Goal: Transaction & Acquisition: Purchase product/service

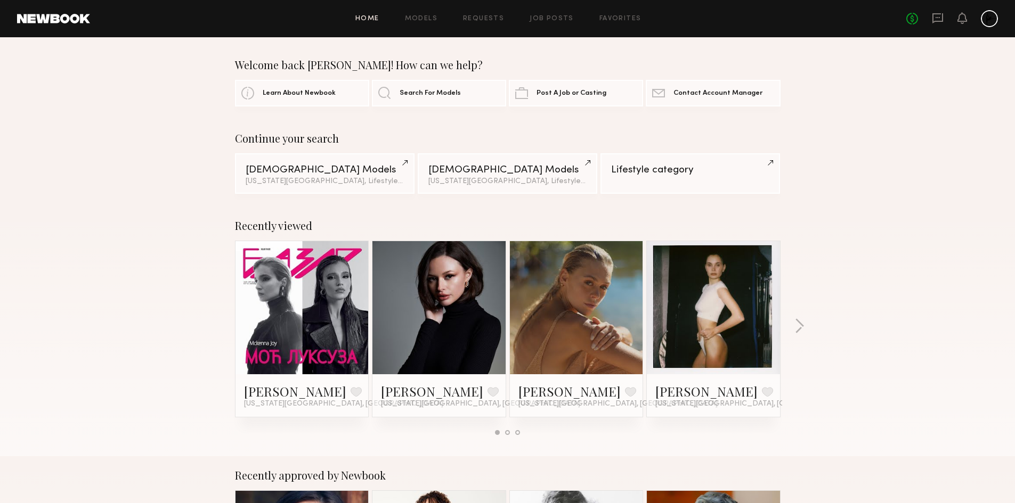
click at [809, 324] on div "Recently viewed [PERSON_NAME] Favorite [US_STATE][GEOGRAPHIC_DATA], [GEOGRAPHIC…" at bounding box center [507, 332] width 1015 height 250
click at [804, 324] on div "Recently viewed [PERSON_NAME] Favorite [US_STATE][GEOGRAPHIC_DATA], [GEOGRAPHIC…" at bounding box center [507, 332] width 1015 height 250
click at [800, 324] on button "button" at bounding box center [799, 327] width 10 height 18
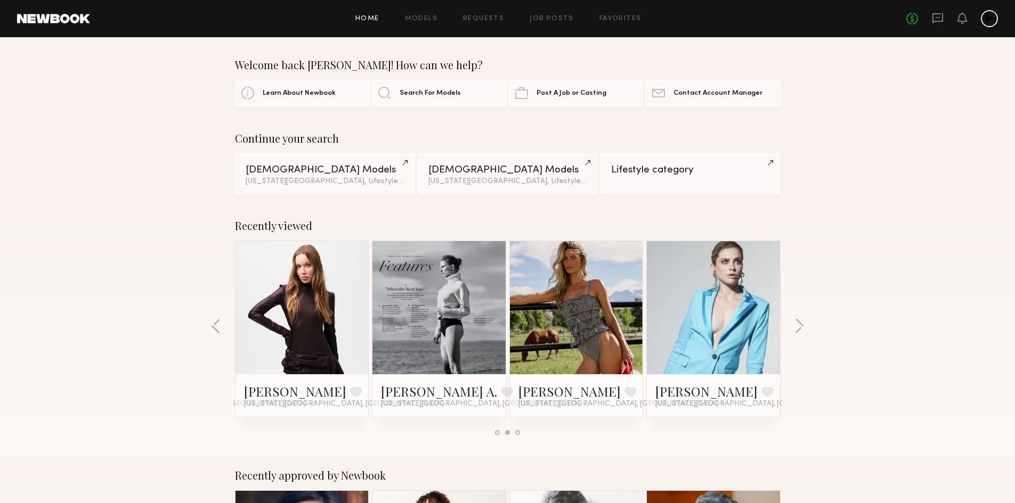
click at [565, 300] on link at bounding box center [576, 307] width 65 height 133
click at [798, 321] on button "button" at bounding box center [799, 327] width 10 height 18
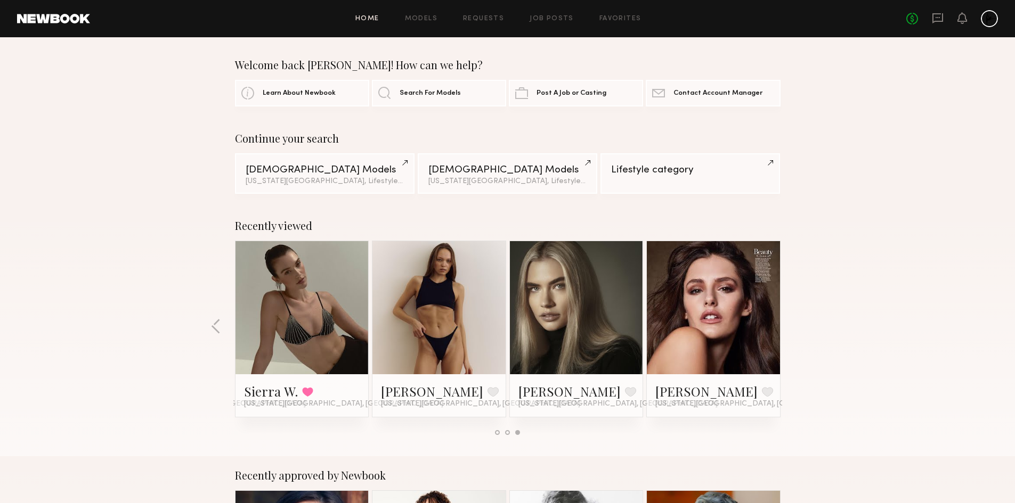
click at [798, 321] on div "Recently viewed [PERSON_NAME] Favorite [US_STATE][GEOGRAPHIC_DATA], [GEOGRAPHIC…" at bounding box center [507, 332] width 1015 height 250
click at [426, 19] on link "Models" at bounding box center [421, 18] width 32 height 7
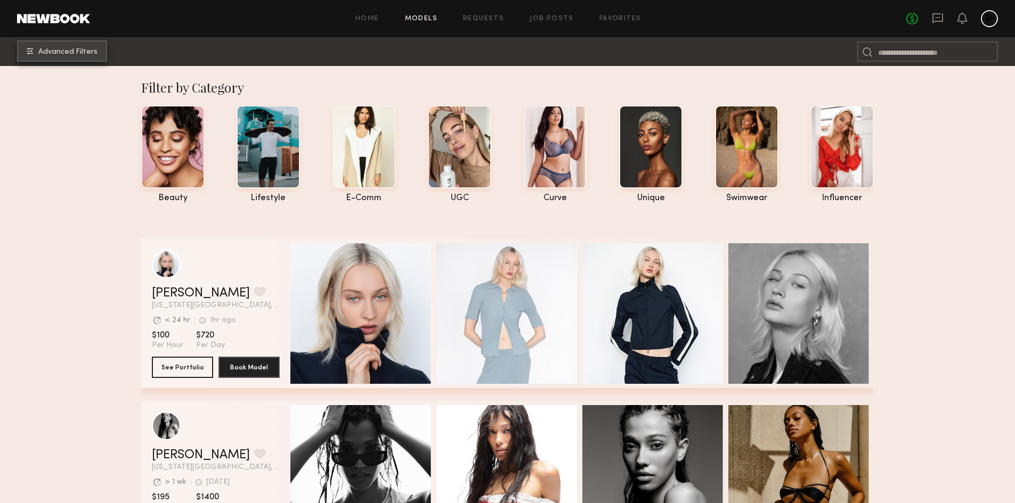
click at [79, 55] on span "Advanced Filters" at bounding box center [67, 51] width 59 height 7
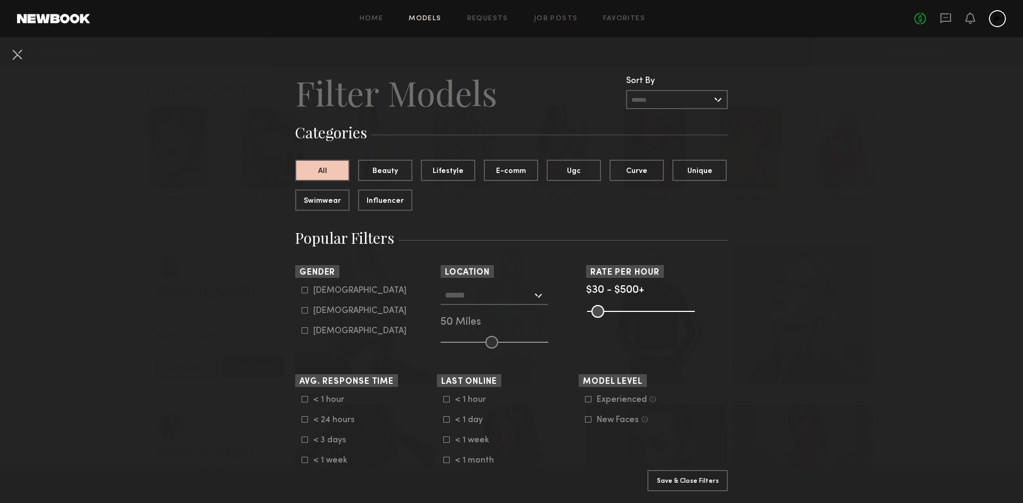
click at [320, 317] on form "[DEMOGRAPHIC_DATA] [DEMOGRAPHIC_DATA] [DEMOGRAPHIC_DATA]" at bounding box center [368, 311] width 135 height 50
click at [320, 314] on div "[DEMOGRAPHIC_DATA]" at bounding box center [359, 311] width 93 height 6
type input "**"
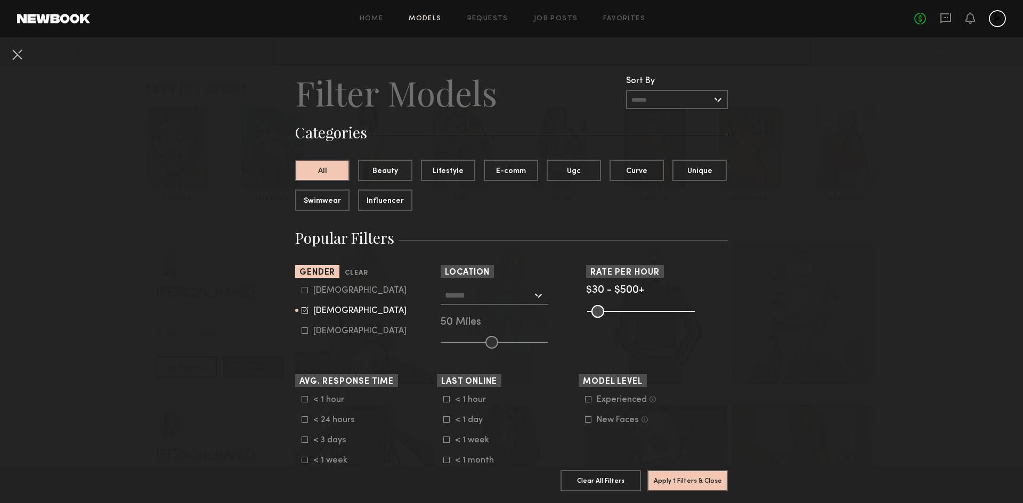
click at [455, 300] on input "text" at bounding box center [488, 295] width 87 height 18
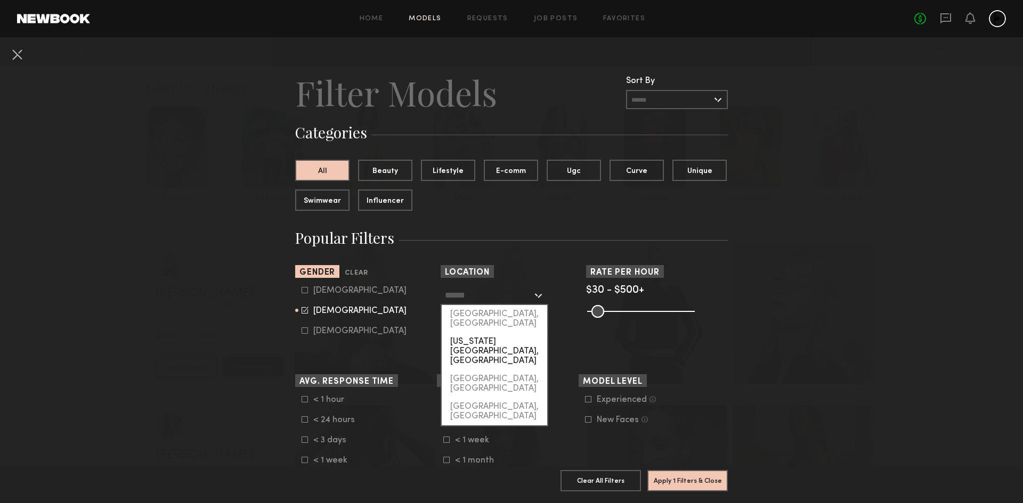
click at [460, 333] on div "[US_STATE][GEOGRAPHIC_DATA], [GEOGRAPHIC_DATA]" at bounding box center [494, 351] width 105 height 37
type input "**********"
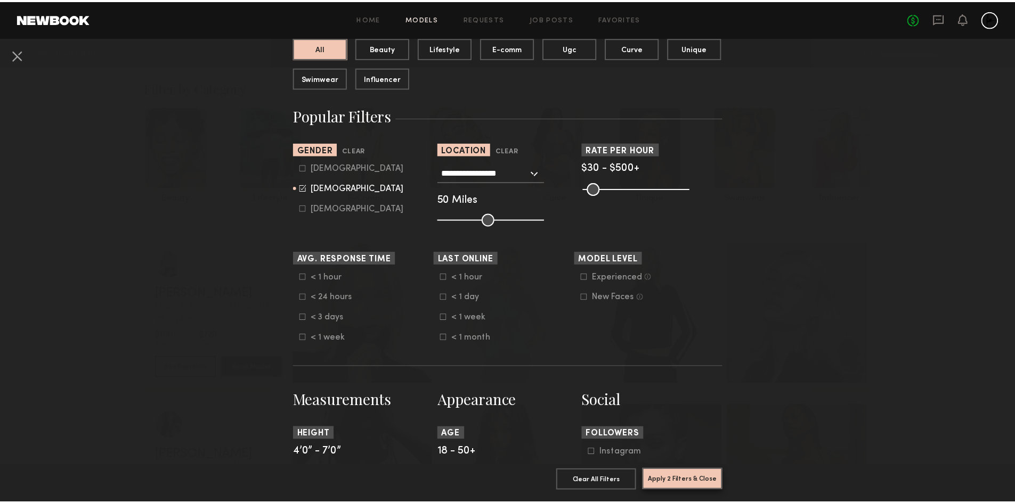
scroll to position [126, 0]
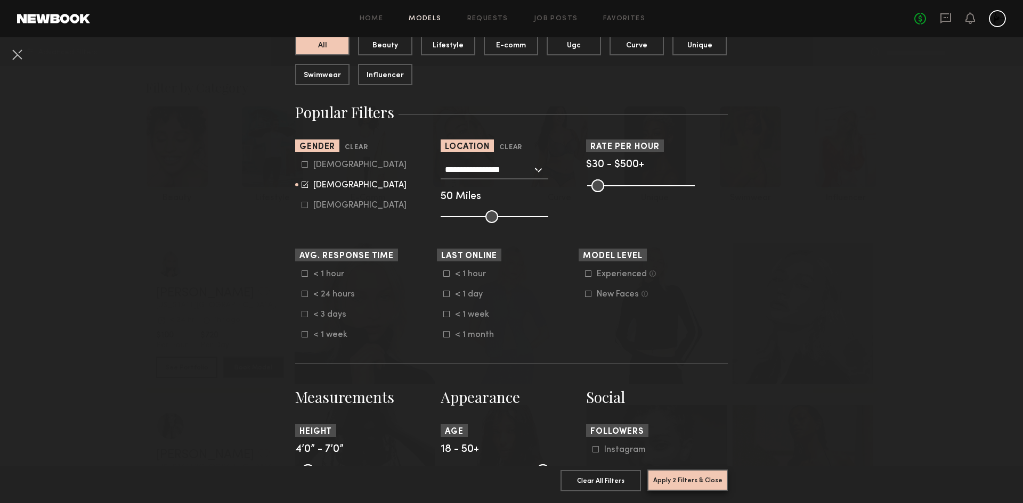
click at [665, 470] on button "Apply 2 Filters & Close" at bounding box center [687, 480] width 80 height 21
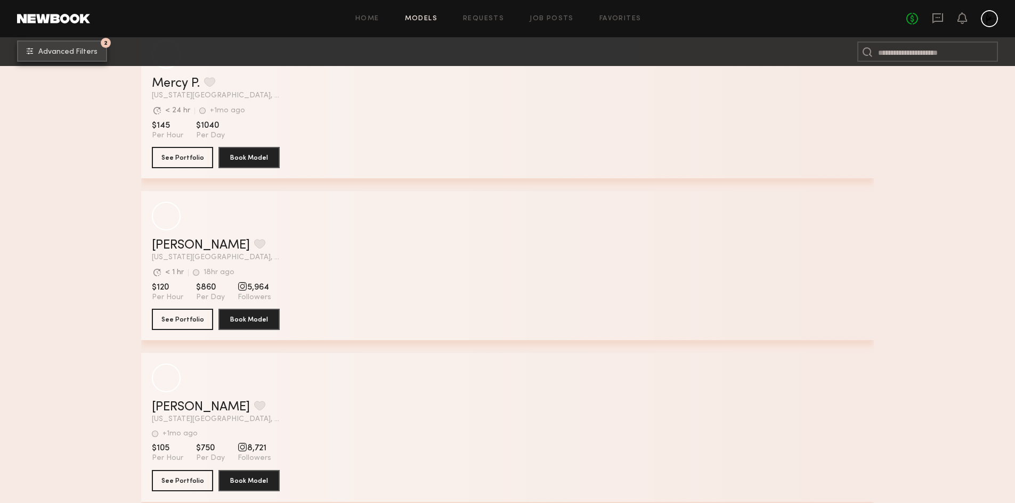
scroll to position [12525, 0]
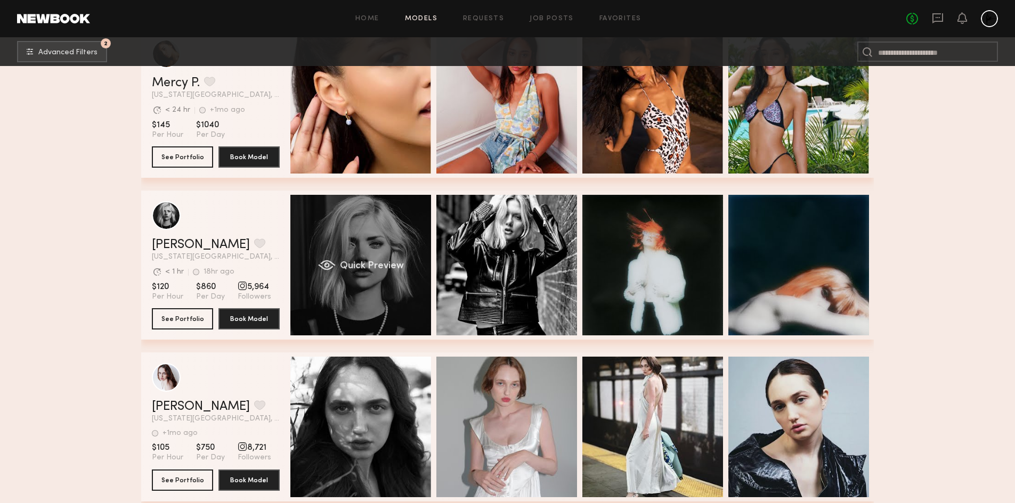
click at [366, 269] on span "Quick Preview" at bounding box center [372, 266] width 64 height 10
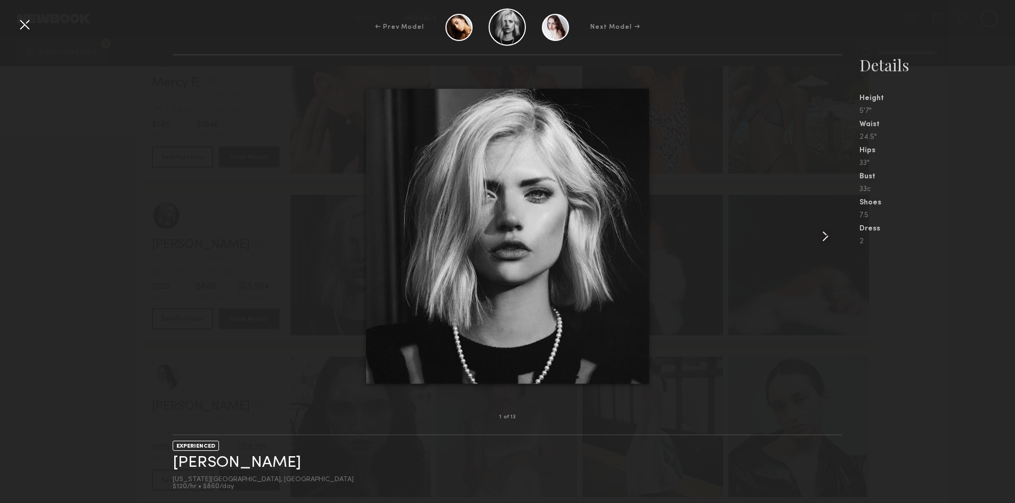
click at [827, 236] on common-icon at bounding box center [824, 236] width 17 height 17
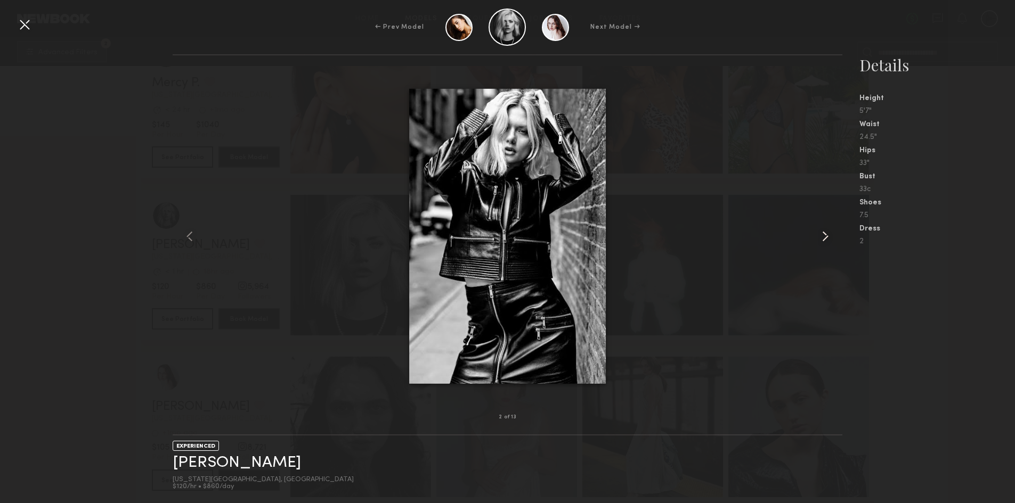
click at [827, 236] on common-icon at bounding box center [824, 236] width 17 height 17
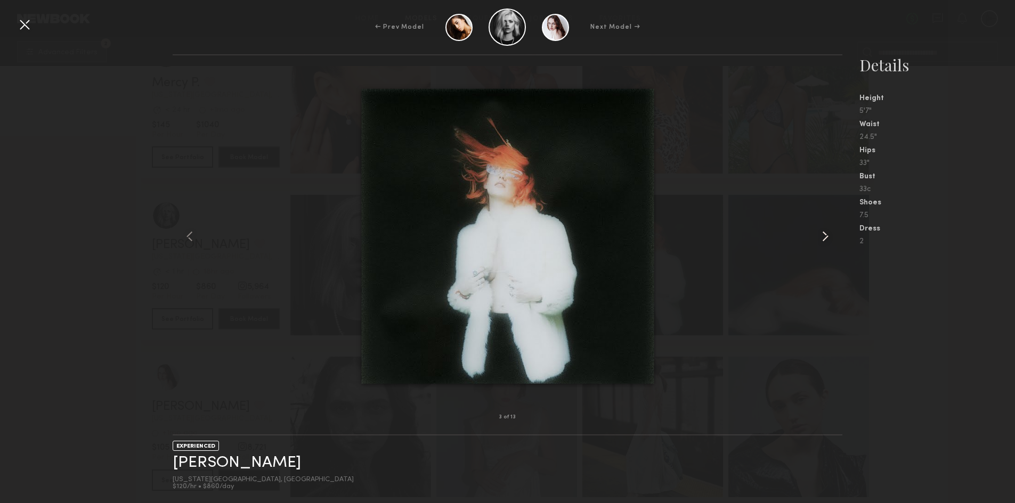
click at [827, 236] on common-icon at bounding box center [824, 236] width 17 height 17
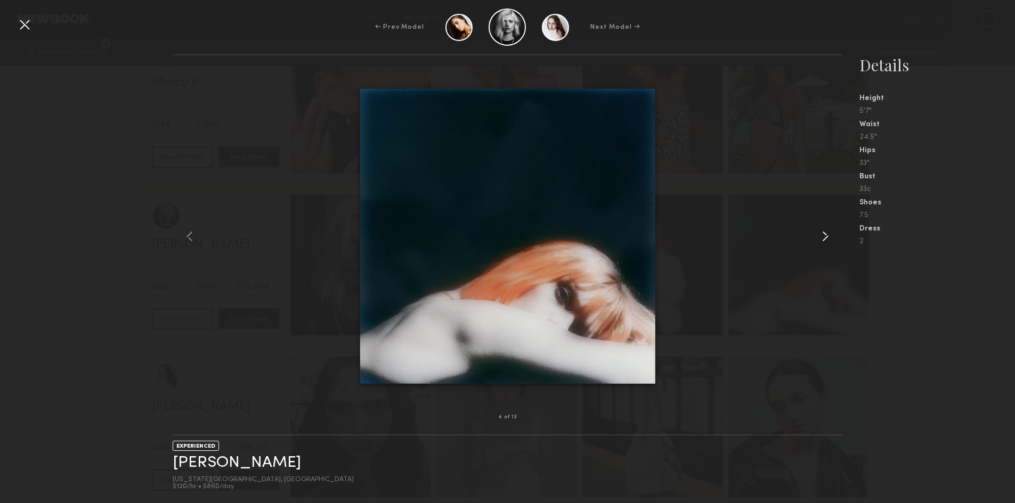
click at [827, 236] on common-icon at bounding box center [824, 236] width 17 height 17
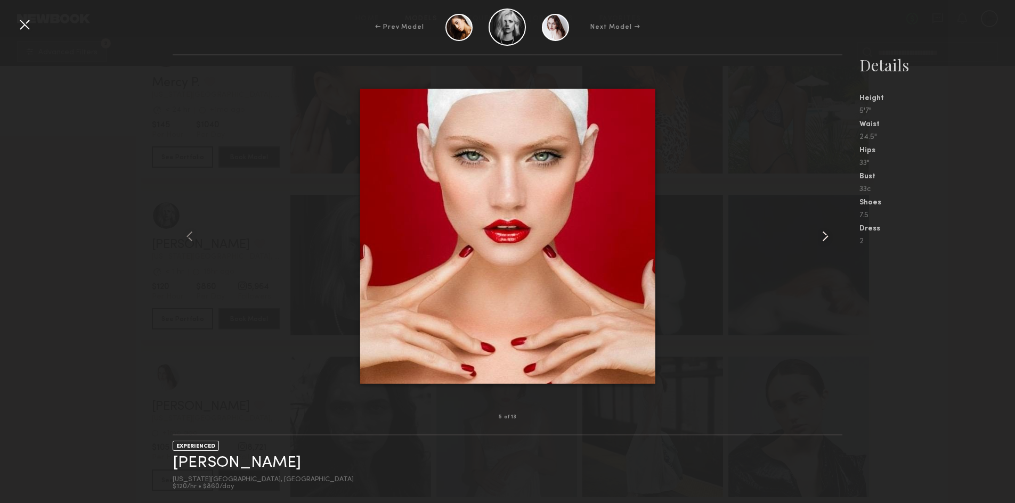
click at [827, 236] on common-icon at bounding box center [824, 236] width 17 height 17
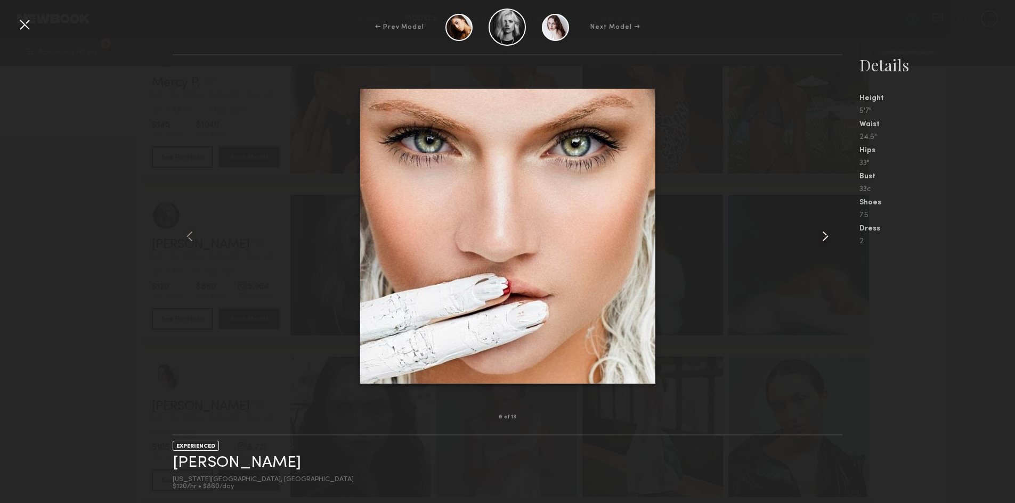
click at [821, 233] on common-icon at bounding box center [824, 236] width 17 height 17
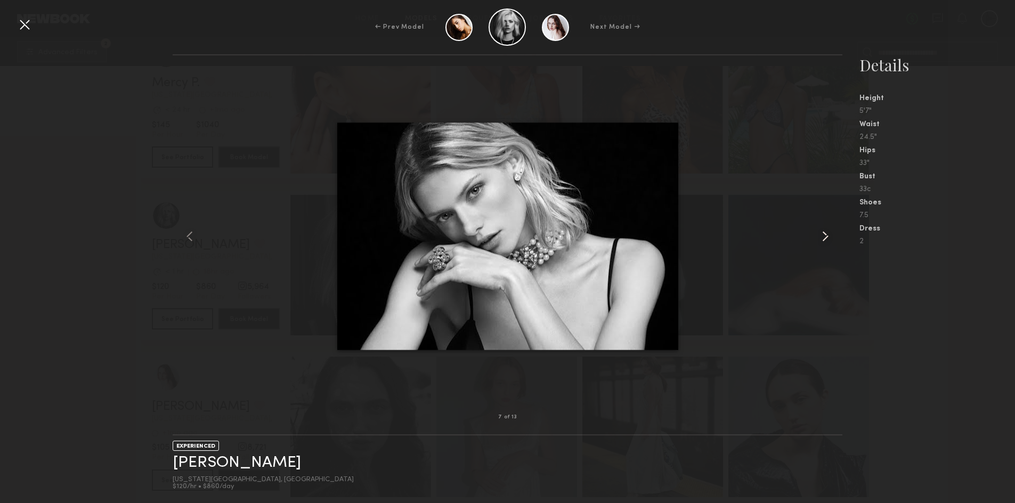
click at [821, 233] on common-icon at bounding box center [824, 236] width 17 height 17
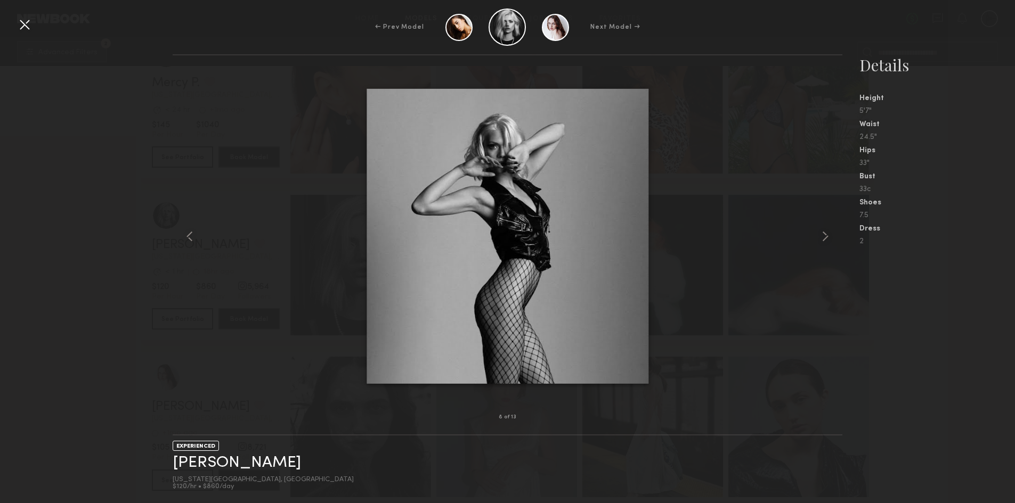
click at [28, 29] on div at bounding box center [24, 24] width 17 height 17
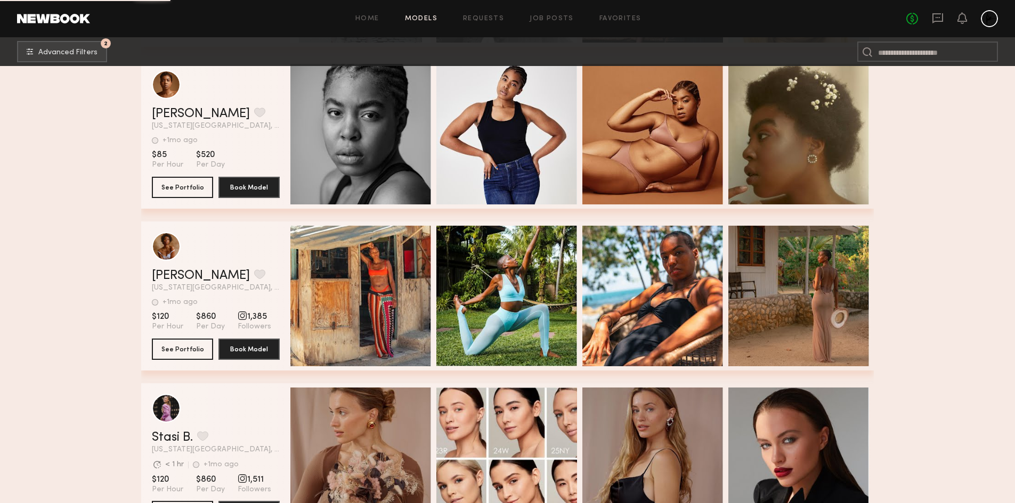
scroll to position [15126, 0]
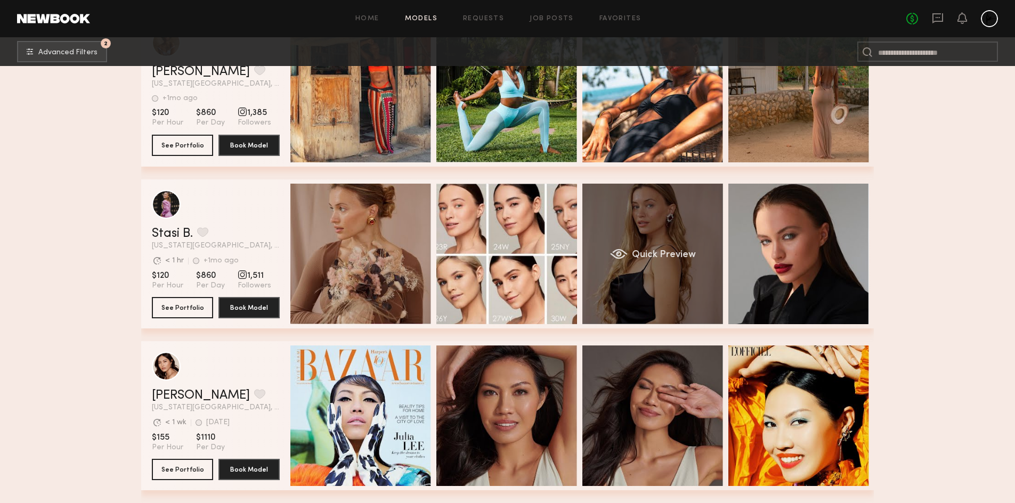
click at [642, 250] on div "Quick Preview" at bounding box center [652, 254] width 141 height 141
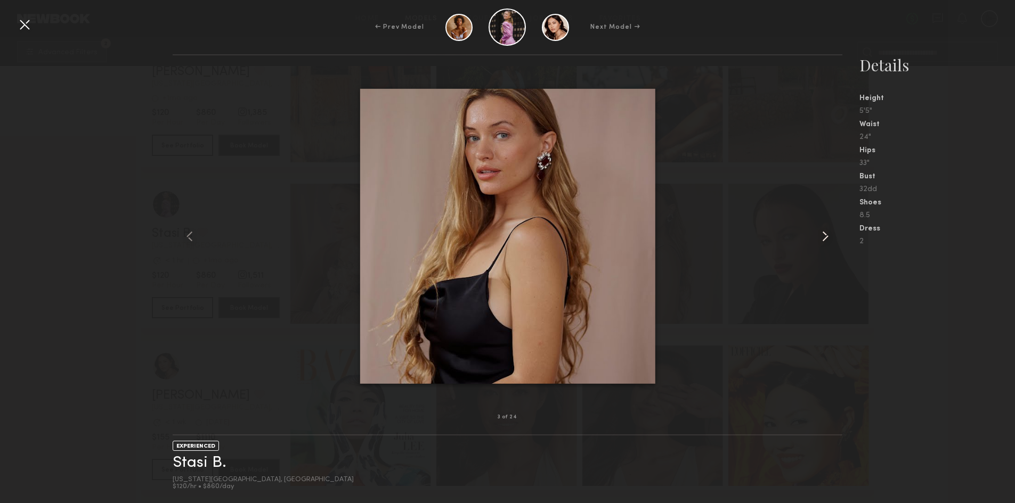
click at [823, 235] on common-icon at bounding box center [824, 236] width 17 height 17
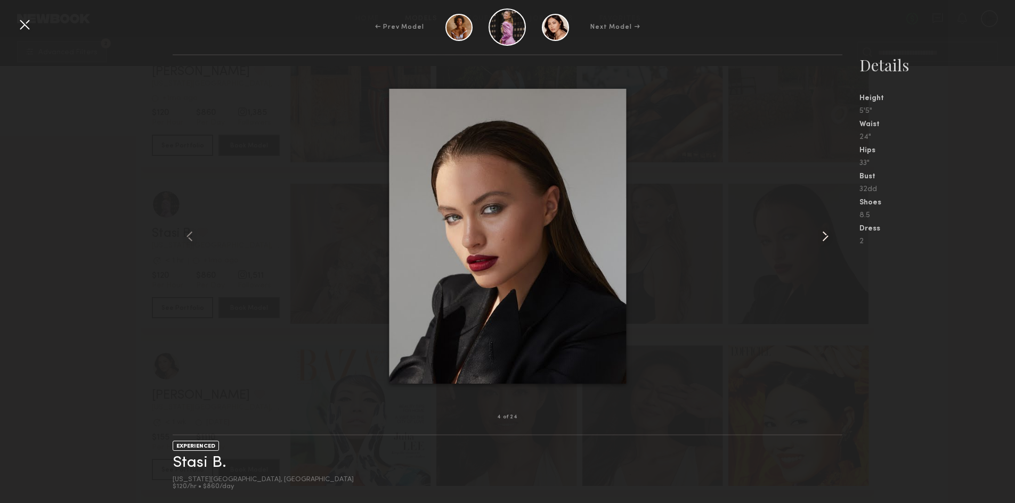
click at [823, 235] on common-icon at bounding box center [824, 236] width 17 height 17
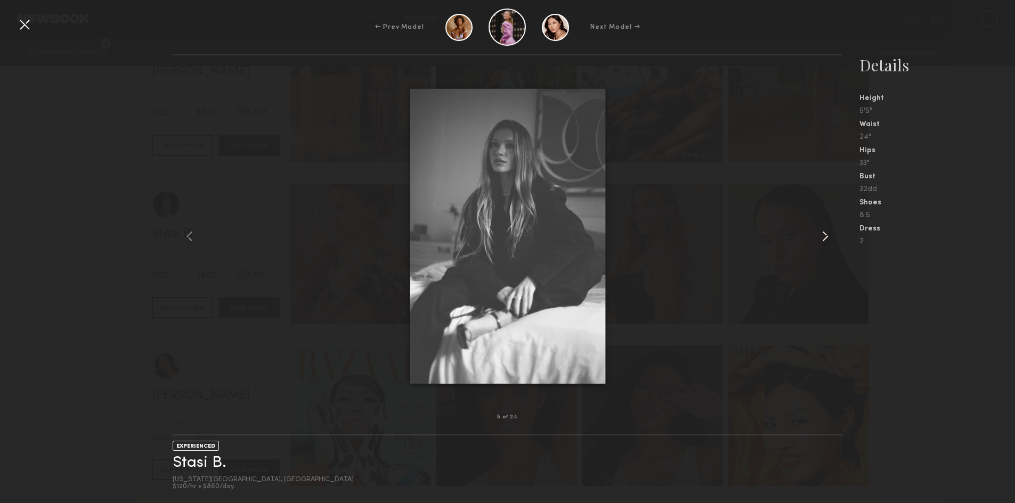
click at [823, 235] on common-icon at bounding box center [824, 236] width 17 height 17
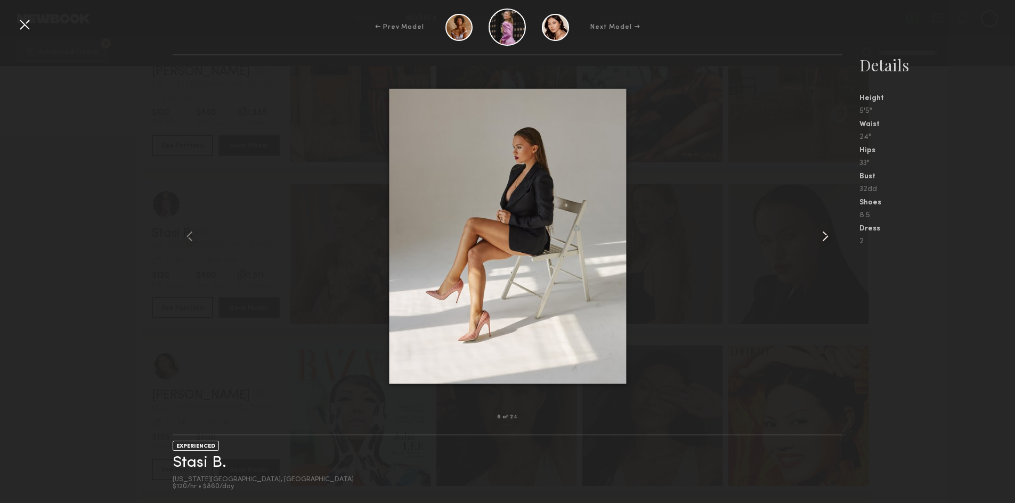
click at [823, 235] on common-icon at bounding box center [824, 236] width 17 height 17
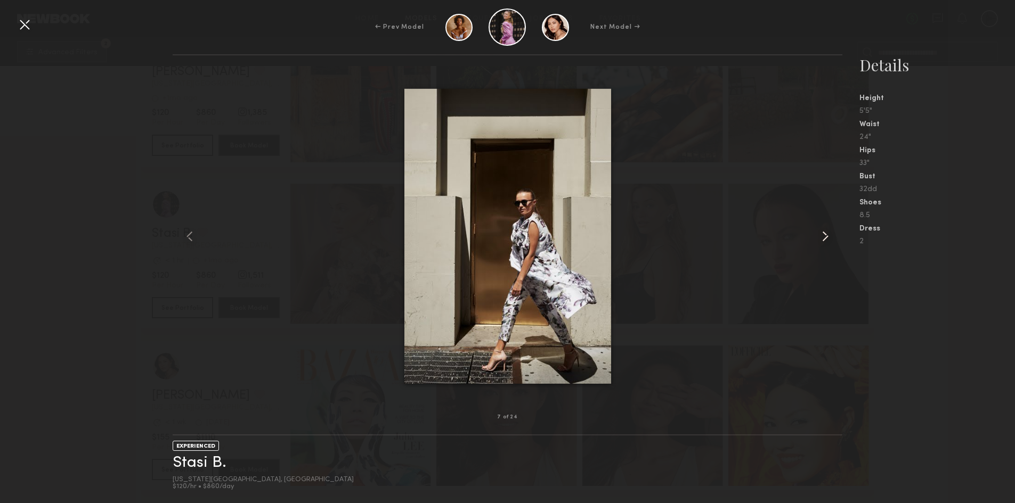
click at [823, 235] on common-icon at bounding box center [824, 236] width 17 height 17
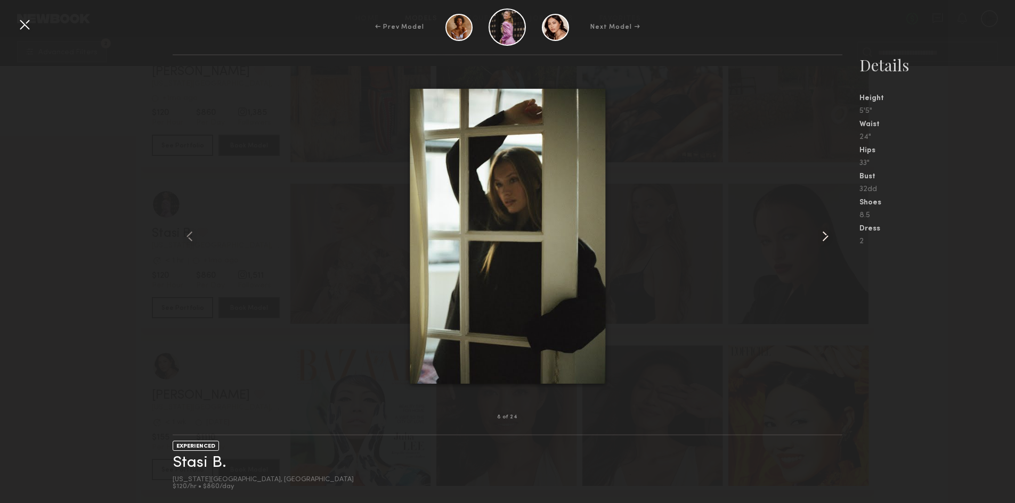
click at [823, 235] on common-icon at bounding box center [824, 236] width 17 height 17
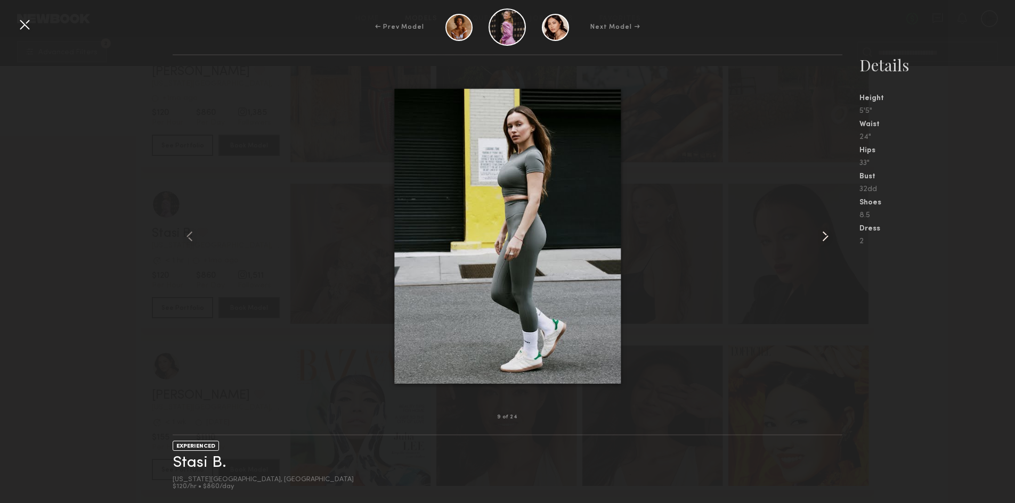
click at [823, 235] on common-icon at bounding box center [824, 236] width 17 height 17
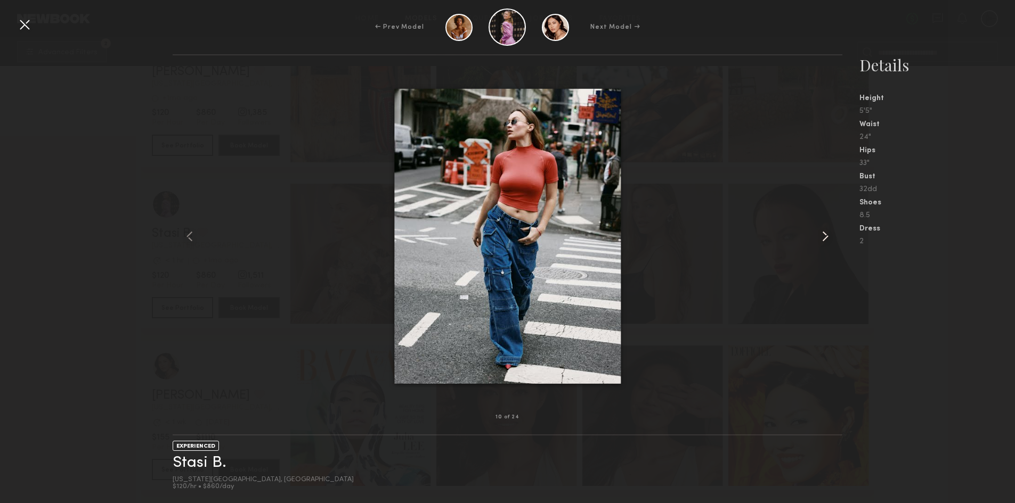
click at [823, 235] on common-icon at bounding box center [824, 236] width 17 height 17
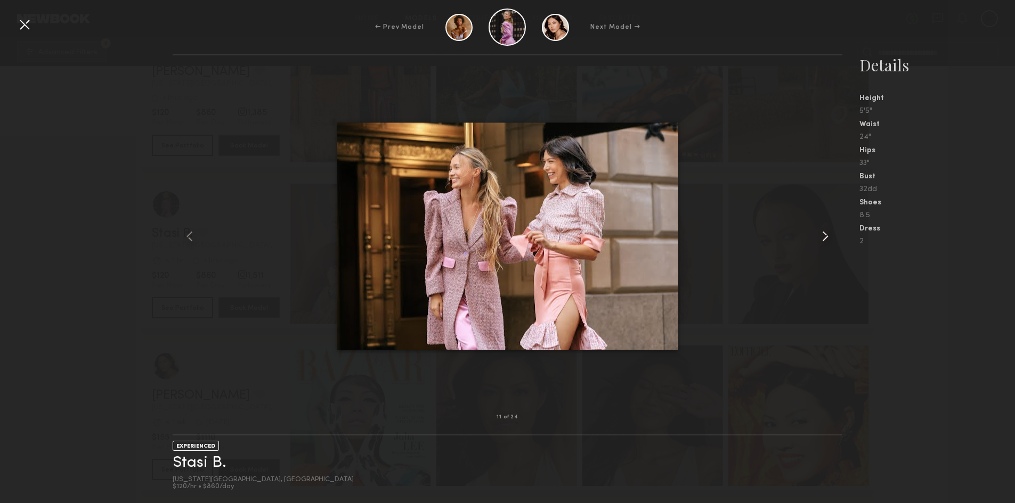
click at [823, 235] on common-icon at bounding box center [824, 236] width 17 height 17
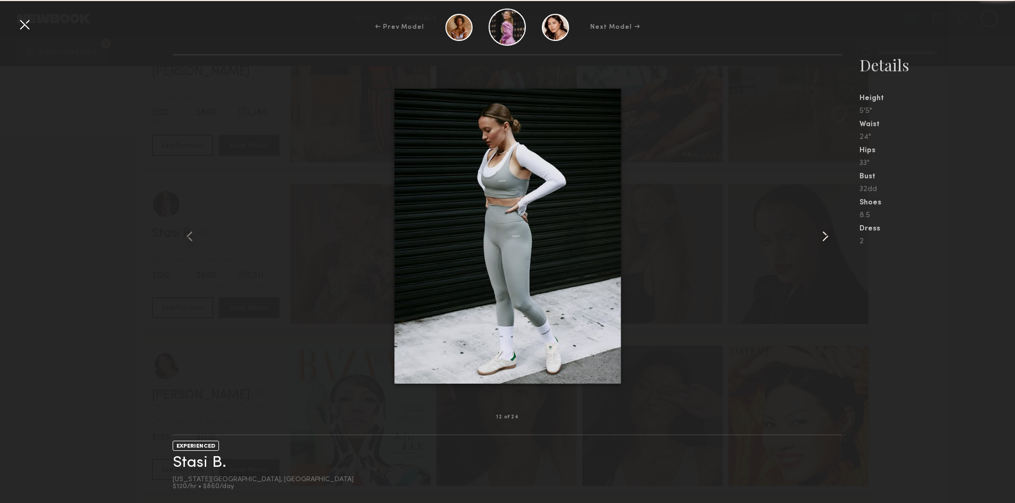
click at [823, 235] on common-icon at bounding box center [824, 236] width 17 height 17
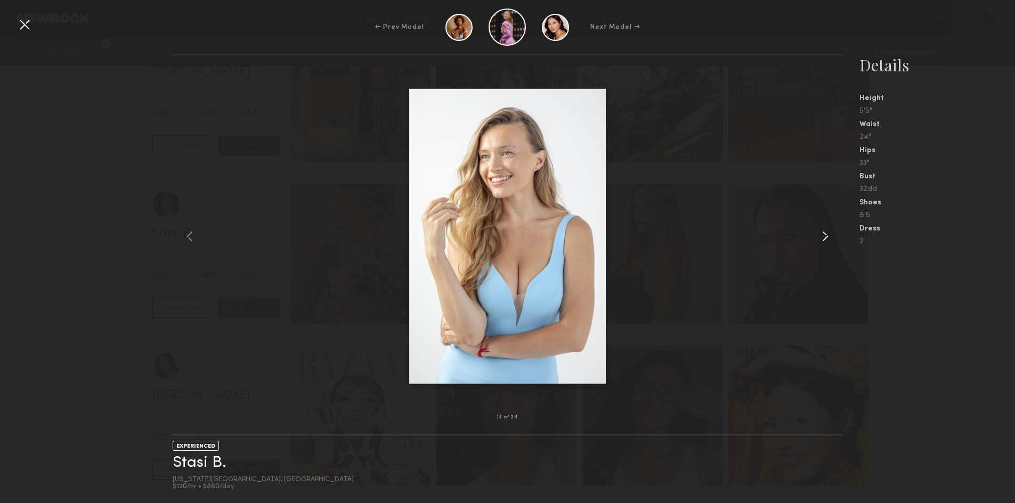
click at [823, 235] on common-icon at bounding box center [824, 236] width 17 height 17
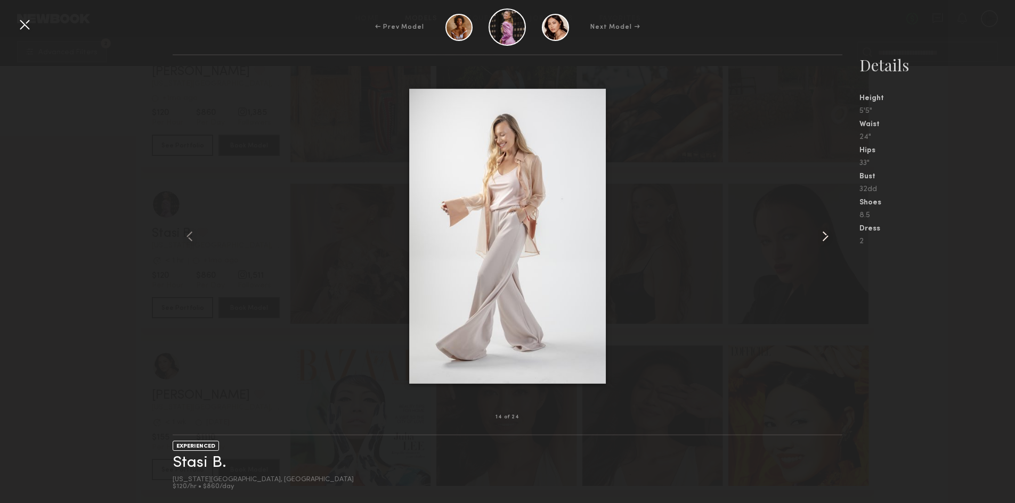
click at [823, 235] on common-icon at bounding box center [824, 236] width 17 height 17
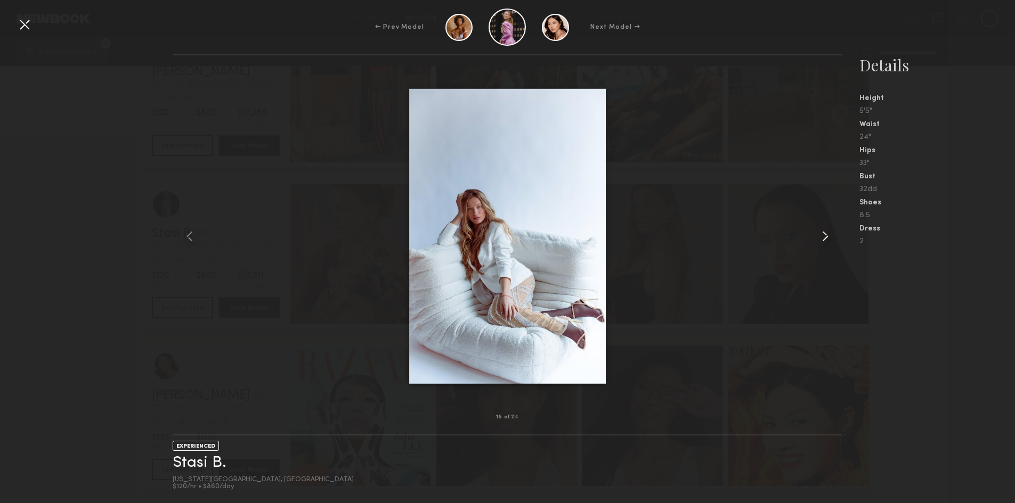
click at [823, 235] on common-icon at bounding box center [824, 236] width 17 height 17
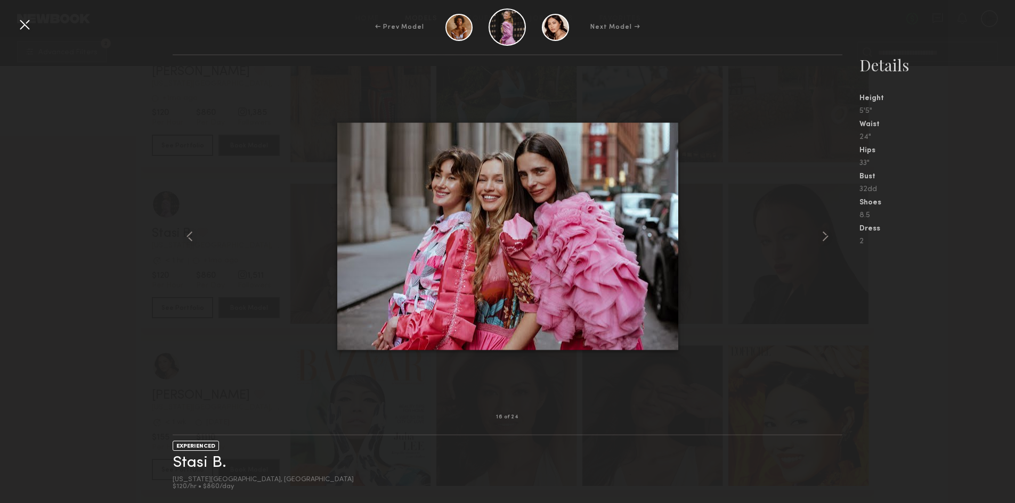
click at [18, 23] on div at bounding box center [24, 24] width 17 height 17
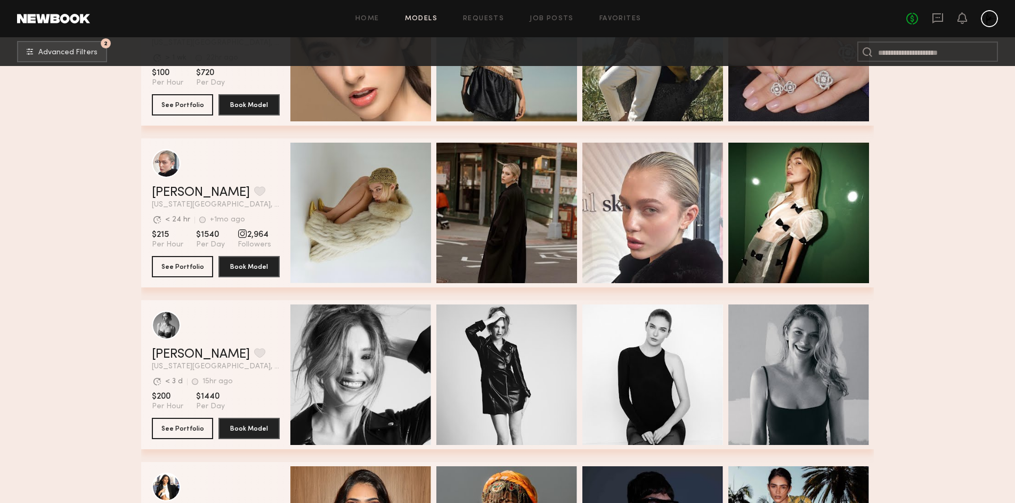
scroll to position [16301, 0]
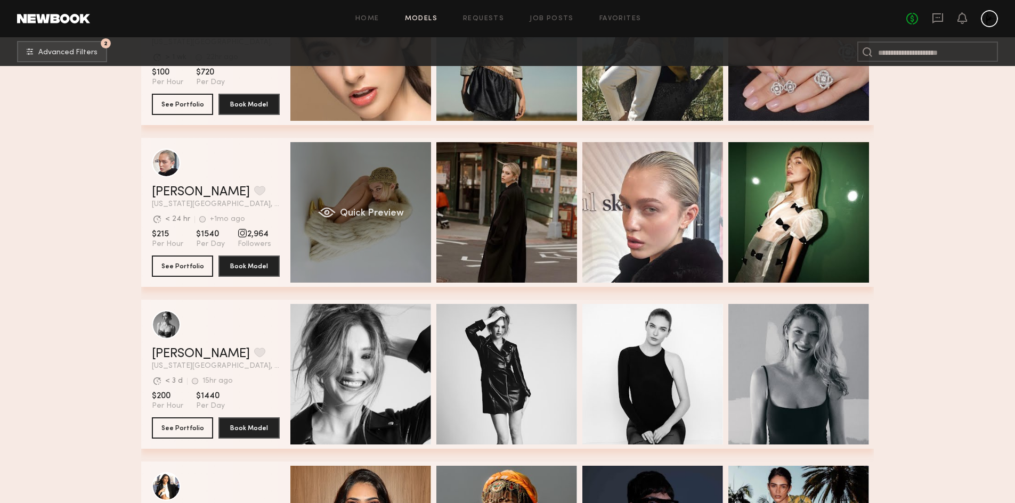
click at [372, 202] on div "Quick Preview" at bounding box center [360, 212] width 141 height 141
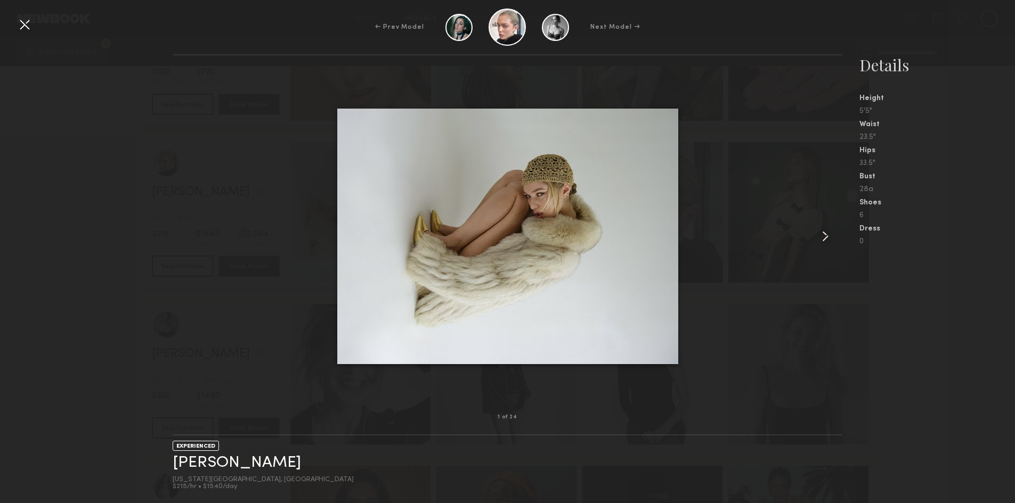
click at [823, 243] on common-icon at bounding box center [824, 236] width 17 height 17
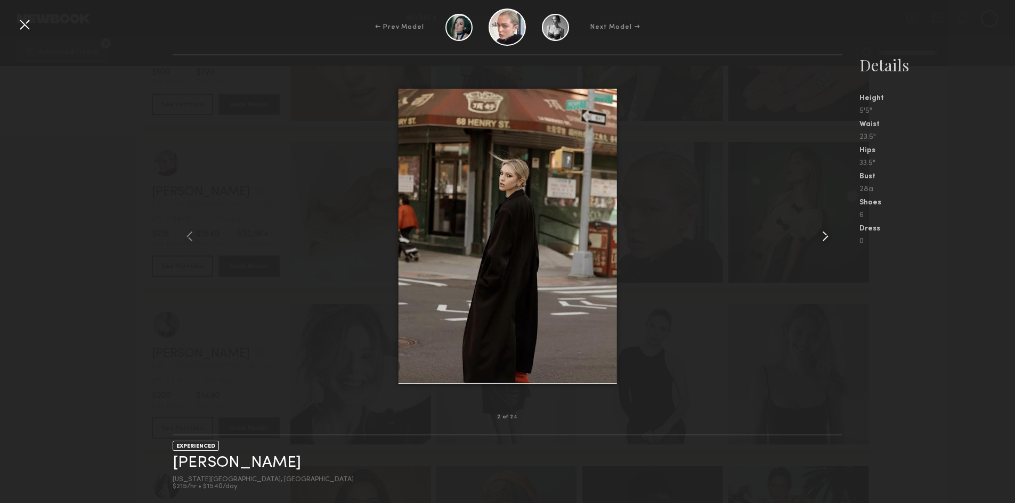
click at [823, 243] on common-icon at bounding box center [824, 236] width 17 height 17
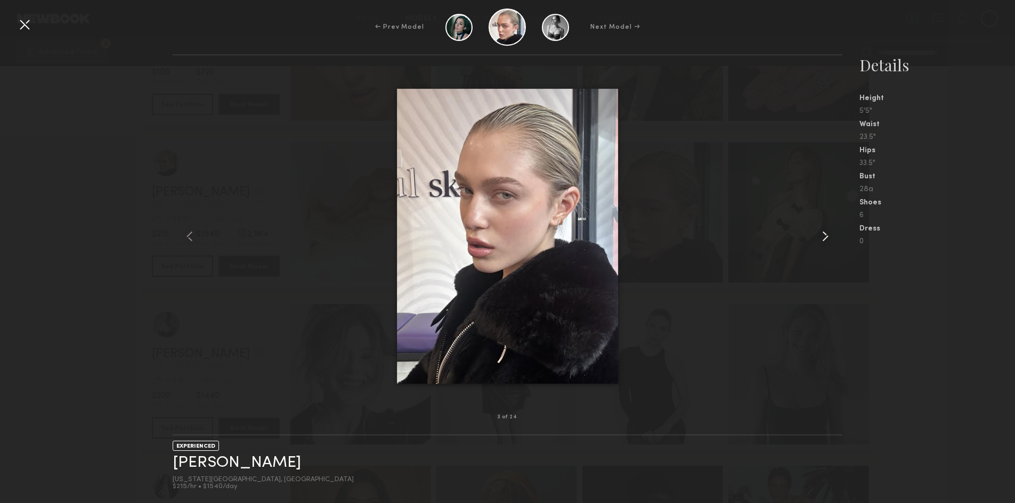
click at [823, 243] on common-icon at bounding box center [824, 236] width 17 height 17
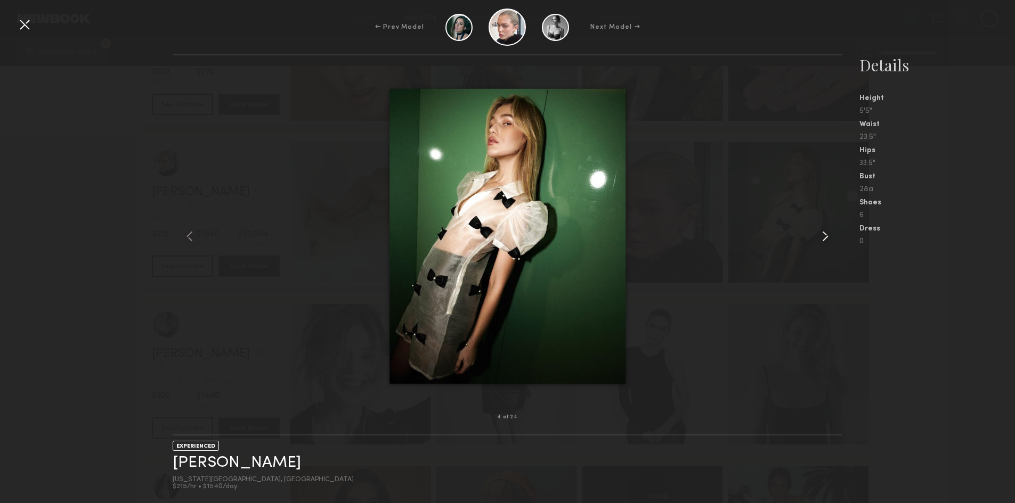
click at [823, 243] on common-icon at bounding box center [824, 236] width 17 height 17
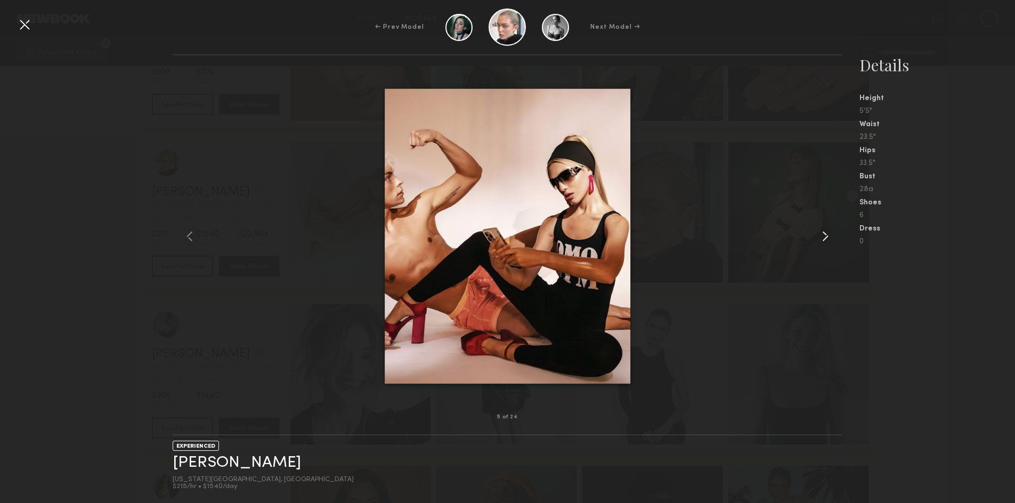
click at [823, 243] on common-icon at bounding box center [824, 236] width 17 height 17
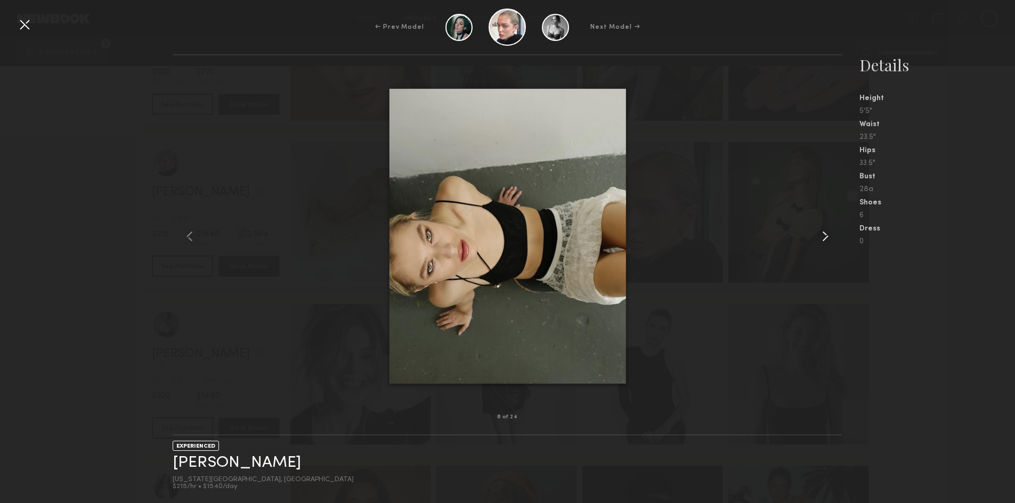
click at [823, 243] on common-icon at bounding box center [824, 236] width 17 height 17
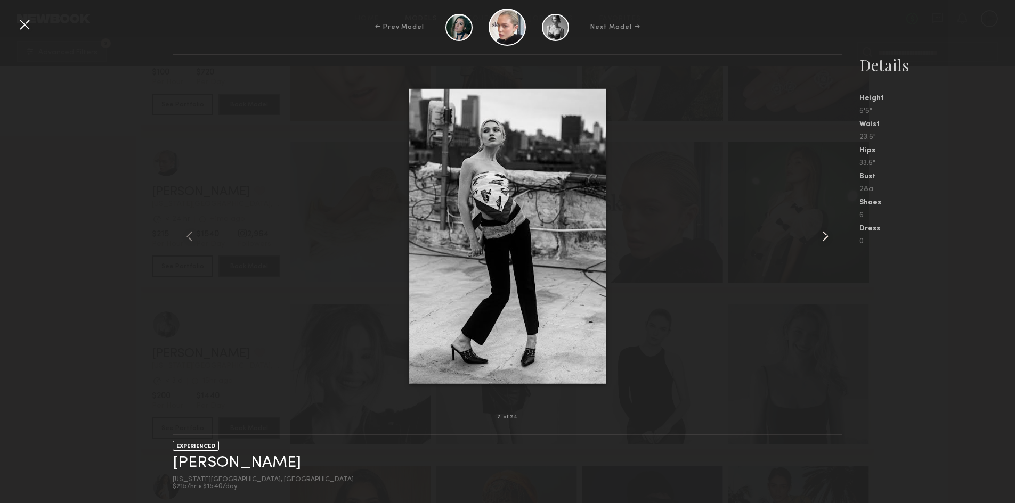
click at [823, 243] on common-icon at bounding box center [824, 236] width 17 height 17
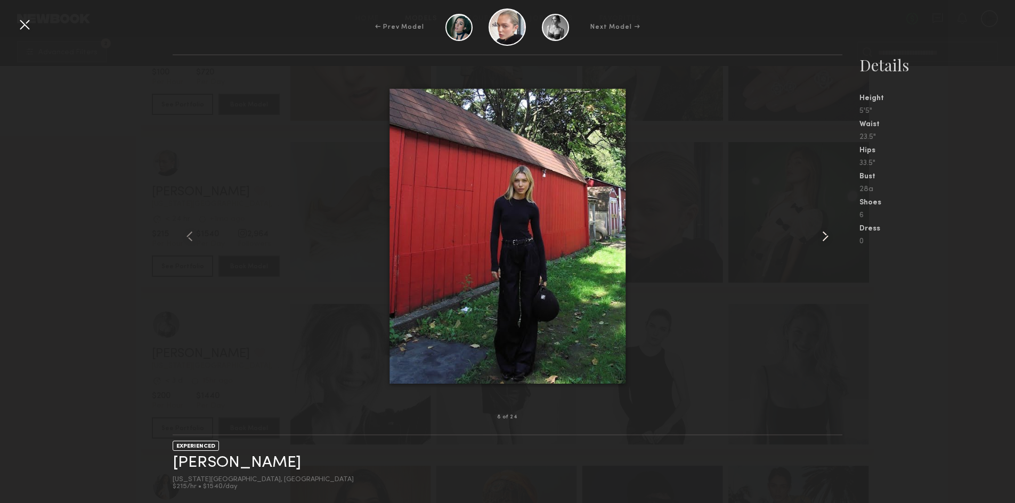
click at [823, 243] on common-icon at bounding box center [824, 236] width 17 height 17
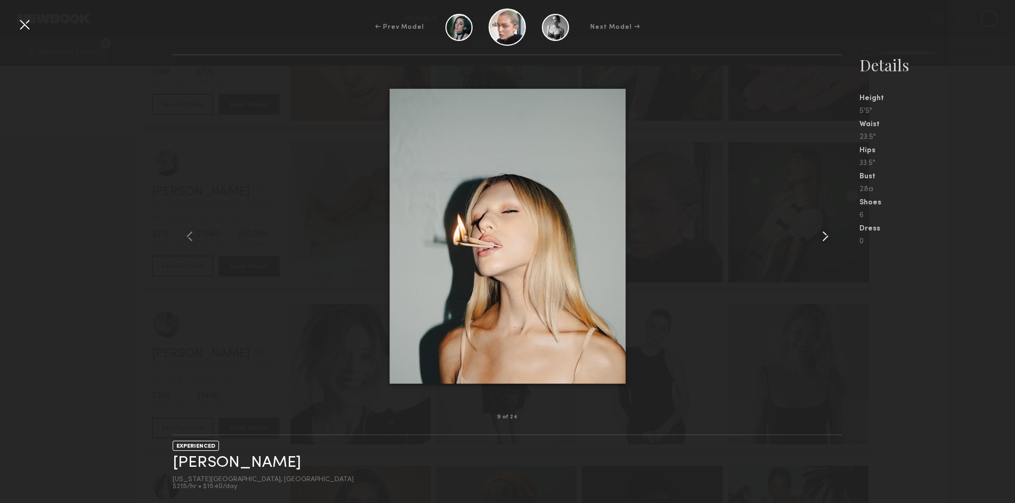
click at [823, 243] on common-icon at bounding box center [824, 236] width 17 height 17
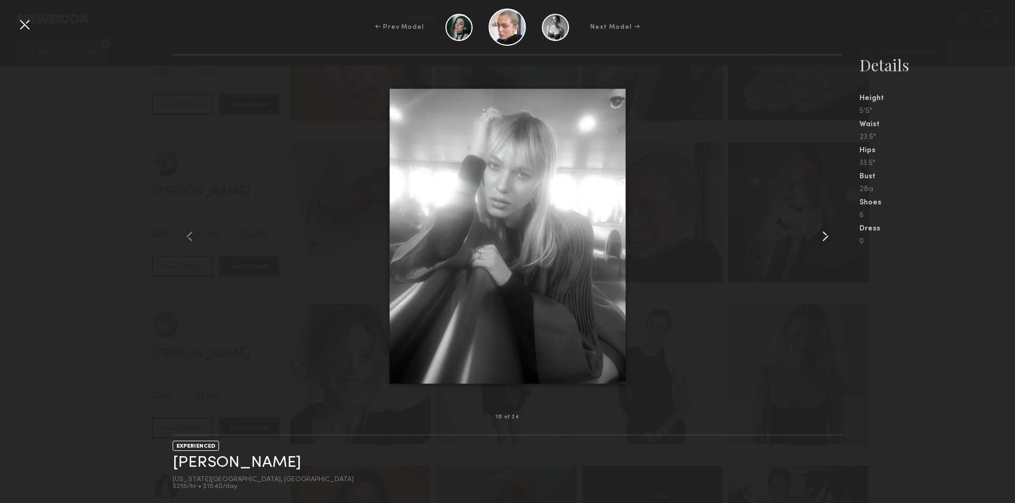
click at [823, 243] on common-icon at bounding box center [824, 236] width 17 height 17
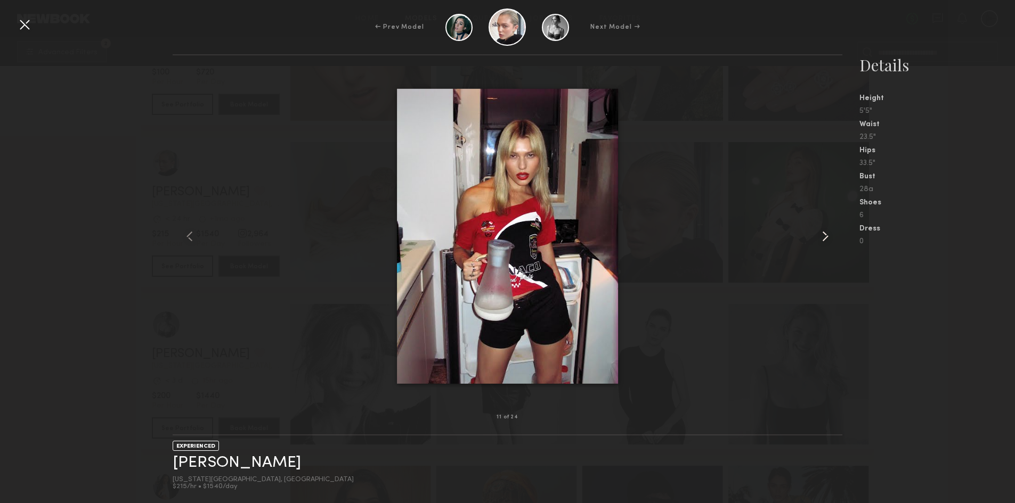
click at [823, 243] on common-icon at bounding box center [824, 236] width 17 height 17
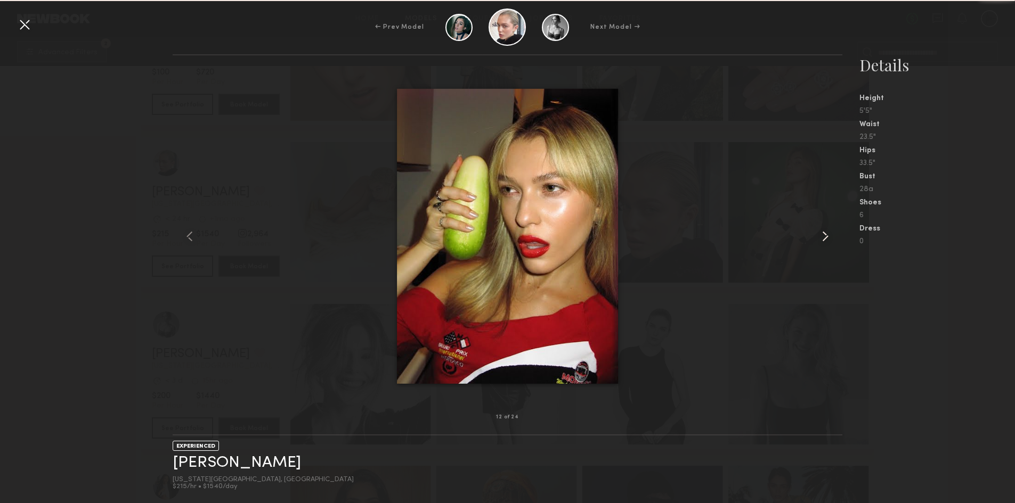
click at [823, 243] on common-icon at bounding box center [824, 236] width 17 height 17
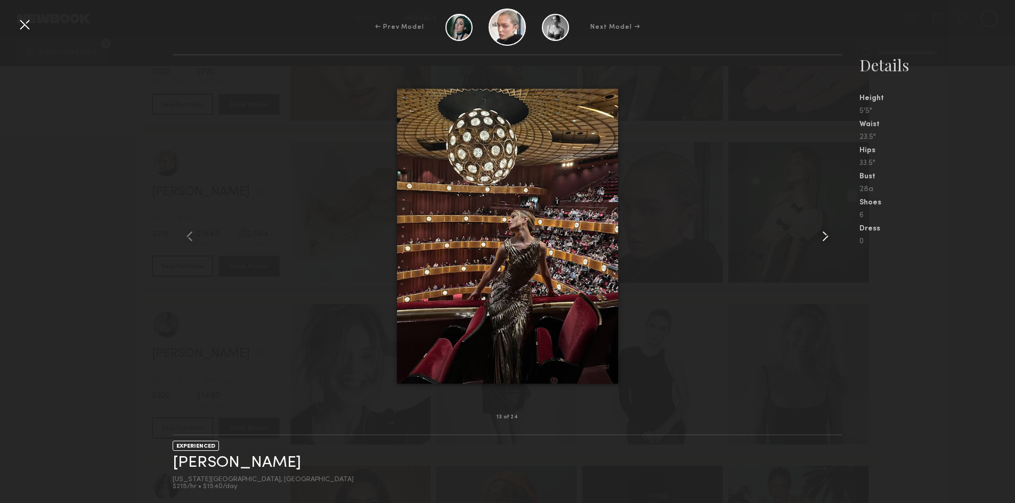
click at [823, 243] on common-icon at bounding box center [824, 236] width 17 height 17
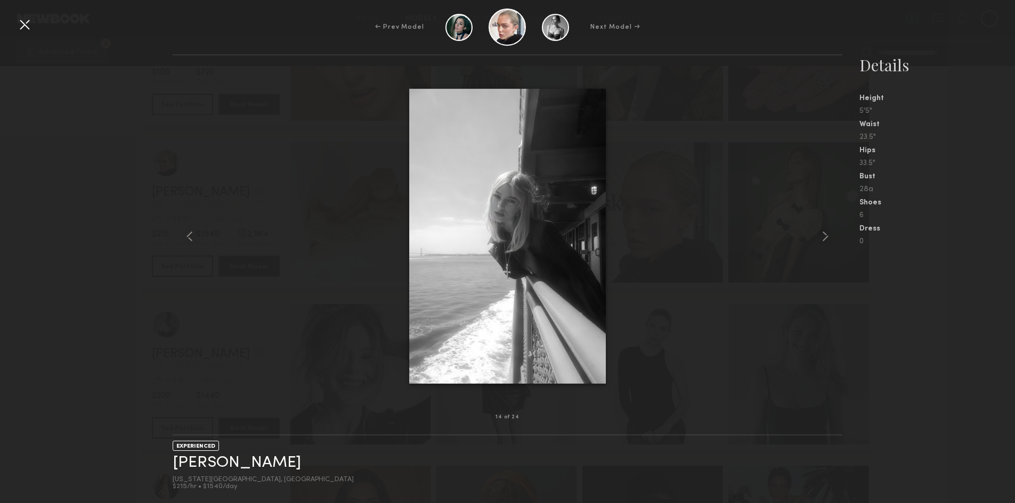
click at [942, 323] on nb-gallery-model-stats "Details Height 5'5" Waist 23.5" Hips 33.5" Bust 28a Shoes 6 Dress 0" at bounding box center [928, 278] width 173 height 449
click at [22, 22] on div at bounding box center [24, 24] width 17 height 17
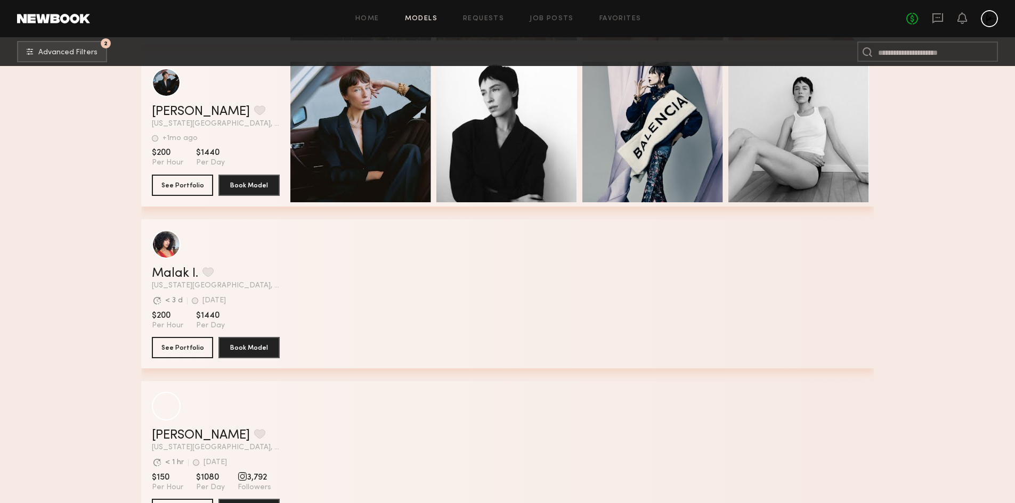
scroll to position [17667, 0]
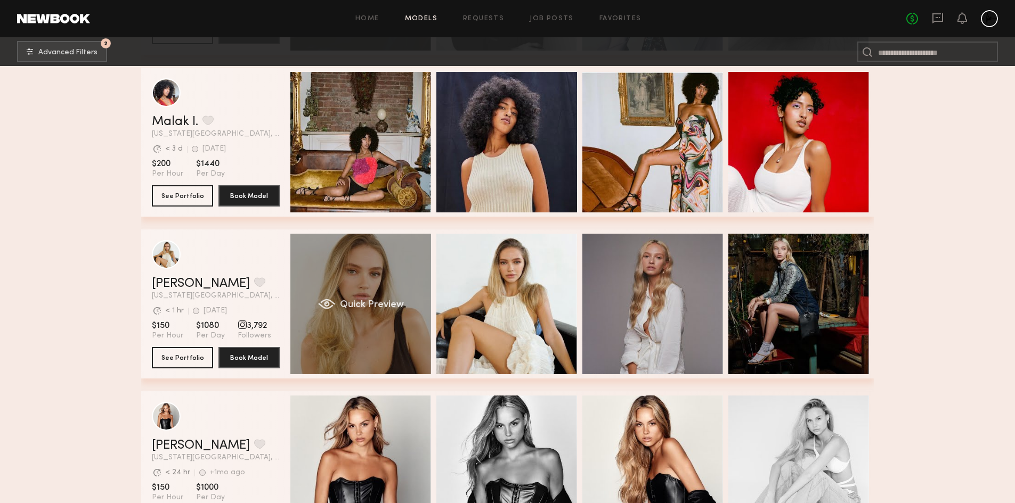
click at [393, 310] on span "Quick Preview" at bounding box center [372, 305] width 64 height 10
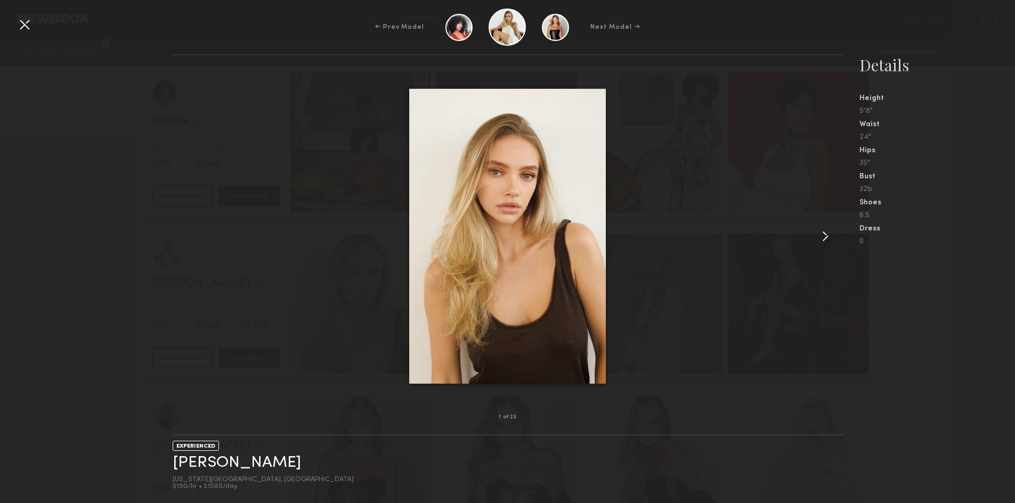
click at [821, 233] on common-icon at bounding box center [824, 236] width 17 height 17
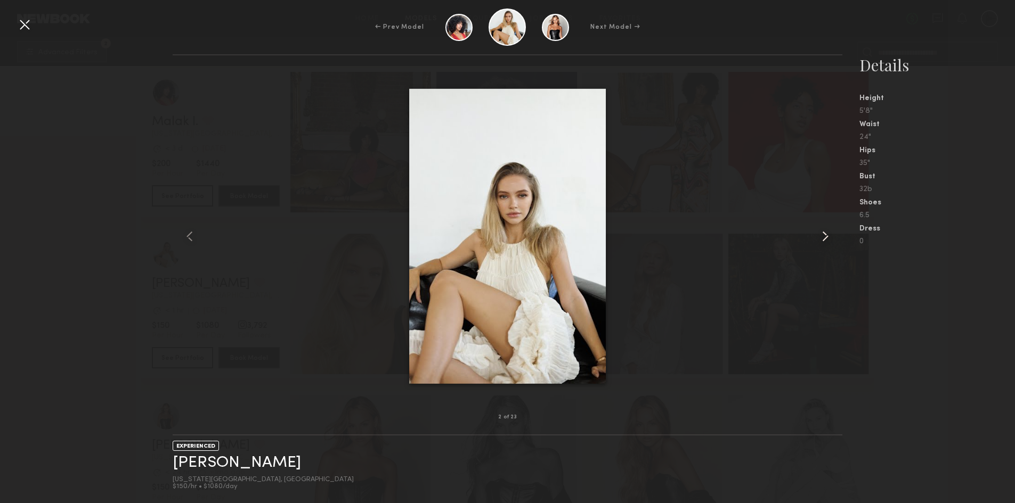
click at [821, 233] on common-icon at bounding box center [824, 236] width 17 height 17
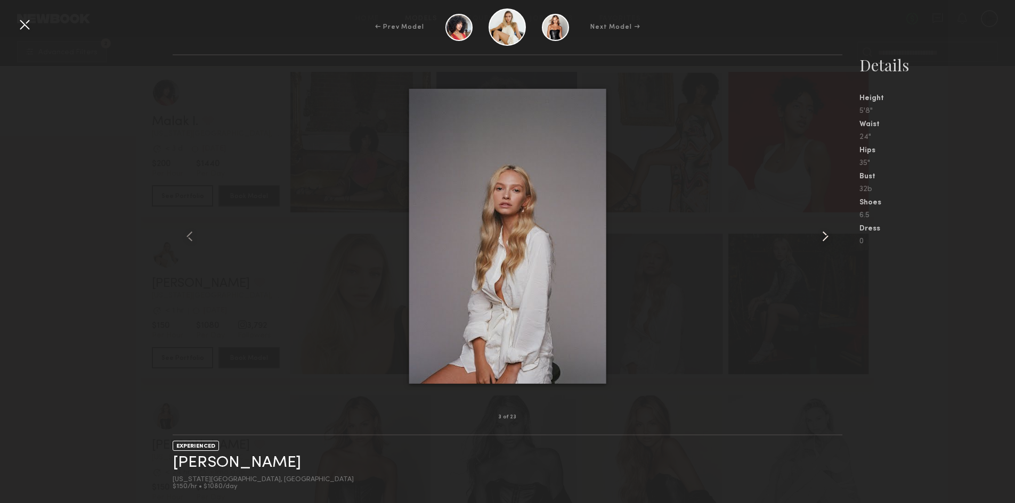
click at [821, 233] on common-icon at bounding box center [824, 236] width 17 height 17
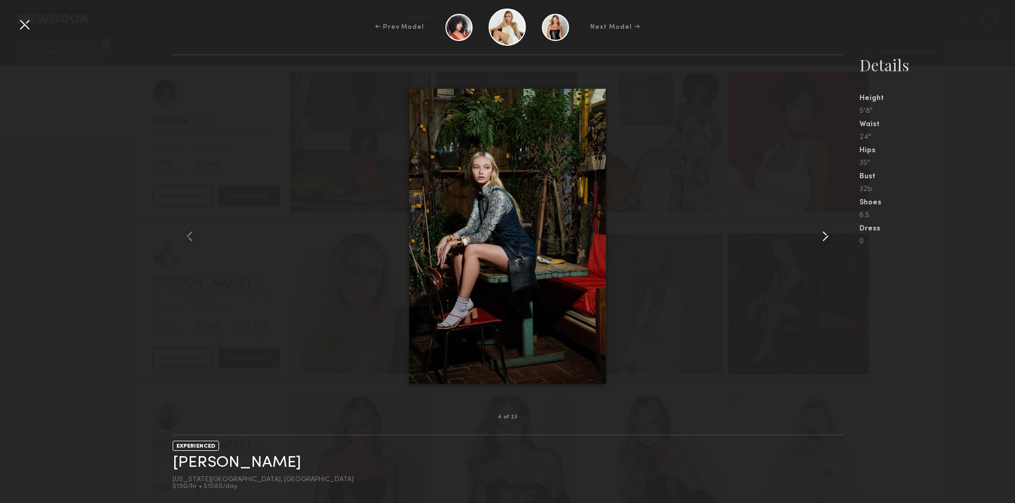
click at [821, 233] on common-icon at bounding box center [824, 236] width 17 height 17
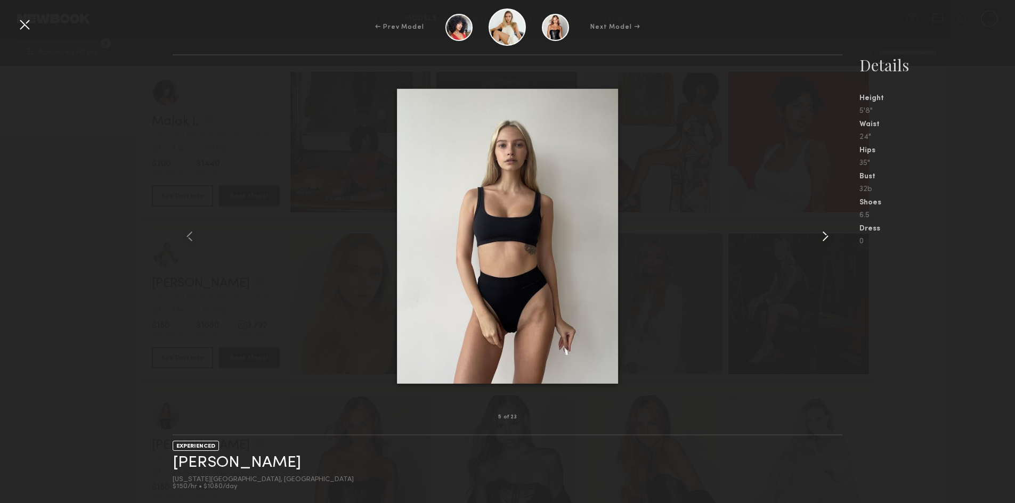
click at [821, 233] on common-icon at bounding box center [824, 236] width 17 height 17
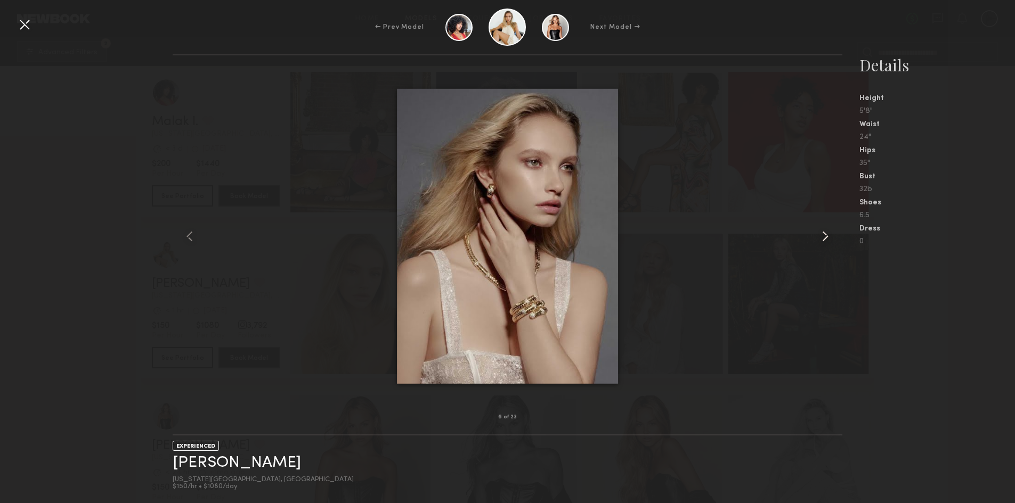
click at [821, 233] on common-icon at bounding box center [824, 236] width 17 height 17
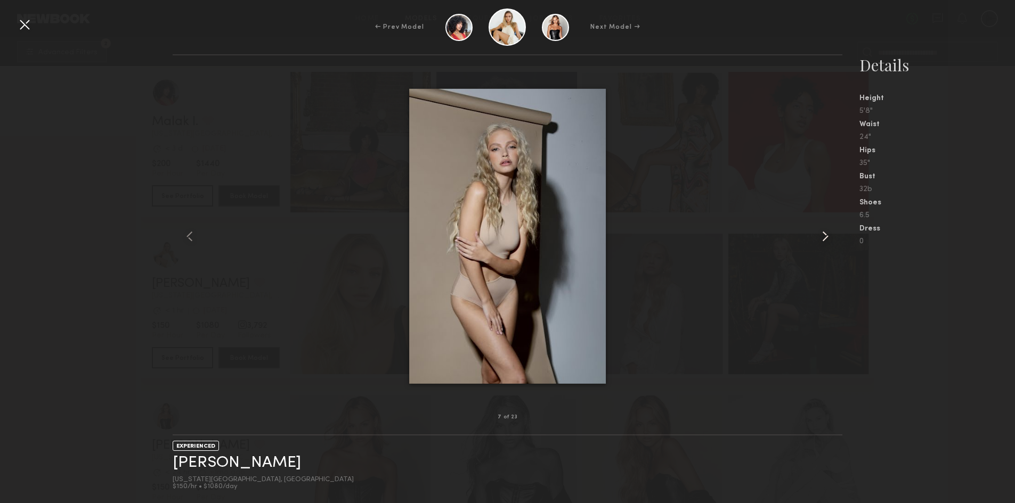
click at [821, 233] on common-icon at bounding box center [824, 236] width 17 height 17
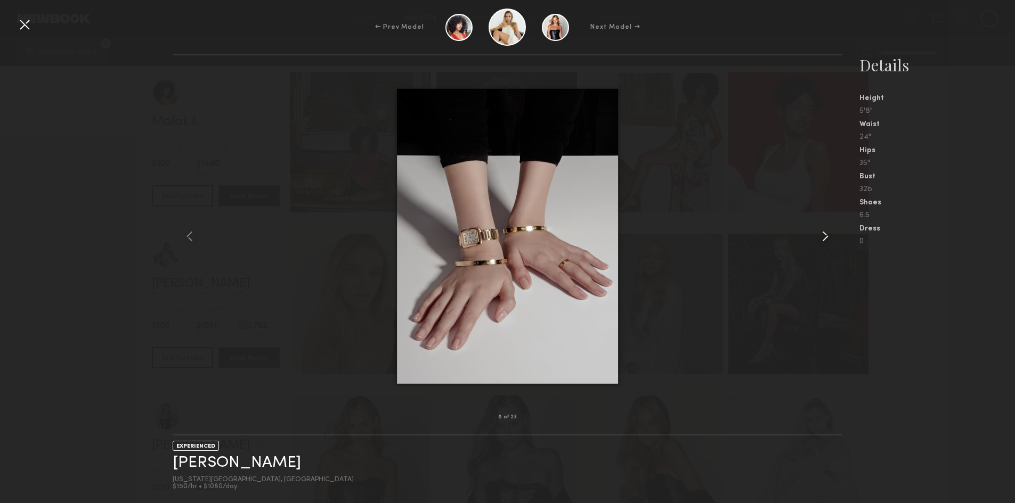
click at [821, 233] on common-icon at bounding box center [824, 236] width 17 height 17
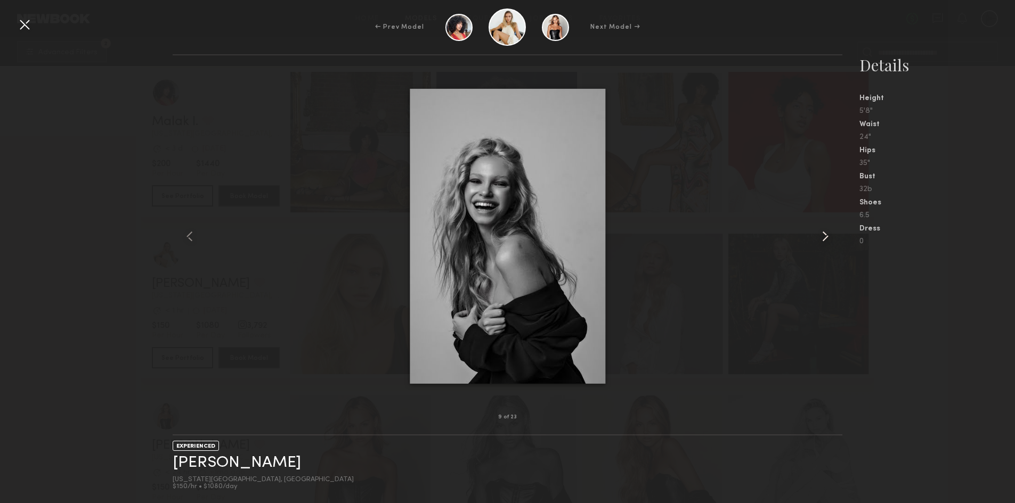
click at [821, 233] on common-icon at bounding box center [824, 236] width 17 height 17
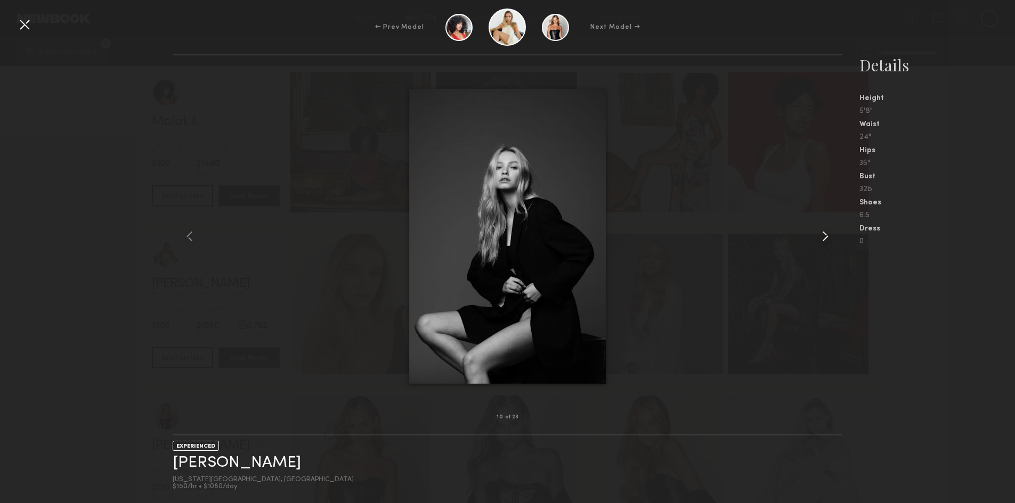
click at [821, 233] on common-icon at bounding box center [824, 236] width 17 height 17
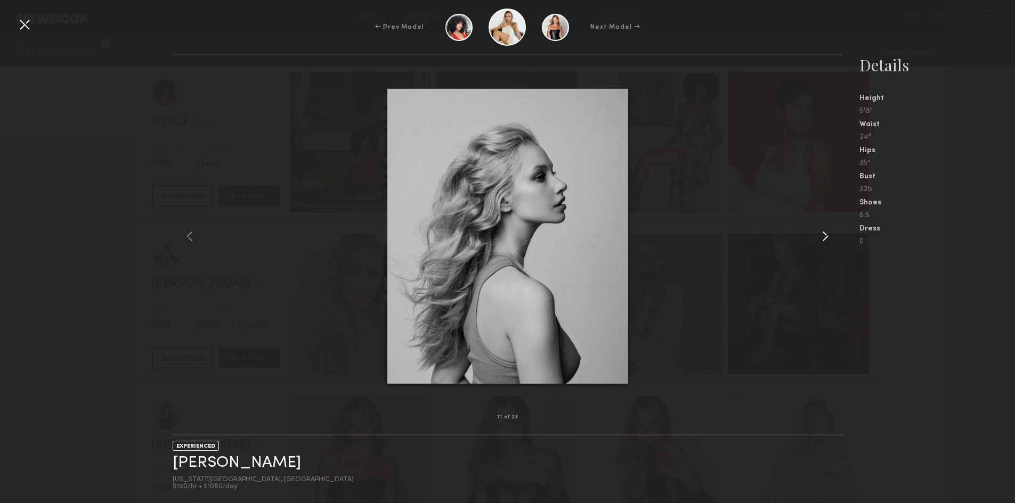
click at [821, 233] on common-icon at bounding box center [824, 236] width 17 height 17
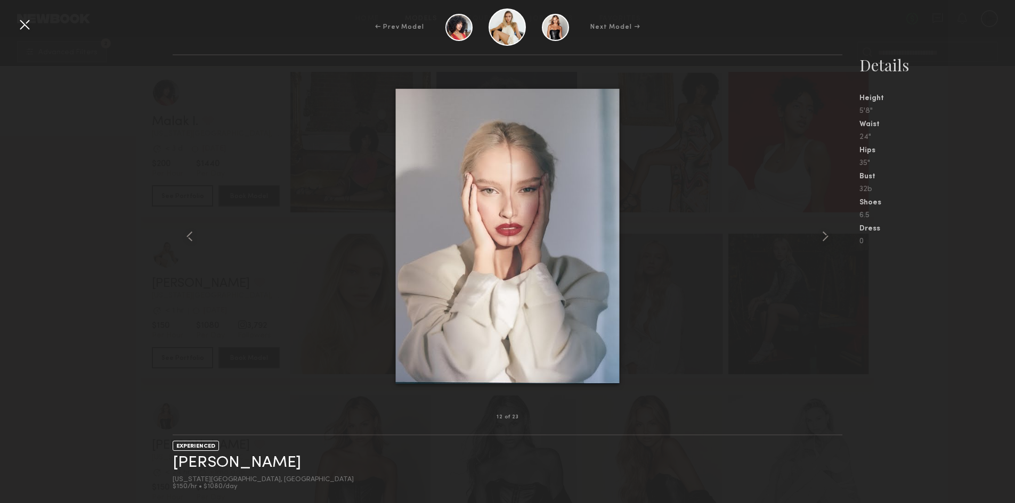
click at [27, 20] on div at bounding box center [24, 24] width 17 height 17
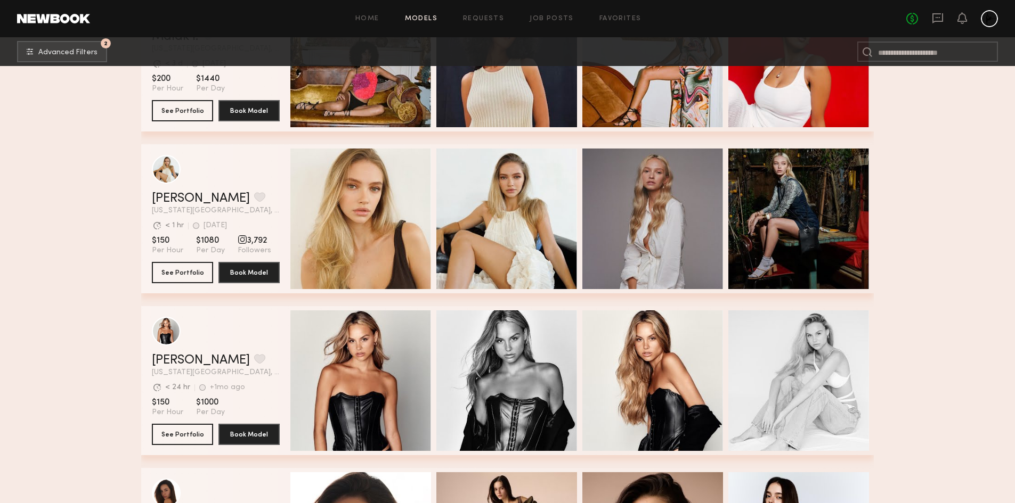
scroll to position [17765, 0]
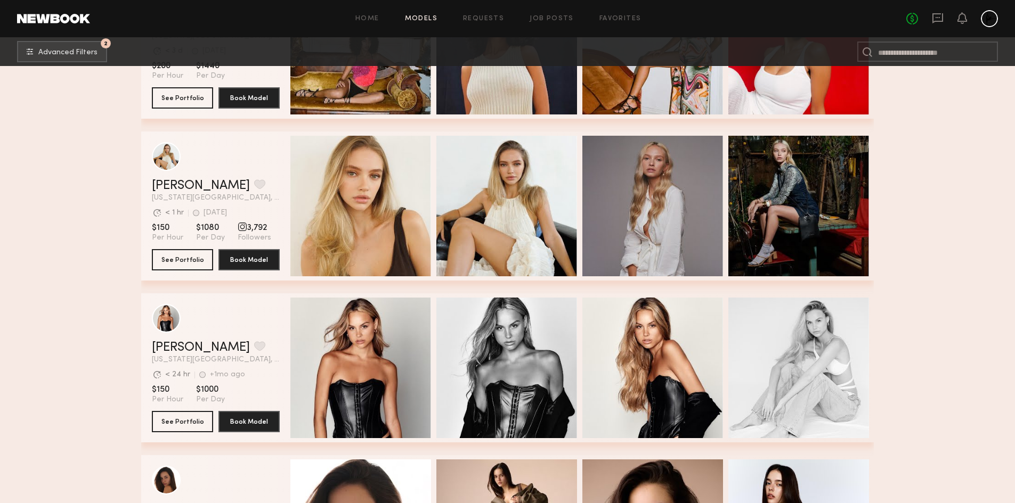
click at [352, 345] on div "Quick Preview" at bounding box center [360, 368] width 141 height 141
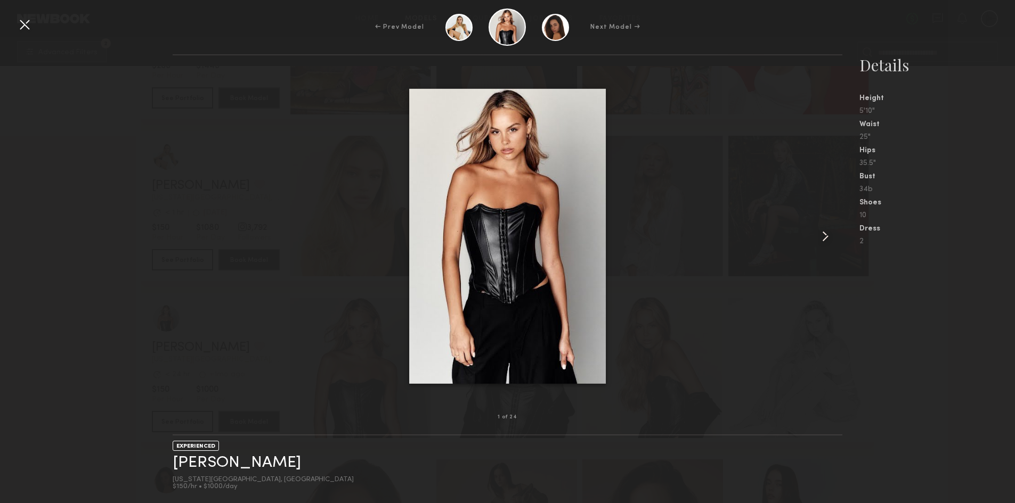
click at [830, 231] on common-icon at bounding box center [824, 236] width 17 height 17
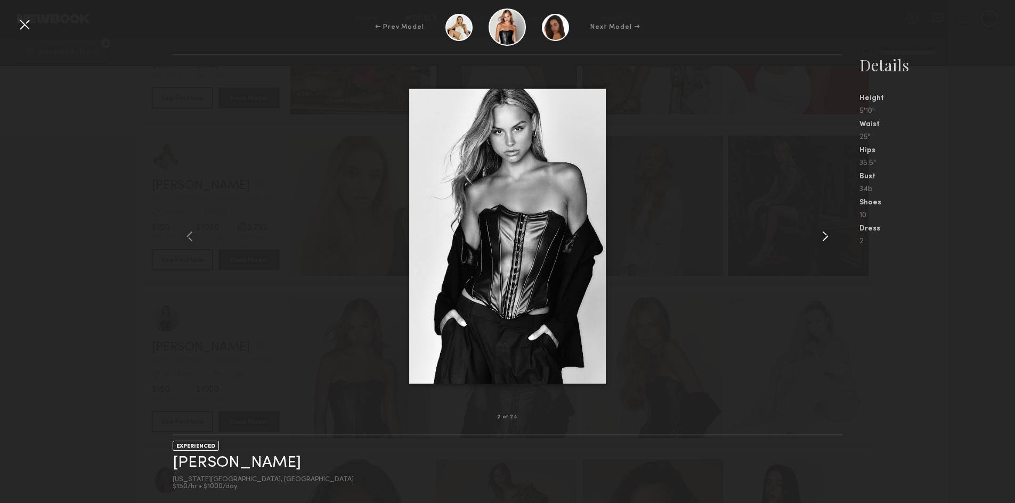
click at [830, 231] on common-icon at bounding box center [824, 236] width 17 height 17
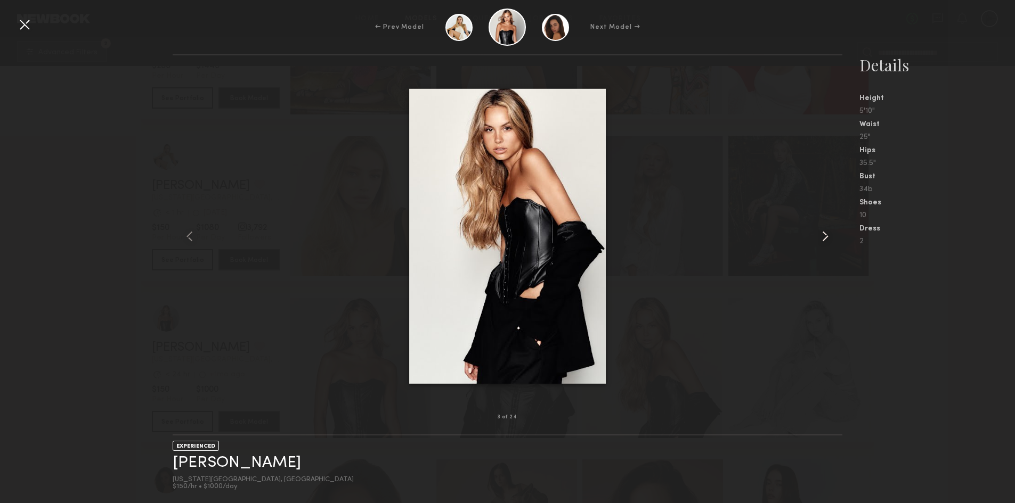
click at [830, 231] on common-icon at bounding box center [824, 236] width 17 height 17
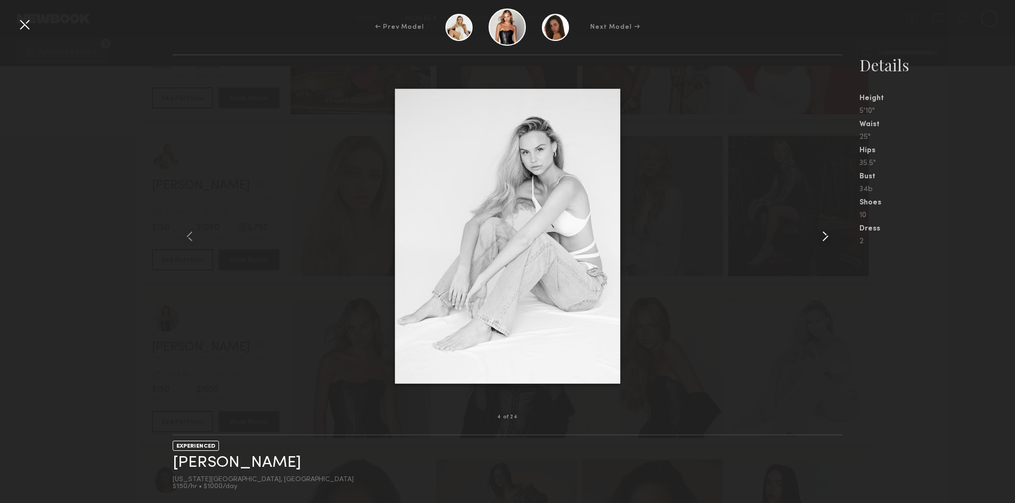
click at [830, 231] on common-icon at bounding box center [824, 236] width 17 height 17
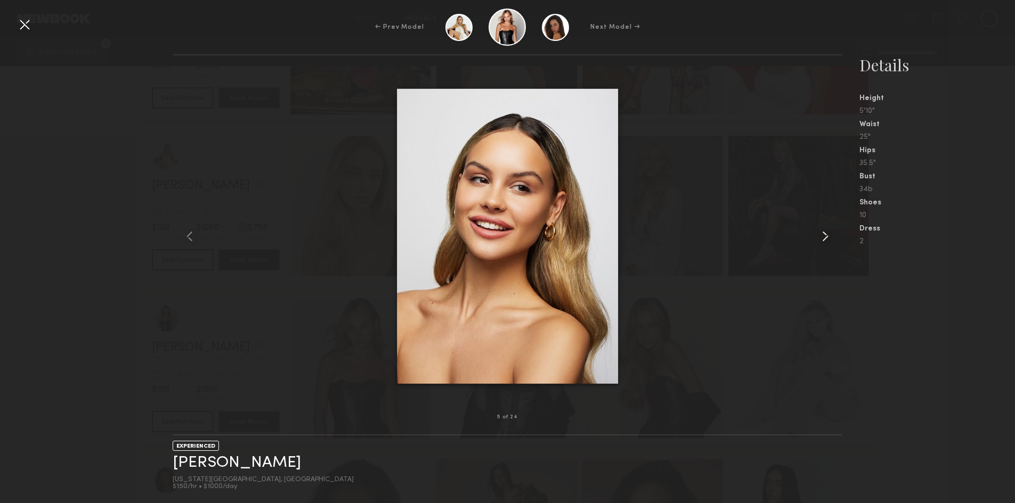
click at [830, 231] on common-icon at bounding box center [824, 236] width 17 height 17
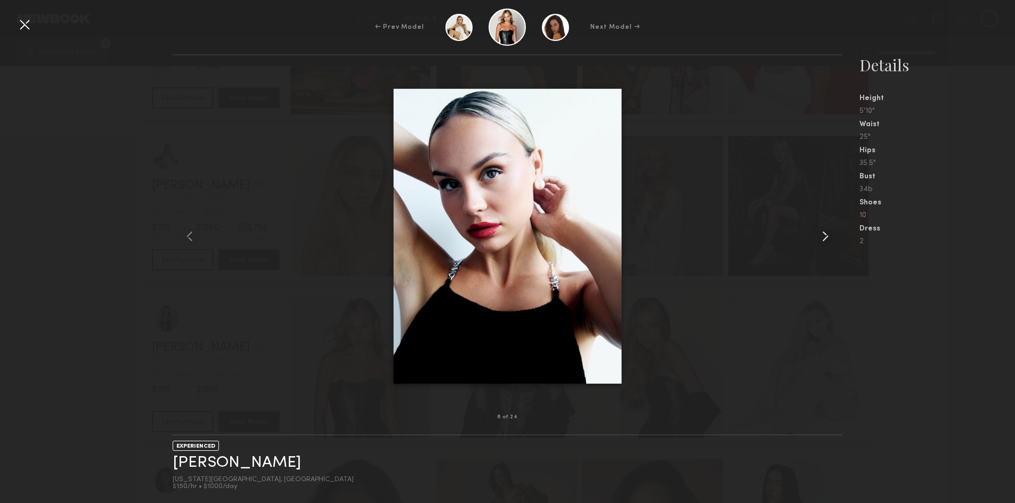
click at [830, 231] on common-icon at bounding box center [824, 236] width 17 height 17
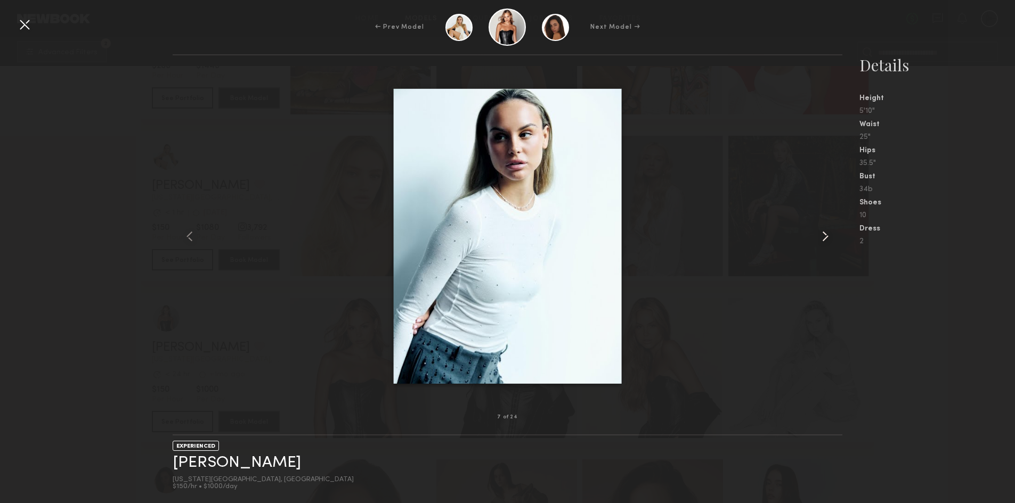
click at [830, 231] on common-icon at bounding box center [824, 236] width 17 height 17
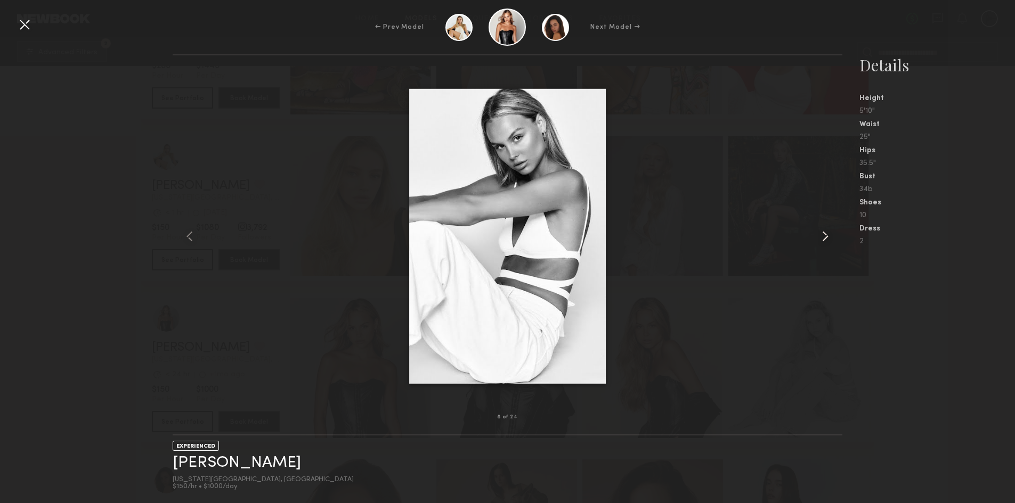
click at [830, 231] on common-icon at bounding box center [824, 236] width 17 height 17
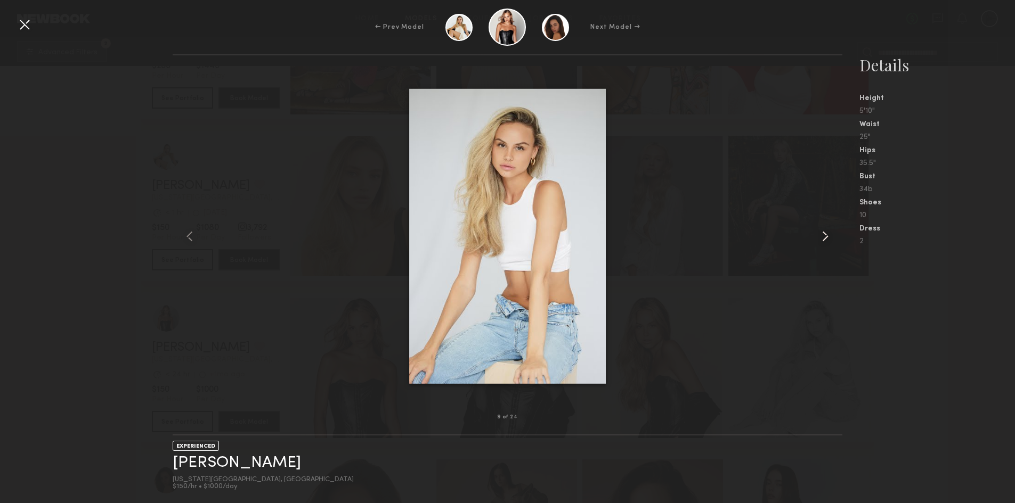
click at [830, 231] on common-icon at bounding box center [824, 236] width 17 height 17
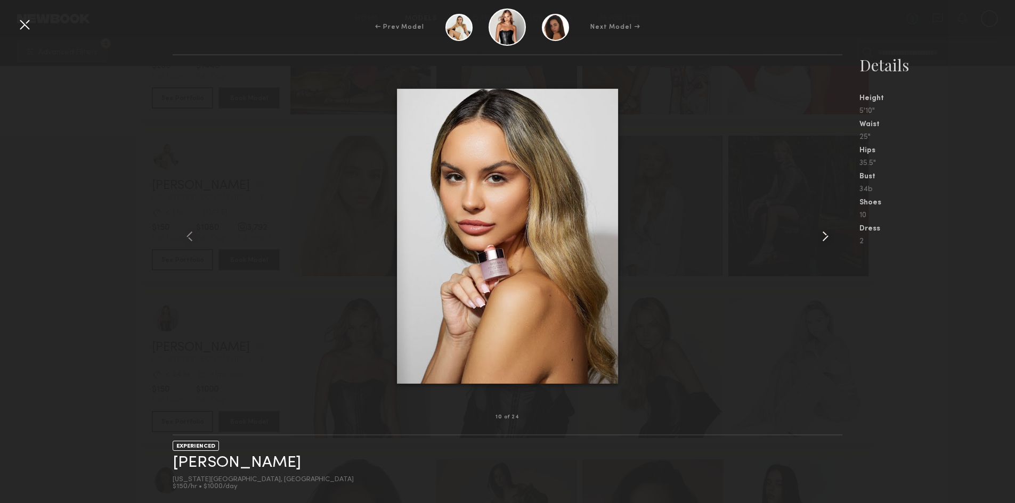
click at [830, 231] on common-icon at bounding box center [824, 236] width 17 height 17
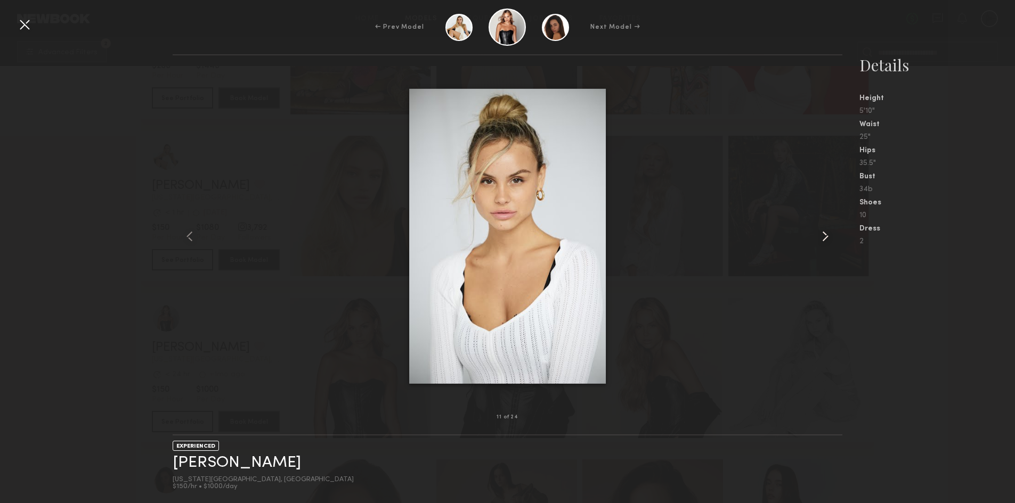
click at [830, 231] on common-icon at bounding box center [824, 236] width 17 height 17
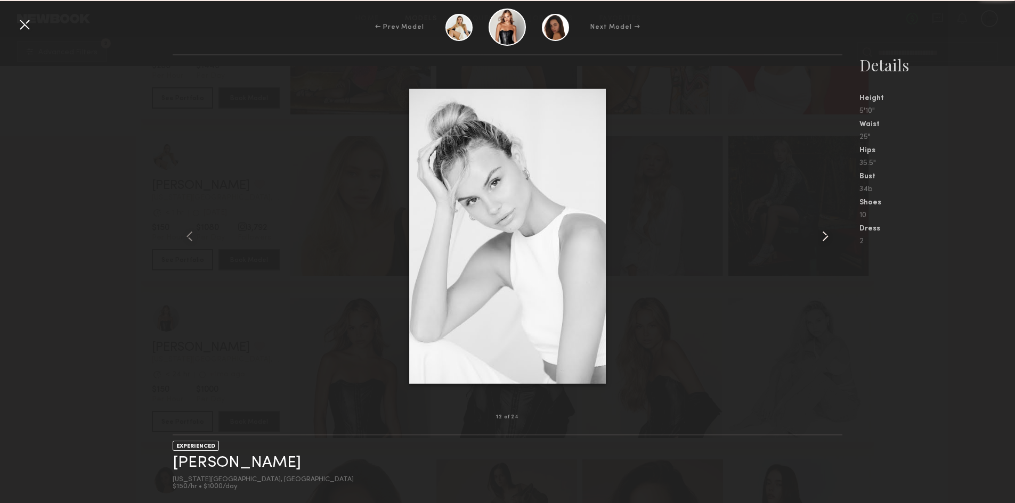
click at [830, 231] on common-icon at bounding box center [824, 236] width 17 height 17
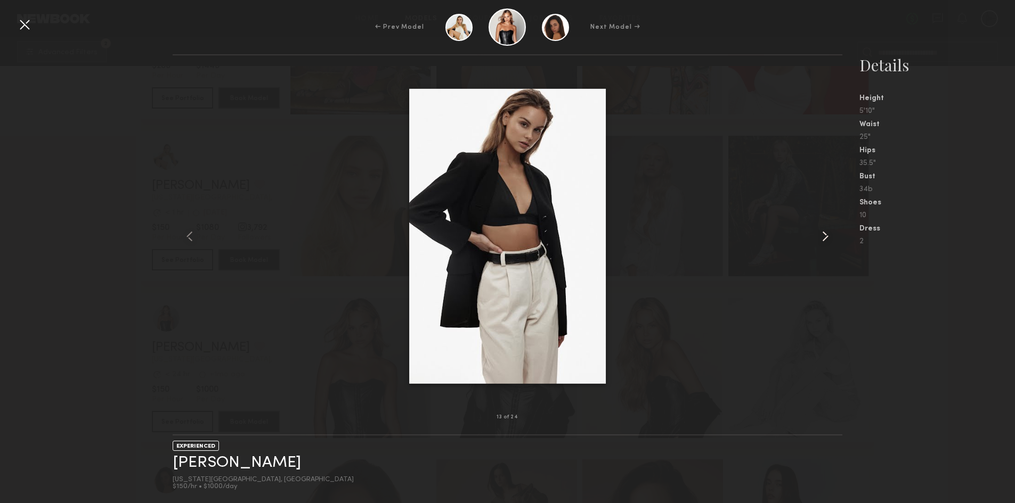
click at [830, 231] on common-icon at bounding box center [824, 236] width 17 height 17
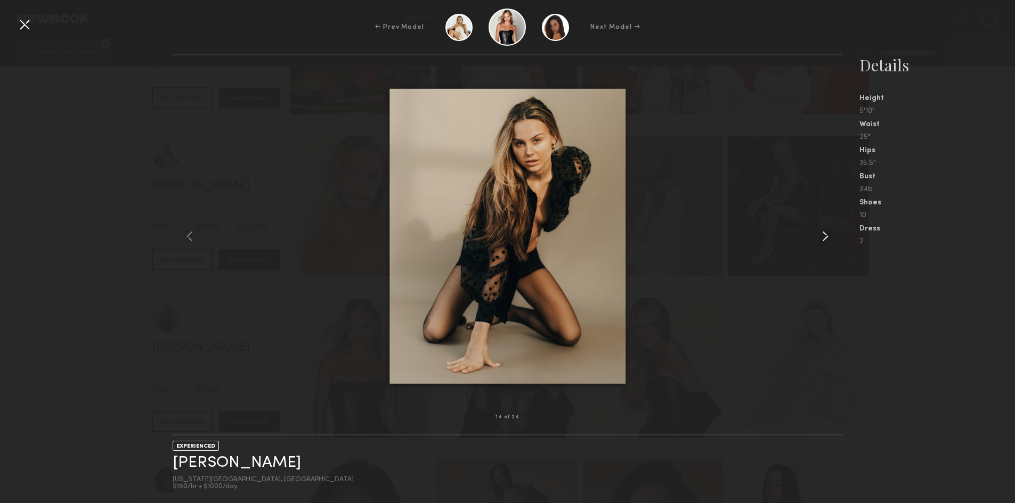
click at [824, 226] on div at bounding box center [828, 236] width 27 height 328
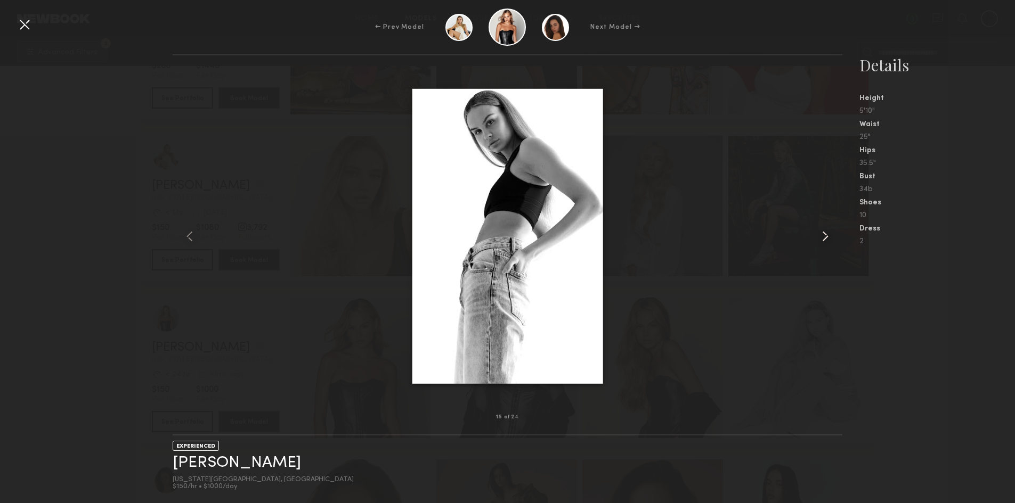
click at [824, 226] on div at bounding box center [828, 236] width 27 height 328
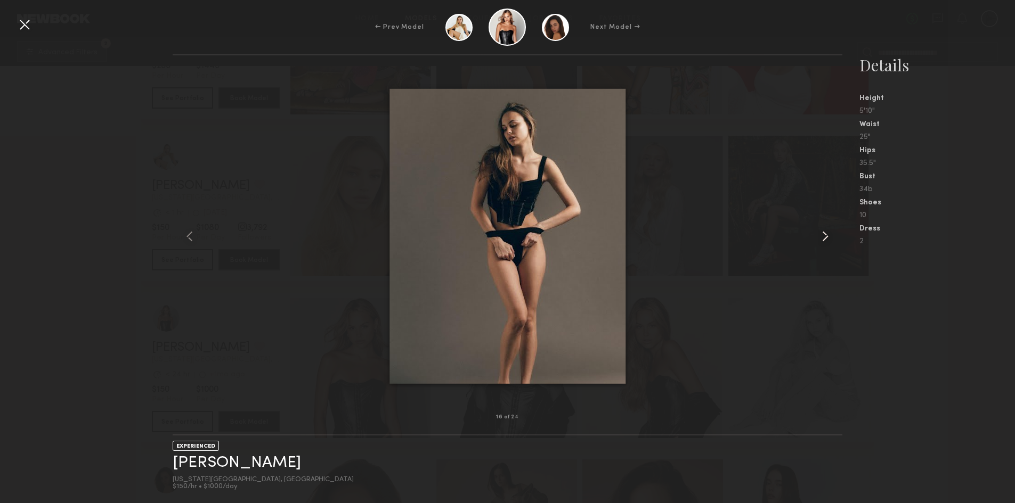
click at [824, 226] on div at bounding box center [828, 236] width 27 height 328
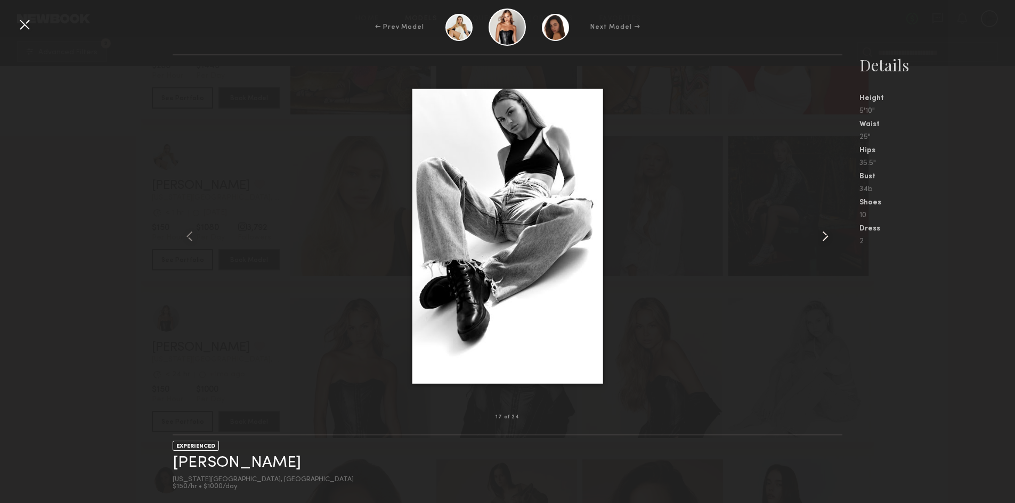
click at [824, 226] on div at bounding box center [828, 236] width 27 height 328
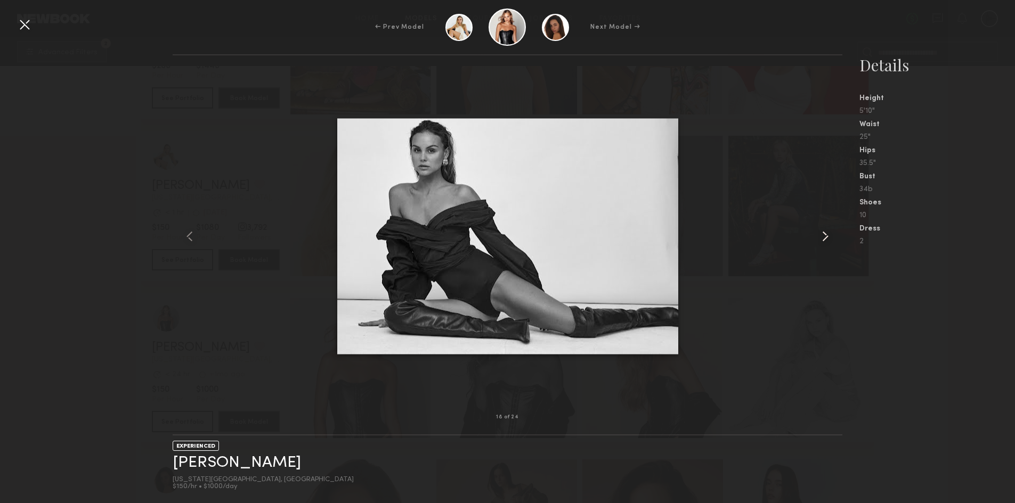
click at [824, 226] on div at bounding box center [828, 236] width 27 height 328
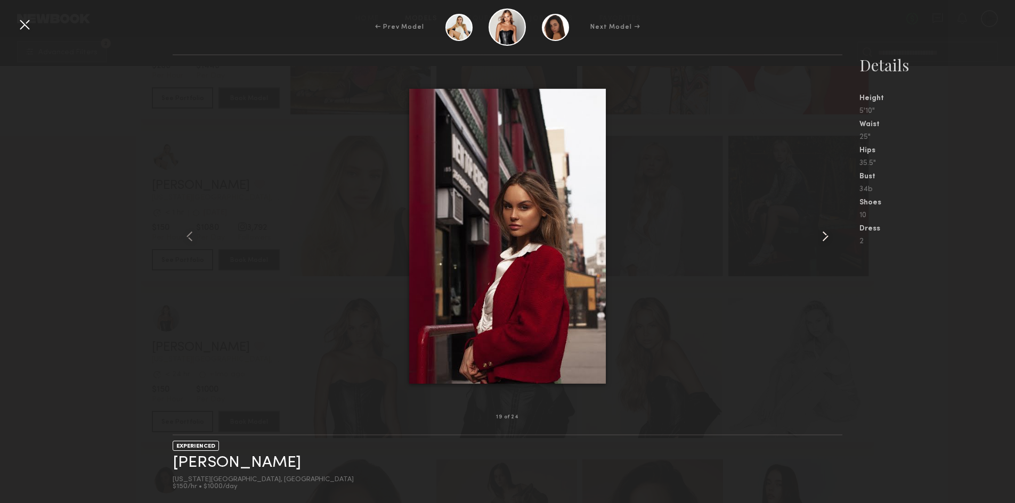
click at [824, 226] on div at bounding box center [828, 236] width 27 height 328
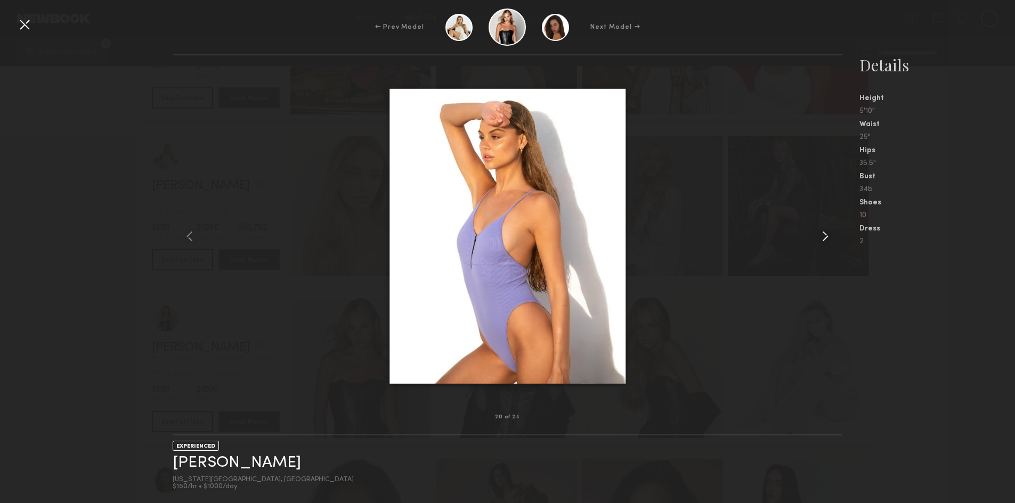
click at [824, 226] on div at bounding box center [828, 236] width 27 height 328
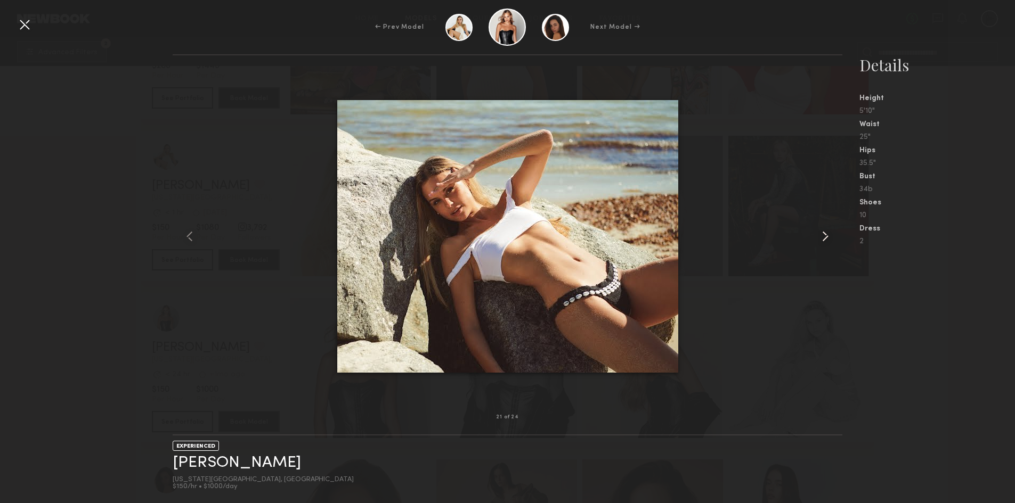
click at [824, 226] on div at bounding box center [828, 236] width 27 height 328
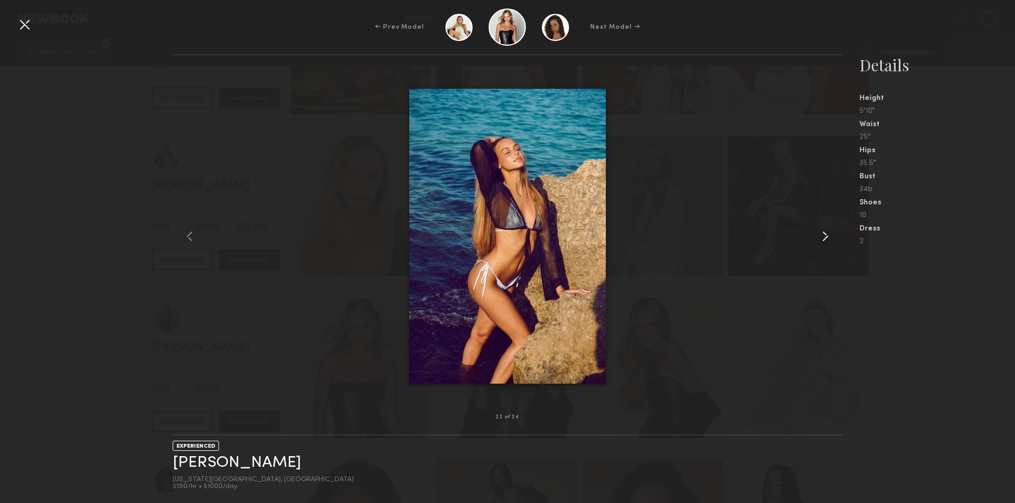
click at [824, 226] on div at bounding box center [828, 236] width 27 height 328
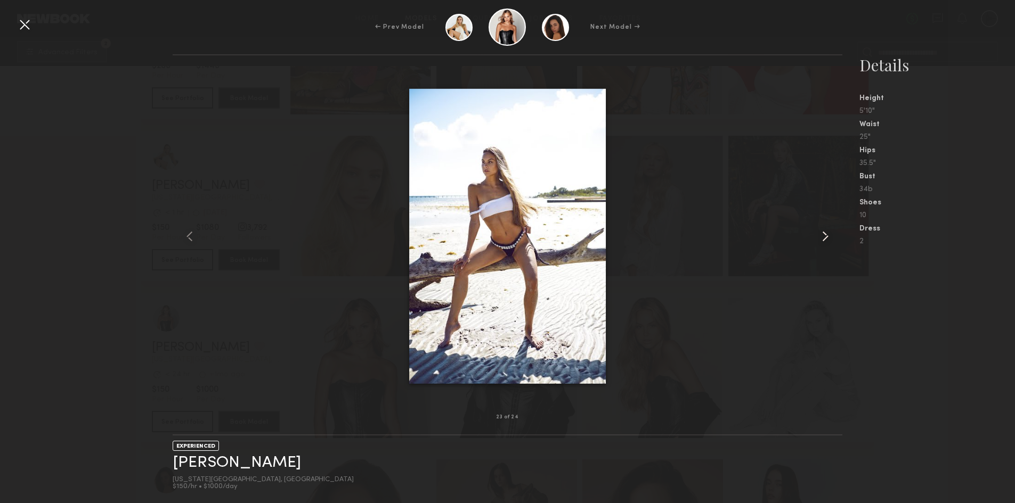
click at [824, 226] on div at bounding box center [828, 236] width 27 height 328
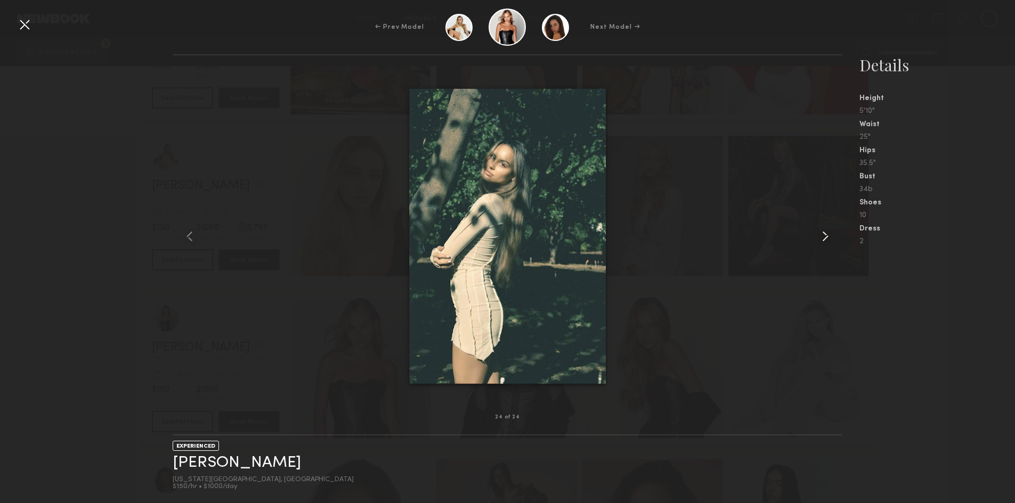
click at [824, 226] on div at bounding box center [828, 236] width 27 height 328
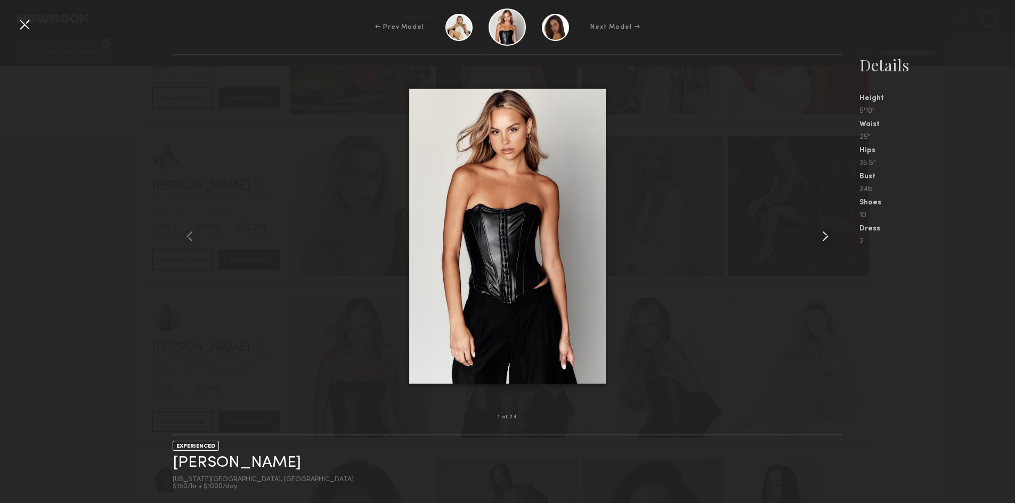
click at [824, 226] on div at bounding box center [828, 236] width 27 height 328
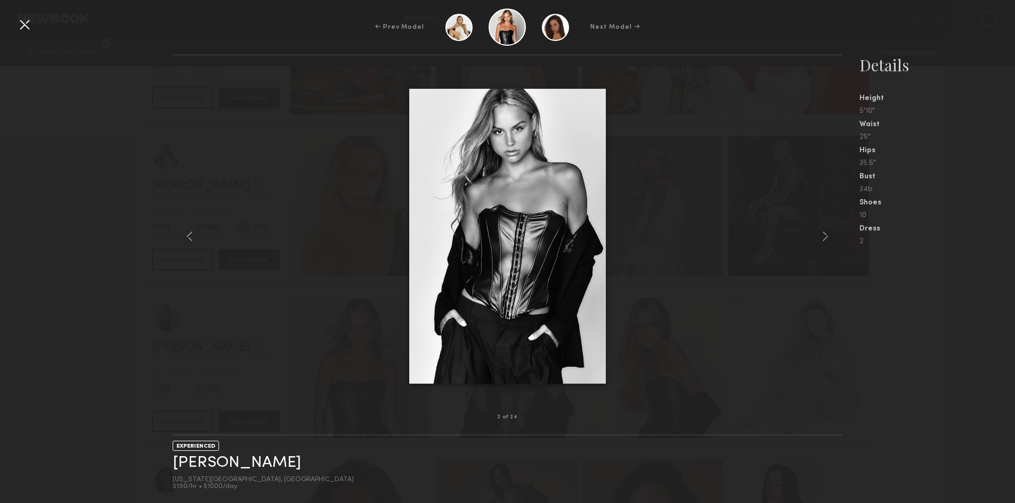
click at [24, 20] on div at bounding box center [24, 24] width 17 height 17
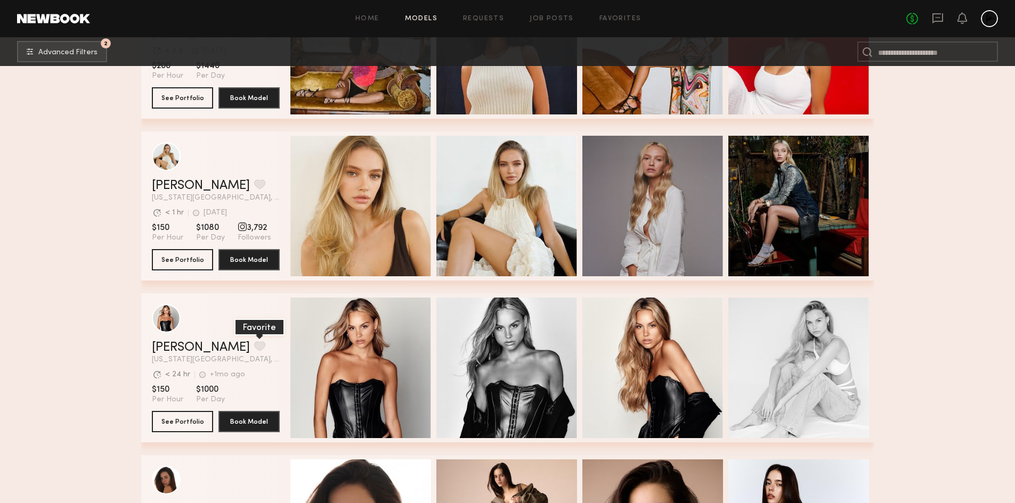
click at [254, 348] on button "grid" at bounding box center [259, 346] width 11 height 10
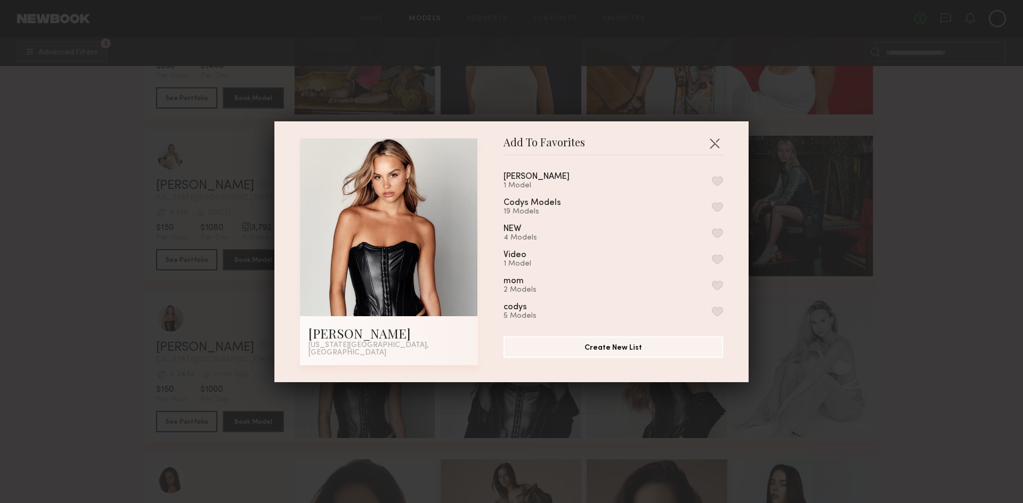
click at [520, 189] on div "1 Model" at bounding box center [549, 186] width 92 height 9
click at [712, 185] on button "button" at bounding box center [717, 181] width 11 height 10
click at [706, 144] on button "button" at bounding box center [714, 143] width 17 height 17
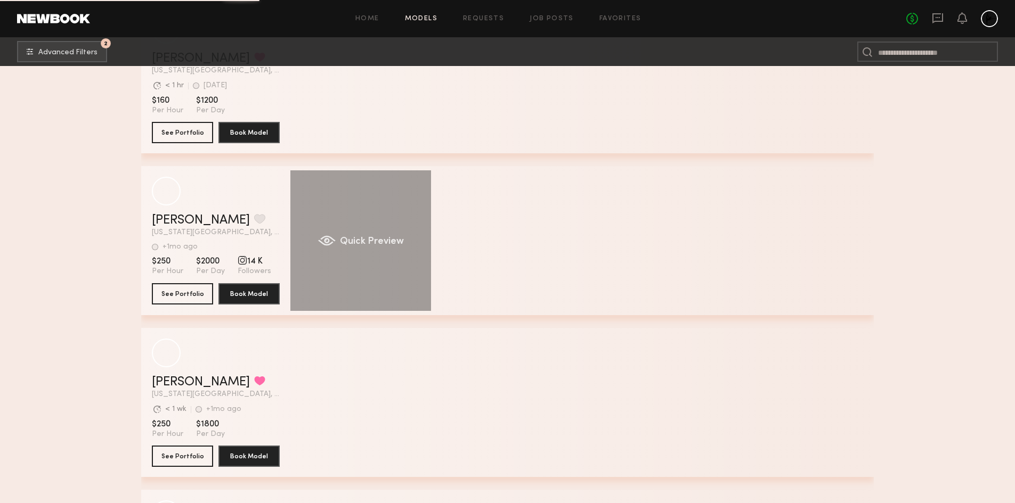
scroll to position [28081, 0]
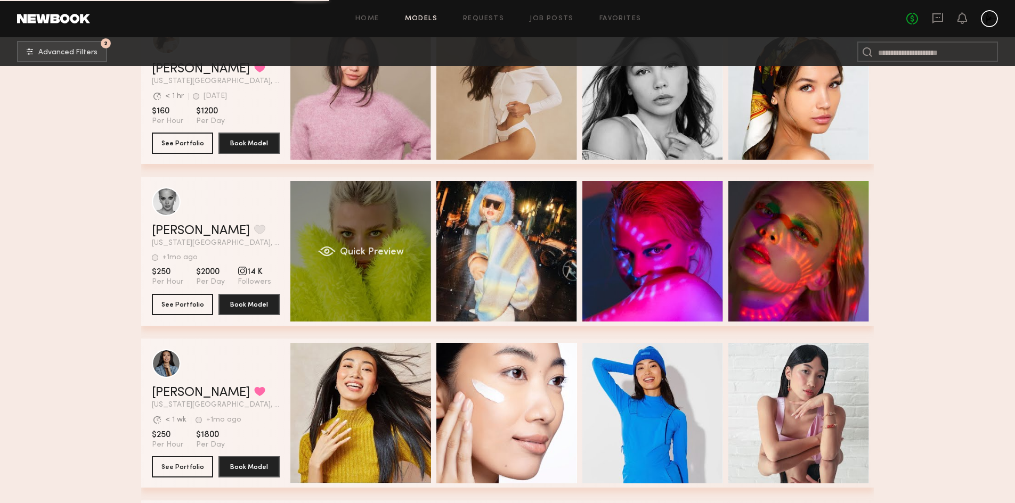
click at [348, 254] on span "Quick Preview" at bounding box center [372, 253] width 64 height 10
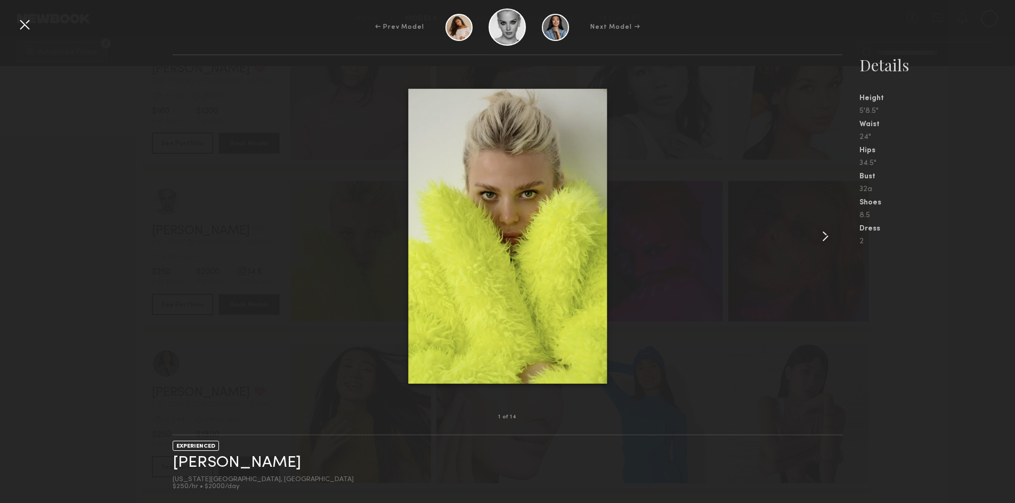
click at [818, 234] on common-icon at bounding box center [824, 236] width 17 height 17
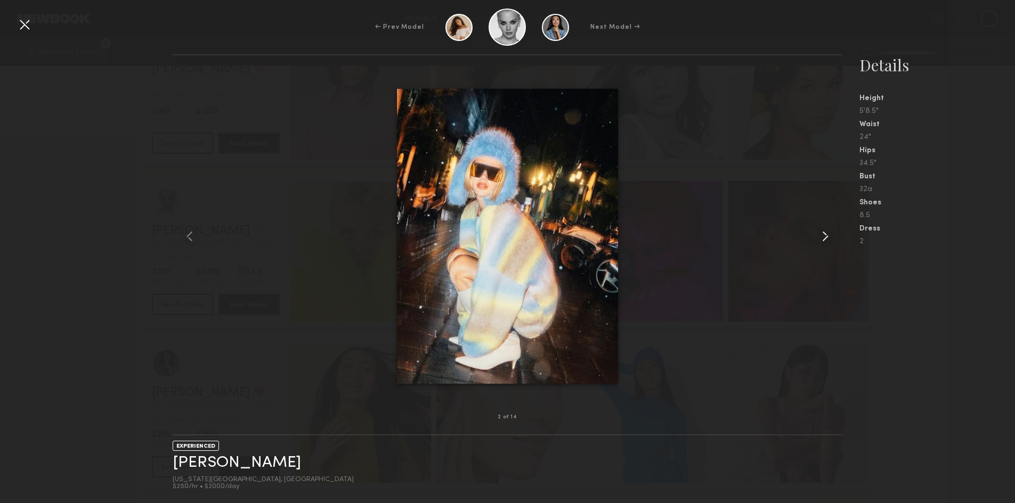
click at [818, 234] on common-icon at bounding box center [824, 236] width 17 height 17
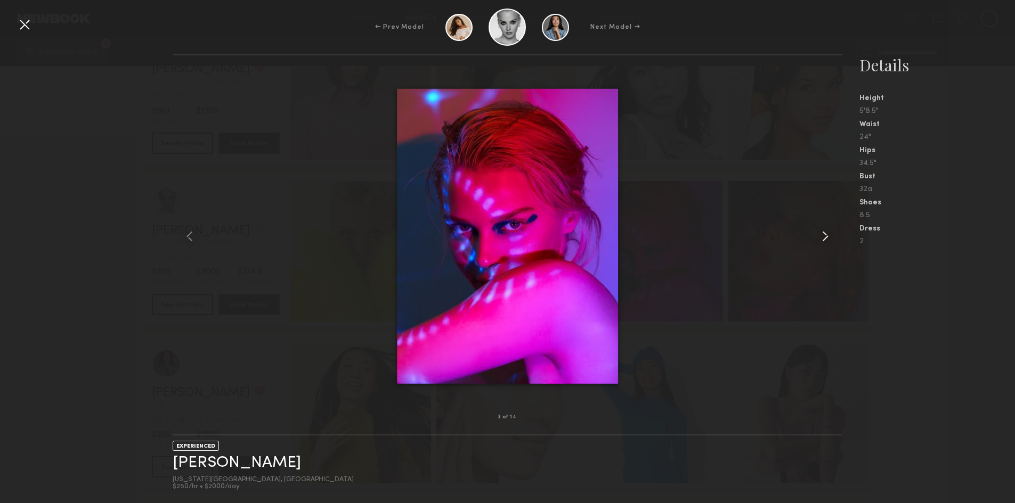
click at [818, 234] on common-icon at bounding box center [824, 236] width 17 height 17
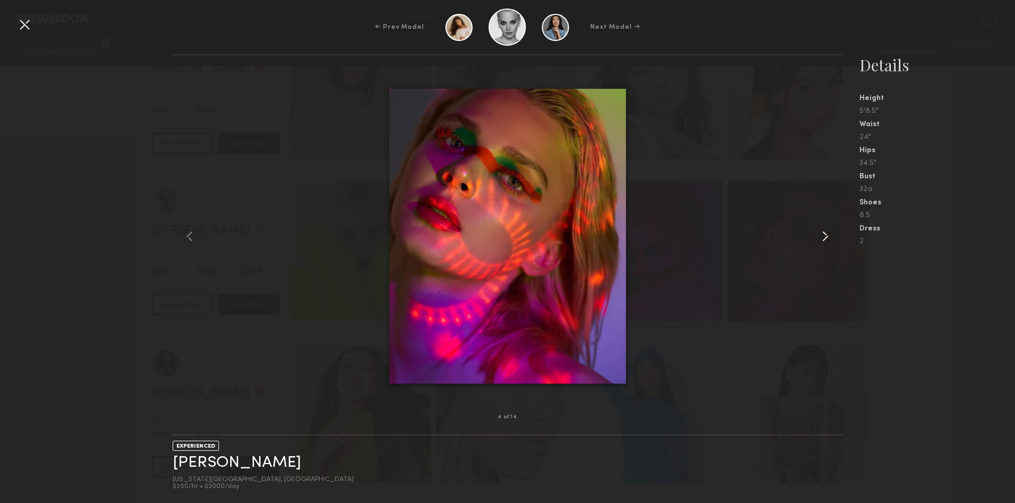
click at [818, 234] on common-icon at bounding box center [824, 236] width 17 height 17
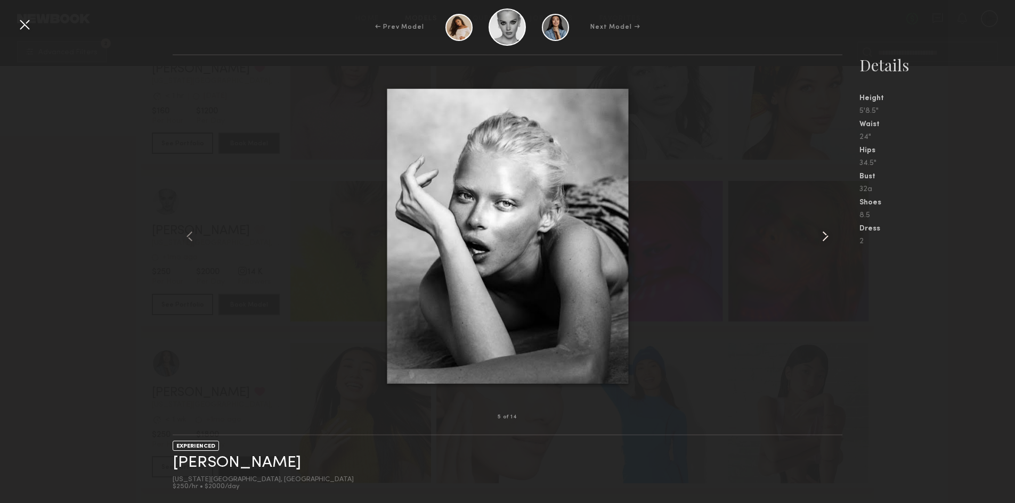
click at [818, 234] on common-icon at bounding box center [824, 236] width 17 height 17
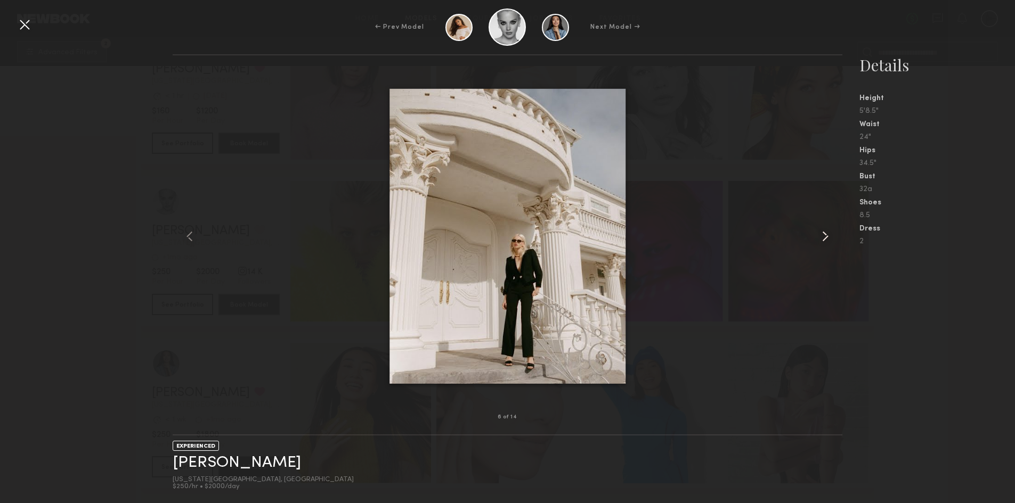
click at [818, 234] on common-icon at bounding box center [824, 236] width 17 height 17
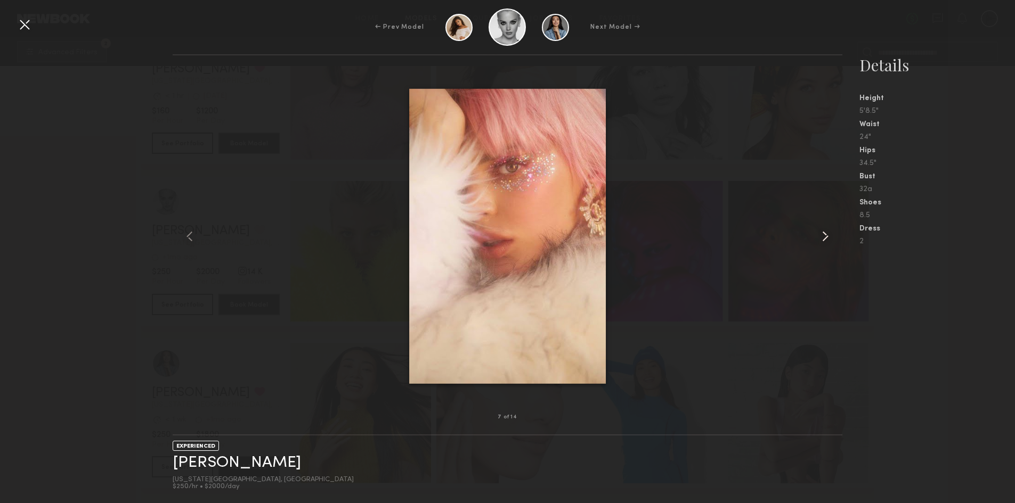
click at [818, 234] on common-icon at bounding box center [824, 236] width 17 height 17
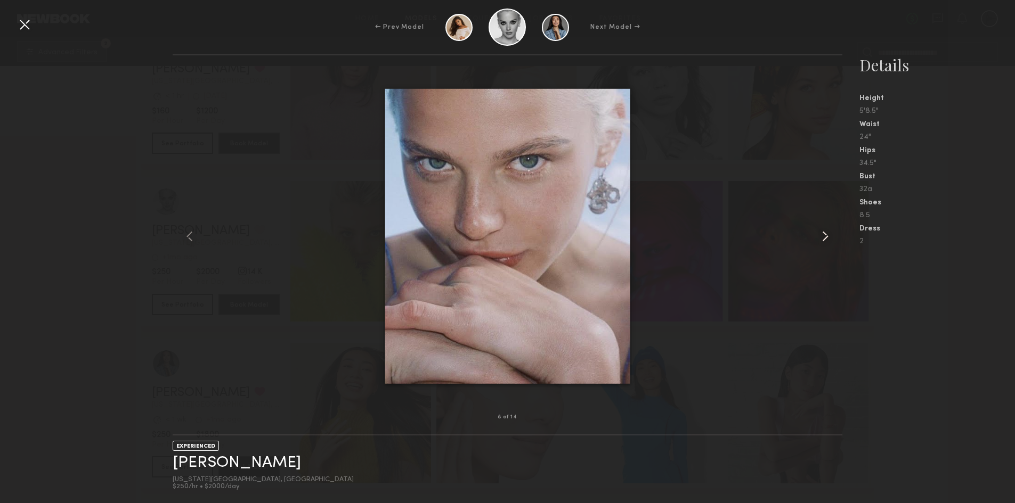
click at [818, 234] on common-icon at bounding box center [824, 236] width 17 height 17
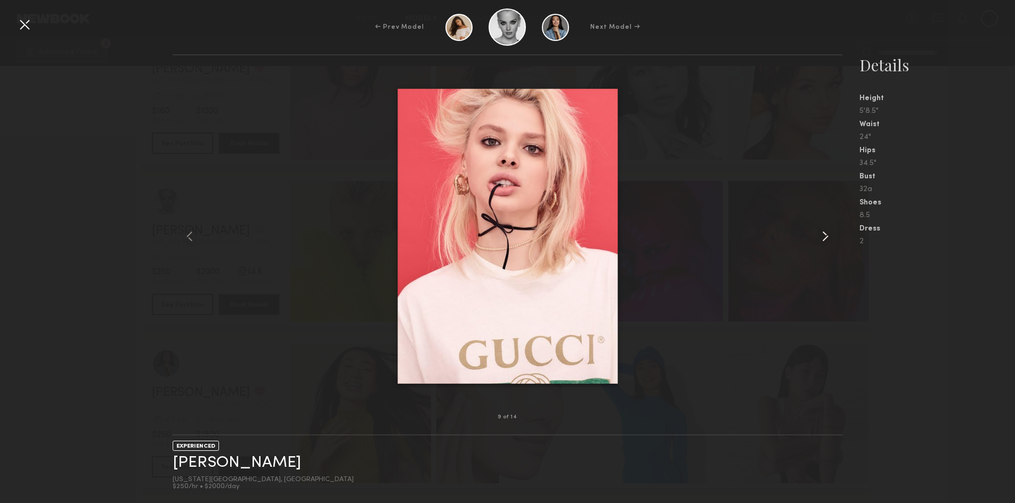
click at [818, 234] on common-icon at bounding box center [824, 236] width 17 height 17
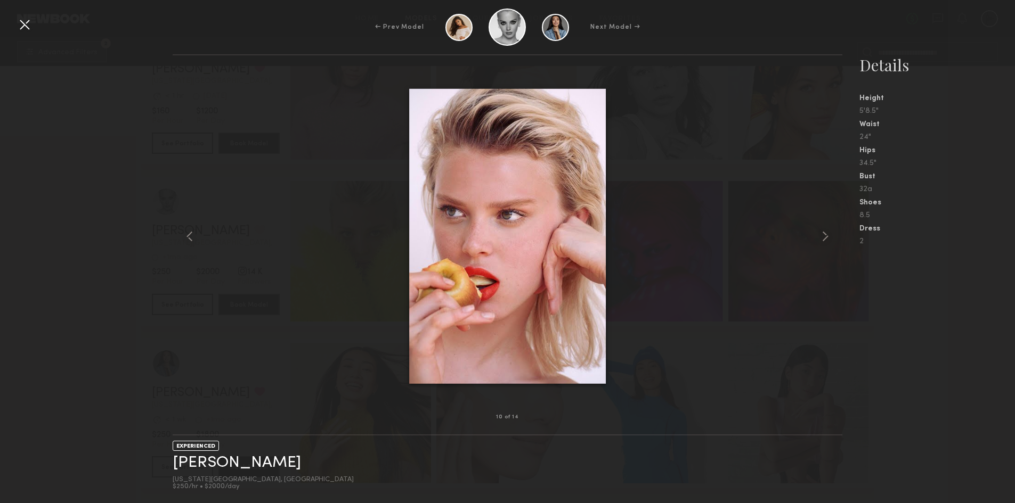
click at [26, 26] on div at bounding box center [24, 24] width 17 height 17
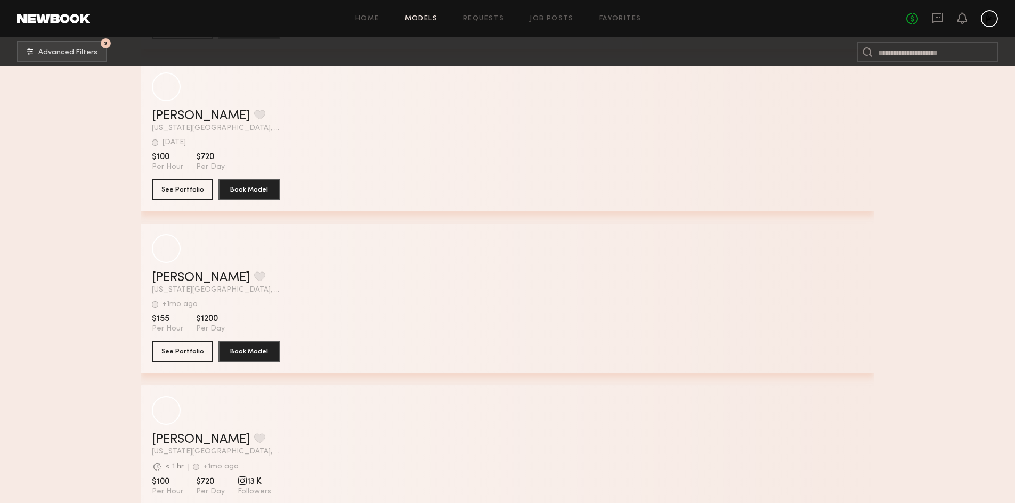
scroll to position [31273, 0]
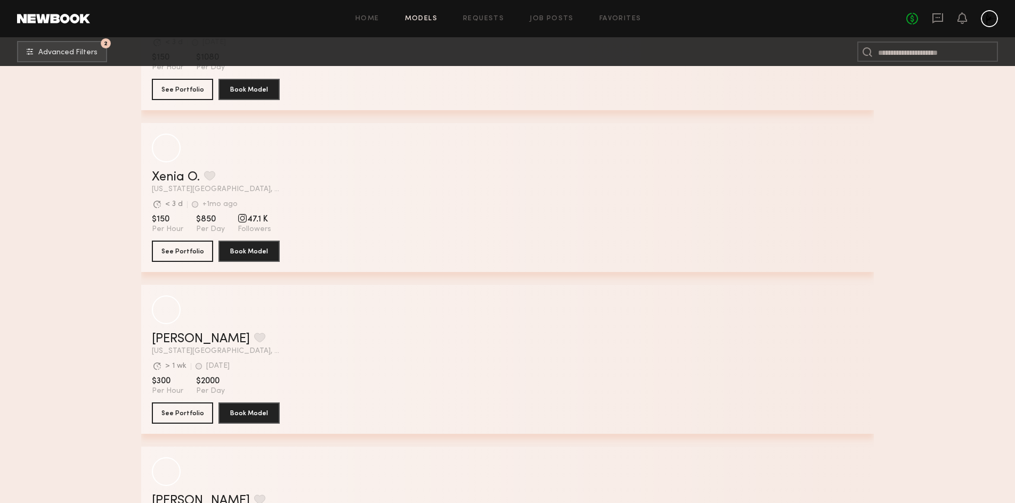
scroll to position [35155, 0]
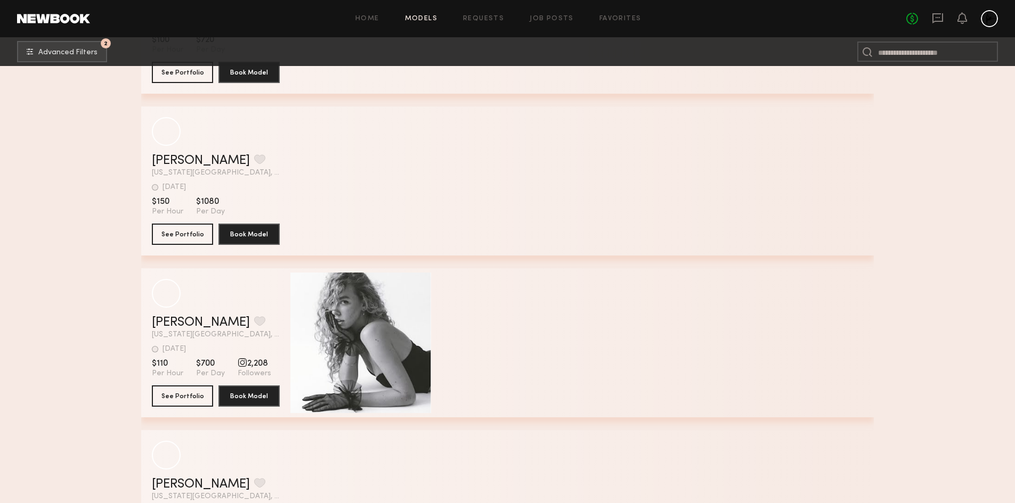
scroll to position [48876, 0]
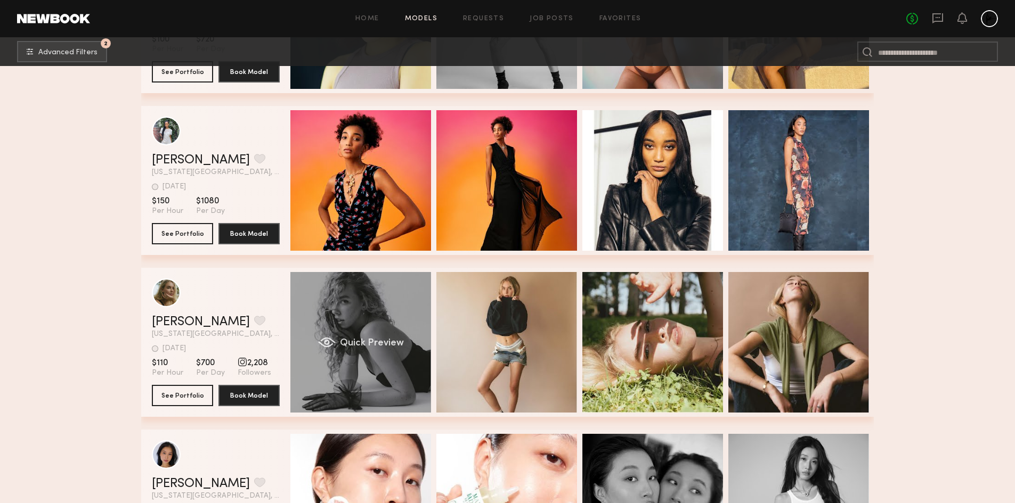
click at [362, 345] on span "Quick Preview" at bounding box center [372, 344] width 64 height 10
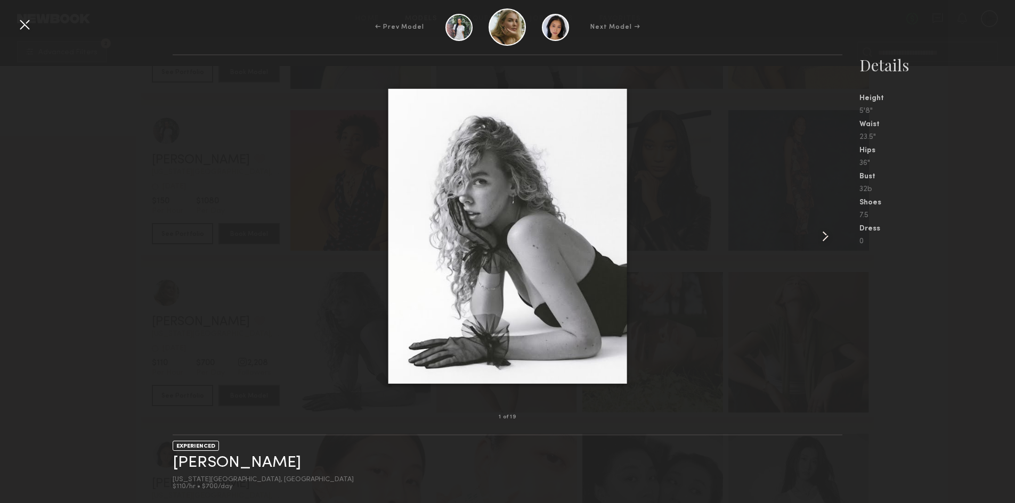
click at [820, 235] on common-icon at bounding box center [824, 236] width 17 height 17
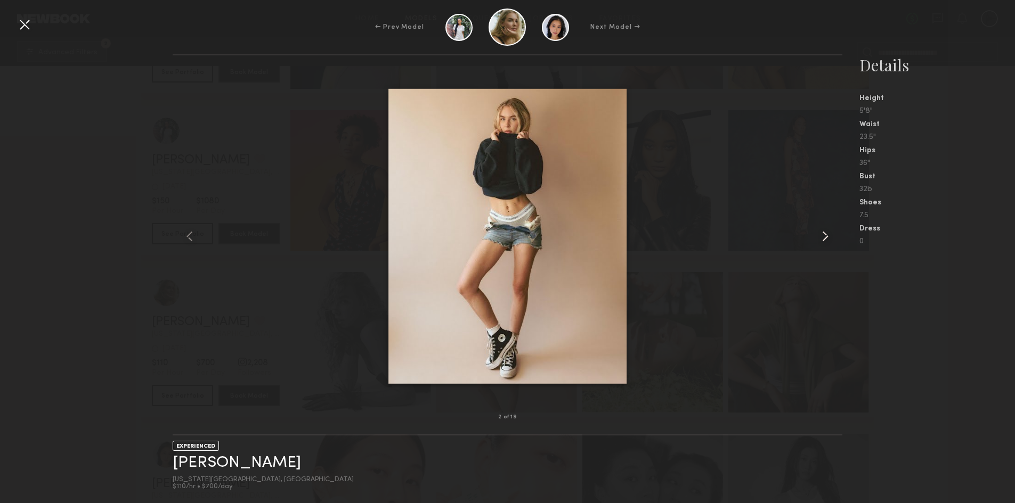
click at [820, 235] on common-icon at bounding box center [824, 236] width 17 height 17
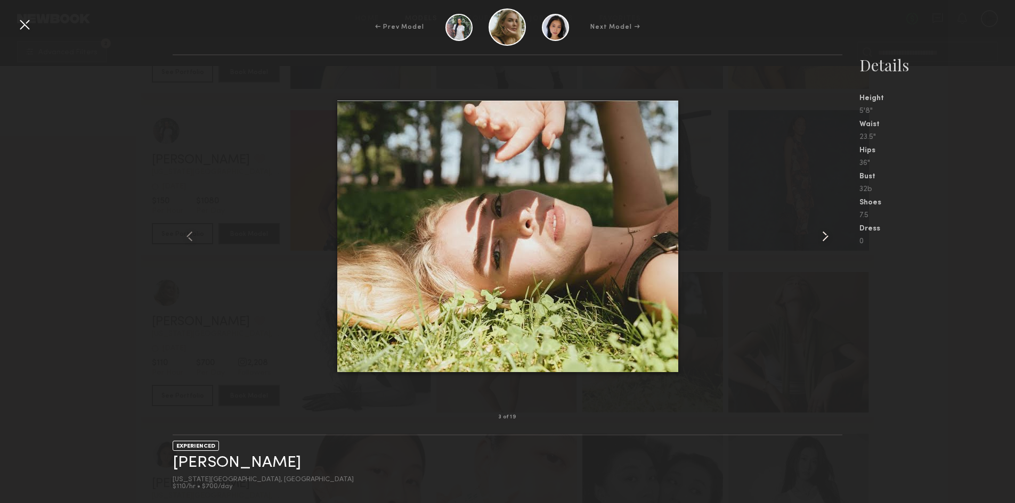
click at [820, 235] on common-icon at bounding box center [824, 236] width 17 height 17
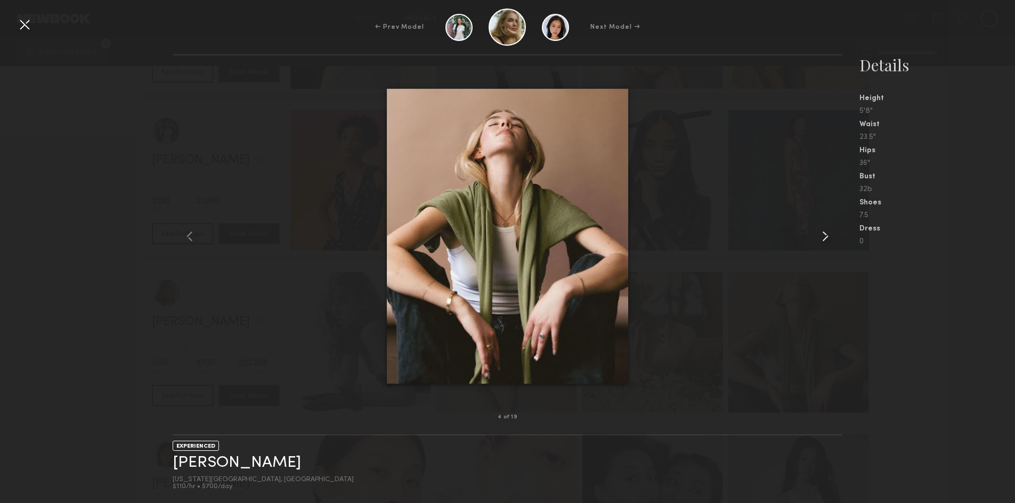
click at [820, 235] on common-icon at bounding box center [824, 236] width 17 height 17
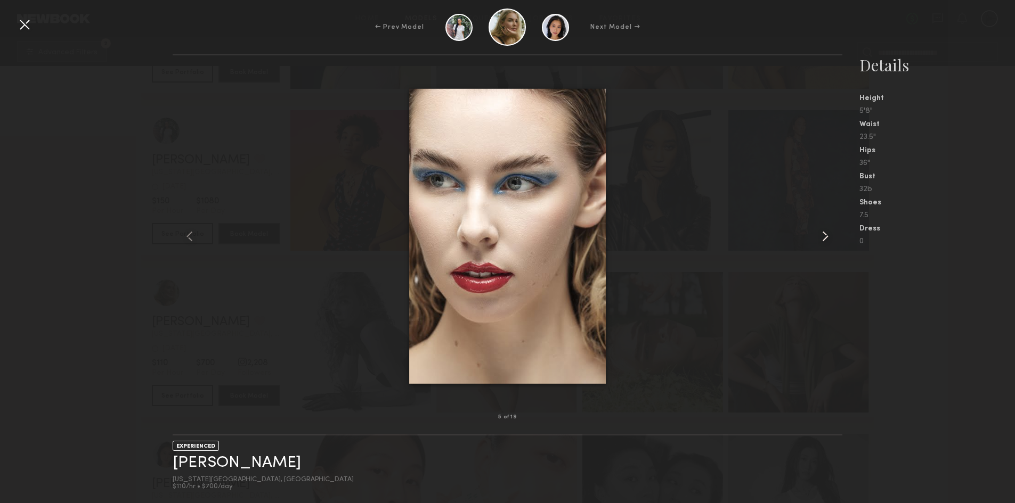
click at [820, 235] on common-icon at bounding box center [824, 236] width 17 height 17
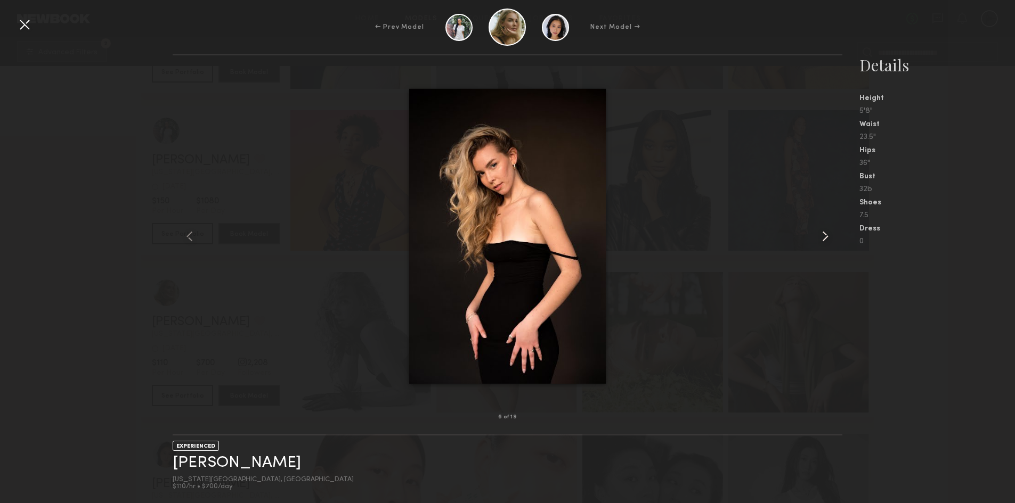
click at [820, 235] on common-icon at bounding box center [824, 236] width 17 height 17
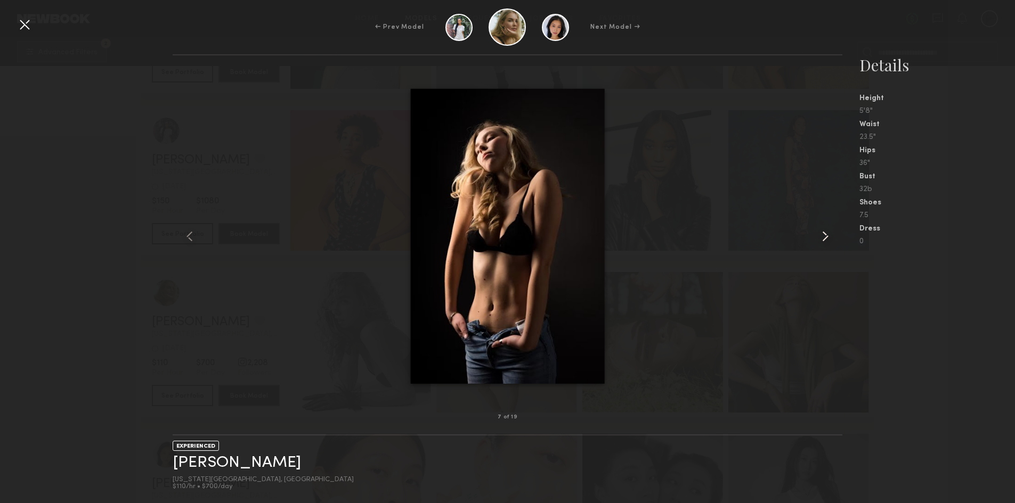
click at [820, 235] on common-icon at bounding box center [824, 236] width 17 height 17
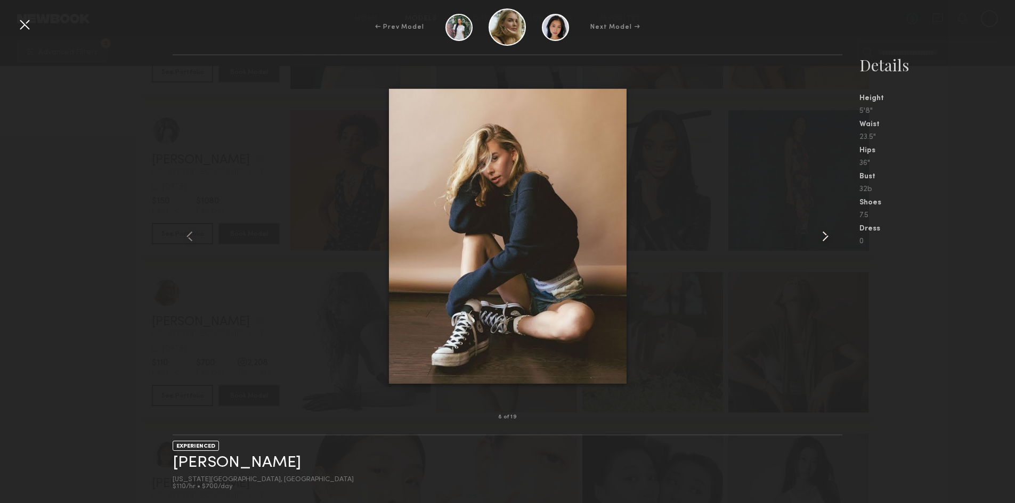
click at [820, 235] on common-icon at bounding box center [824, 236] width 17 height 17
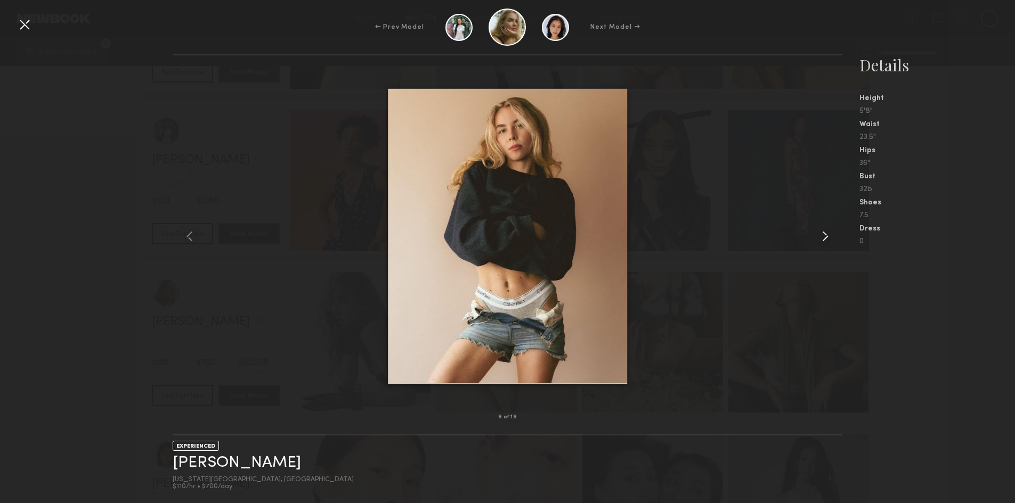
click at [820, 235] on common-icon at bounding box center [824, 236] width 17 height 17
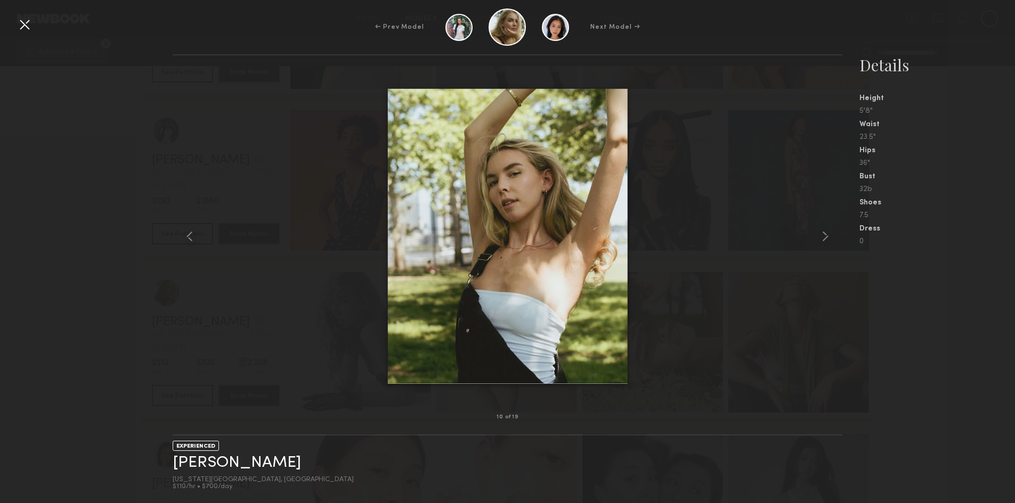
click at [23, 18] on div at bounding box center [24, 24] width 17 height 17
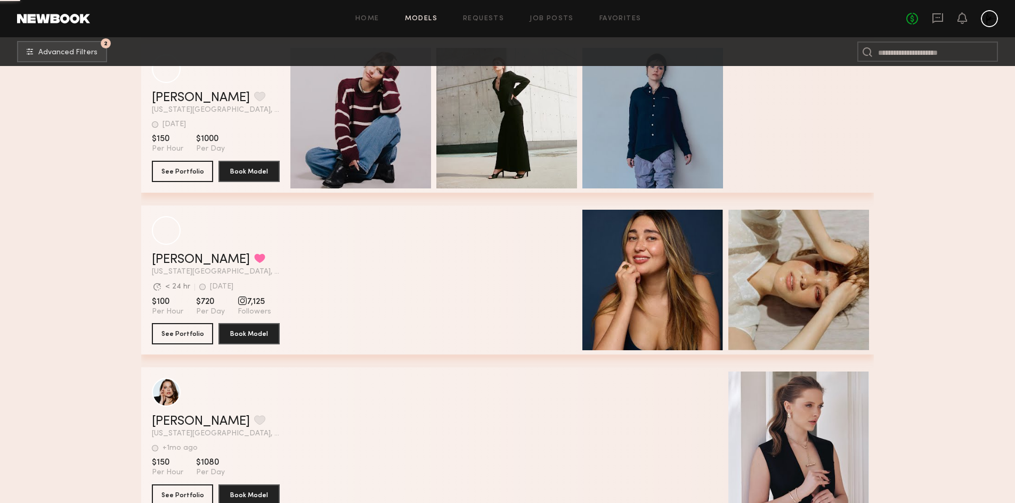
scroll to position [57520, 0]
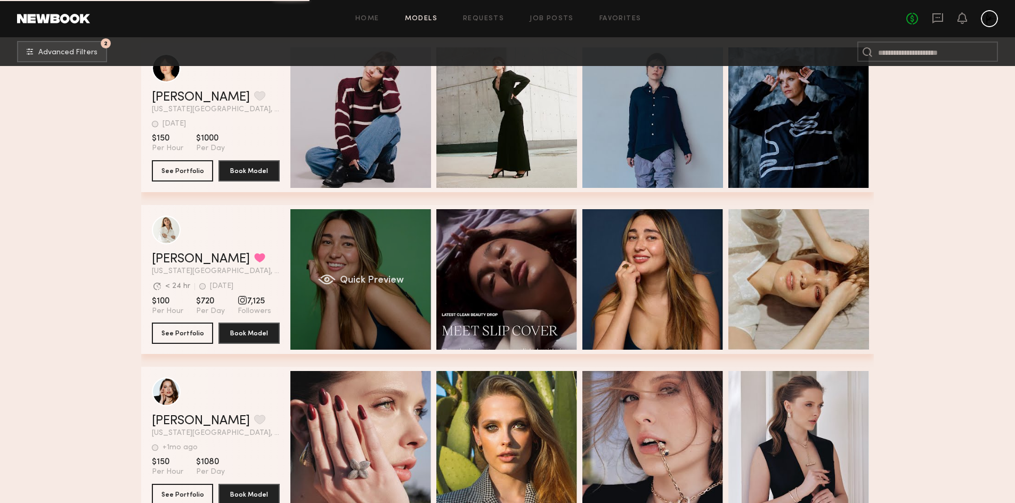
click at [364, 268] on div "Quick Preview" at bounding box center [360, 279] width 141 height 141
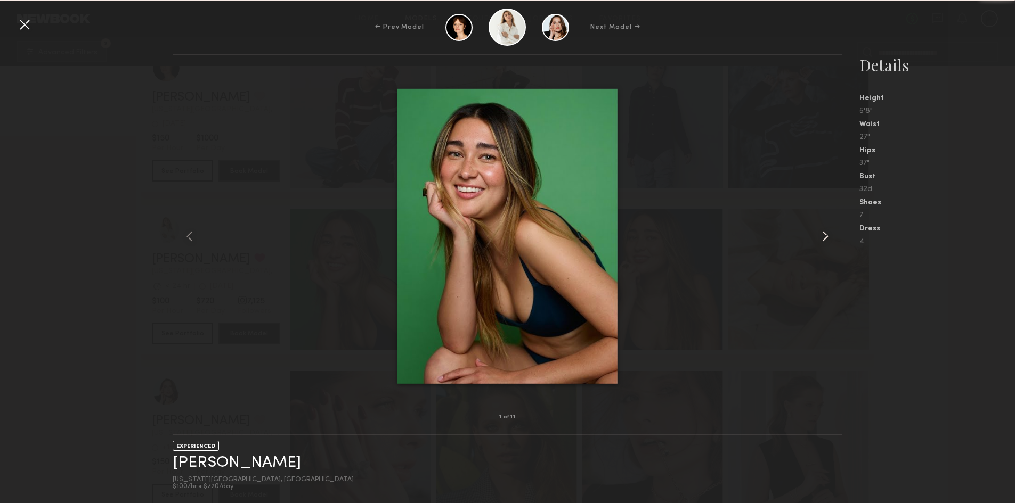
click at [823, 235] on common-icon at bounding box center [824, 236] width 17 height 17
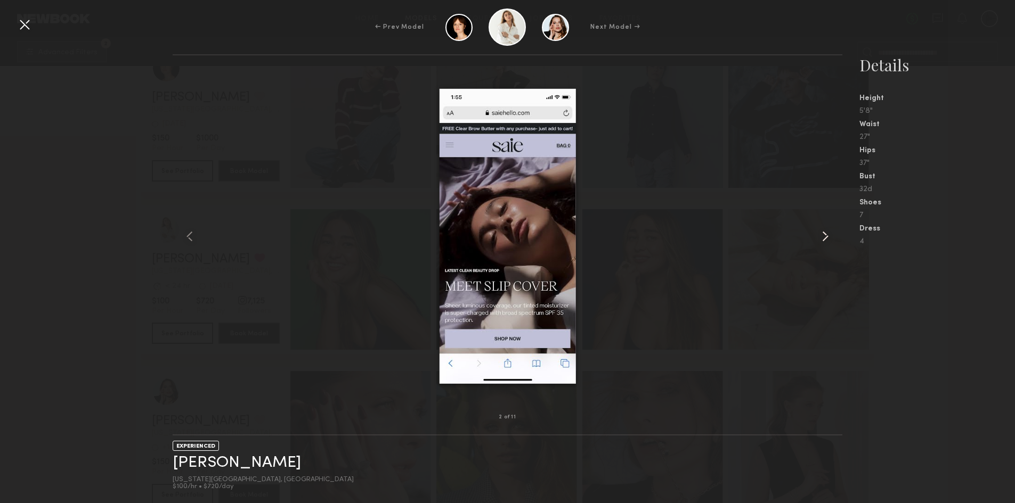
click at [823, 235] on common-icon at bounding box center [824, 236] width 17 height 17
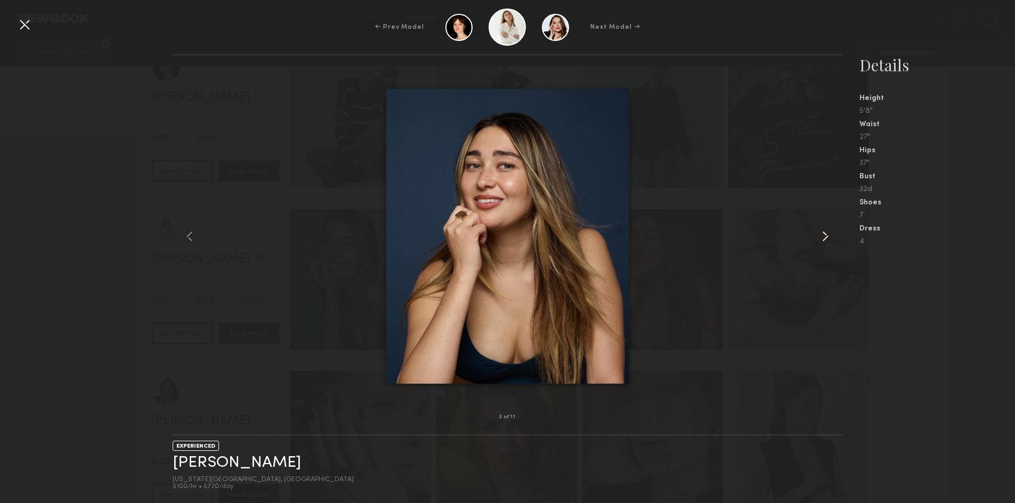
click at [823, 235] on common-icon at bounding box center [824, 236] width 17 height 17
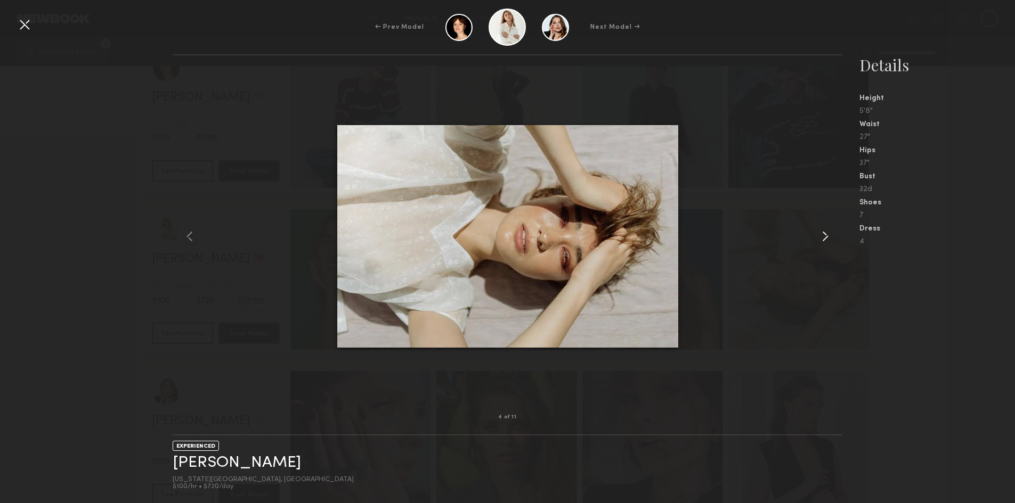
click at [823, 235] on common-icon at bounding box center [824, 236] width 17 height 17
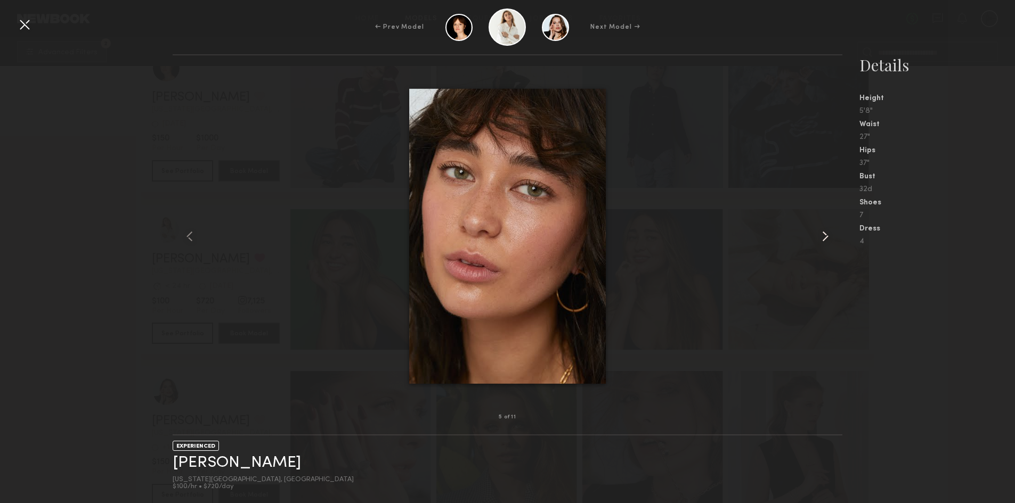
click at [823, 235] on common-icon at bounding box center [824, 236] width 17 height 17
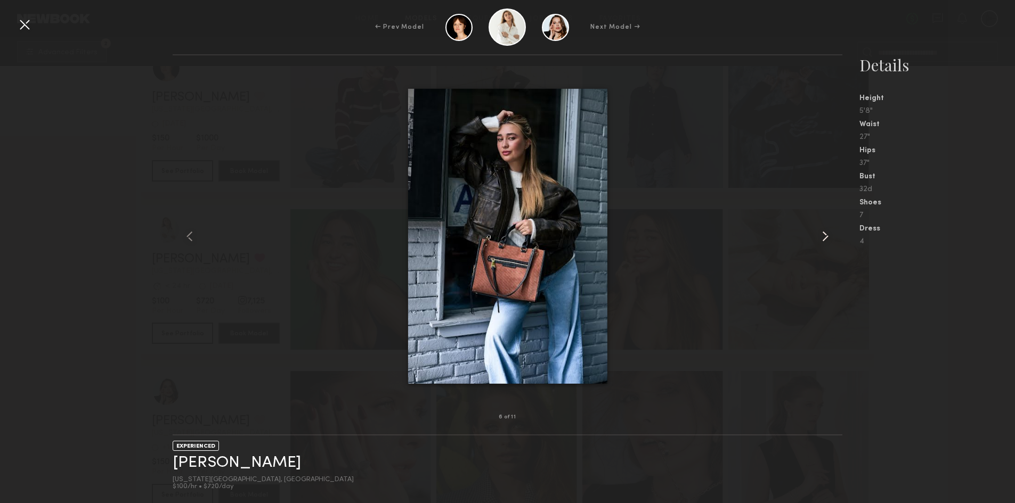
click at [823, 235] on common-icon at bounding box center [824, 236] width 17 height 17
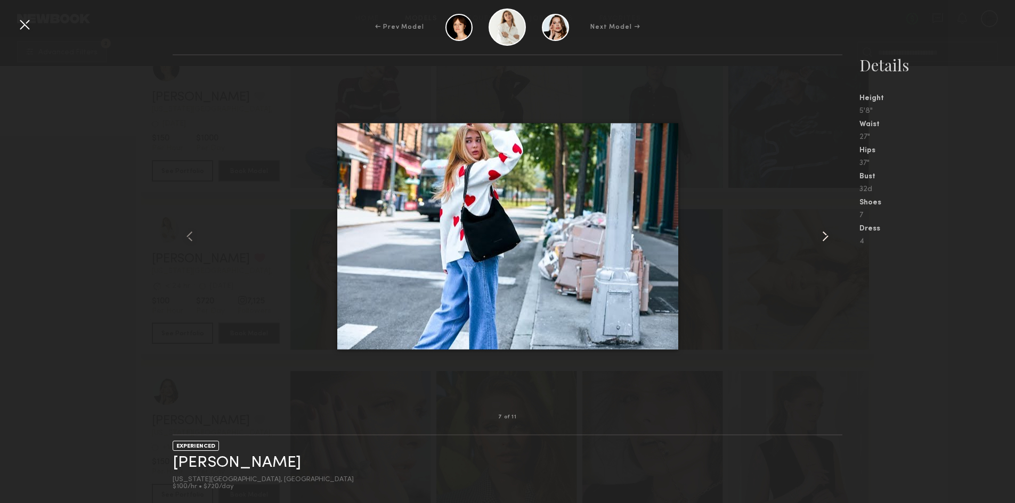
click at [823, 235] on common-icon at bounding box center [824, 236] width 17 height 17
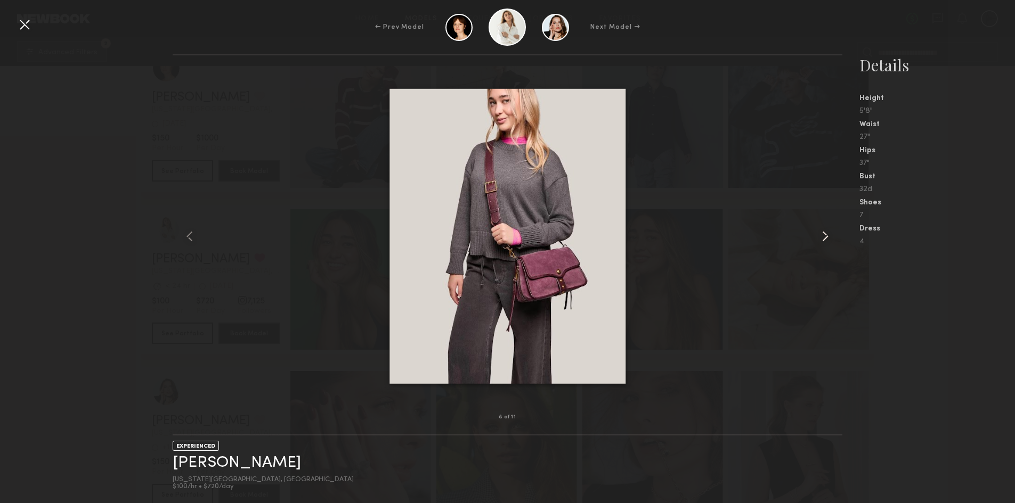
click at [823, 235] on common-icon at bounding box center [824, 236] width 17 height 17
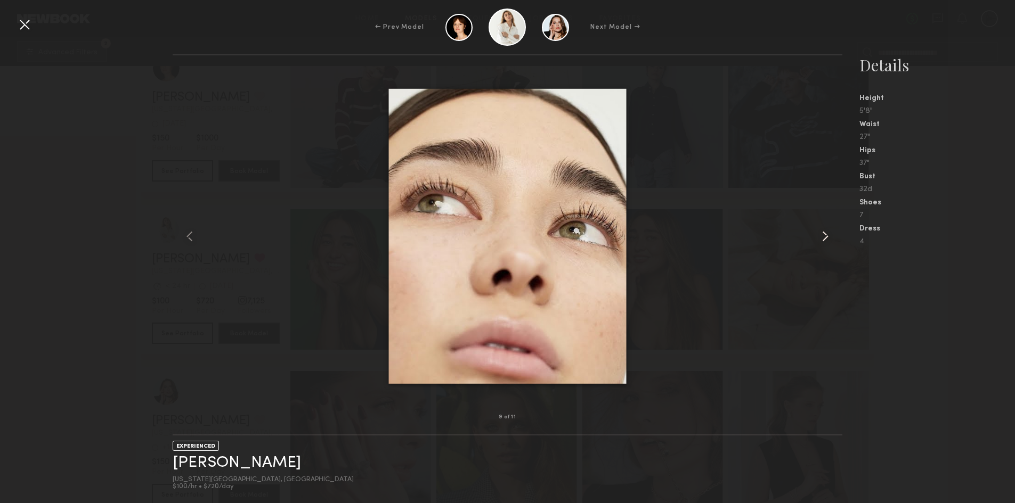
click at [823, 235] on common-icon at bounding box center [824, 236] width 17 height 17
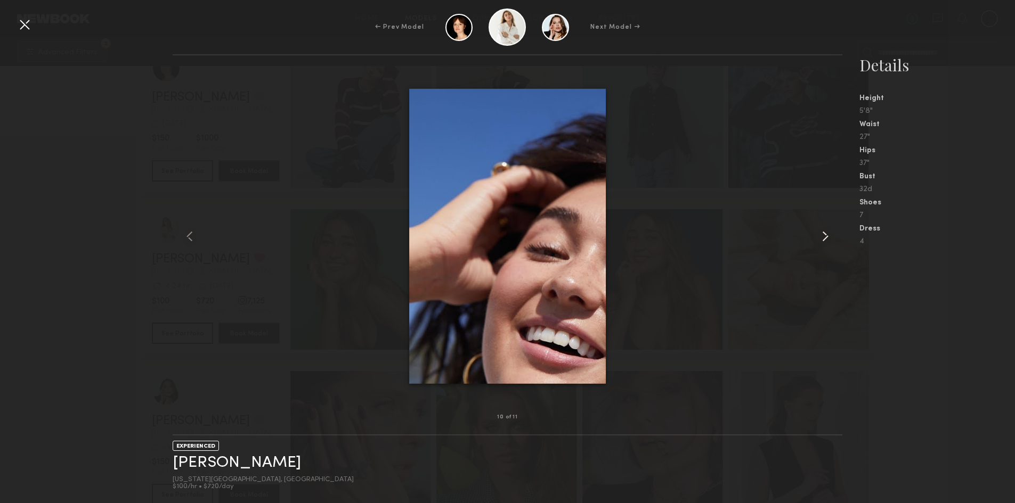
click at [823, 235] on common-icon at bounding box center [824, 236] width 17 height 17
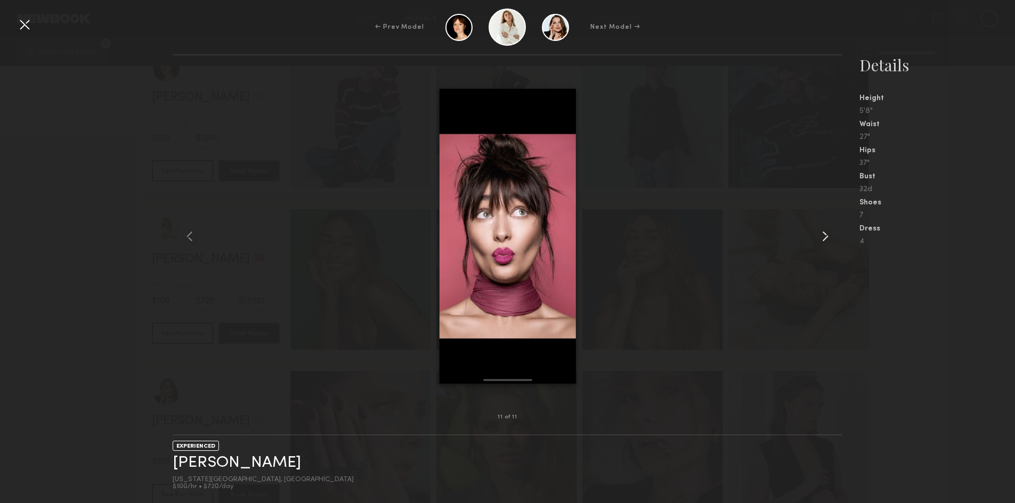
click at [823, 235] on common-icon at bounding box center [824, 236] width 17 height 17
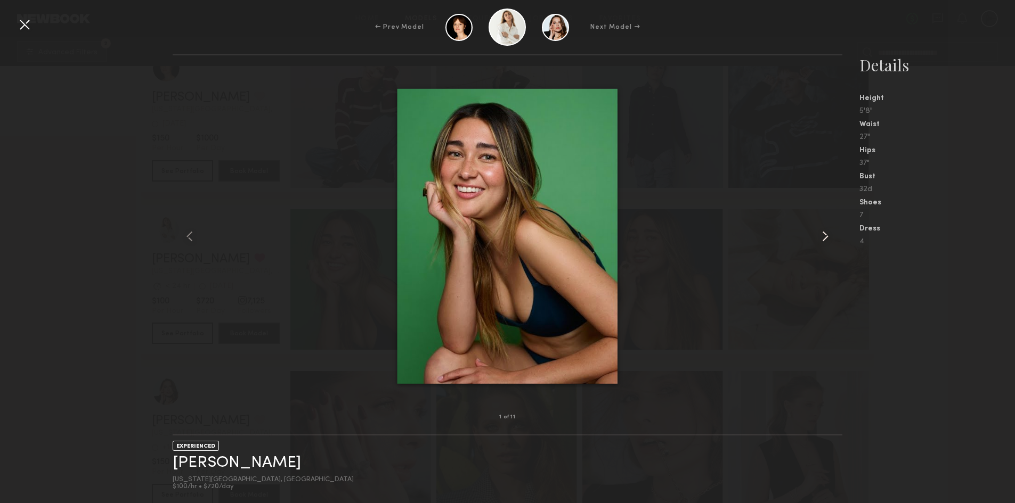
click at [823, 235] on common-icon at bounding box center [824, 236] width 17 height 17
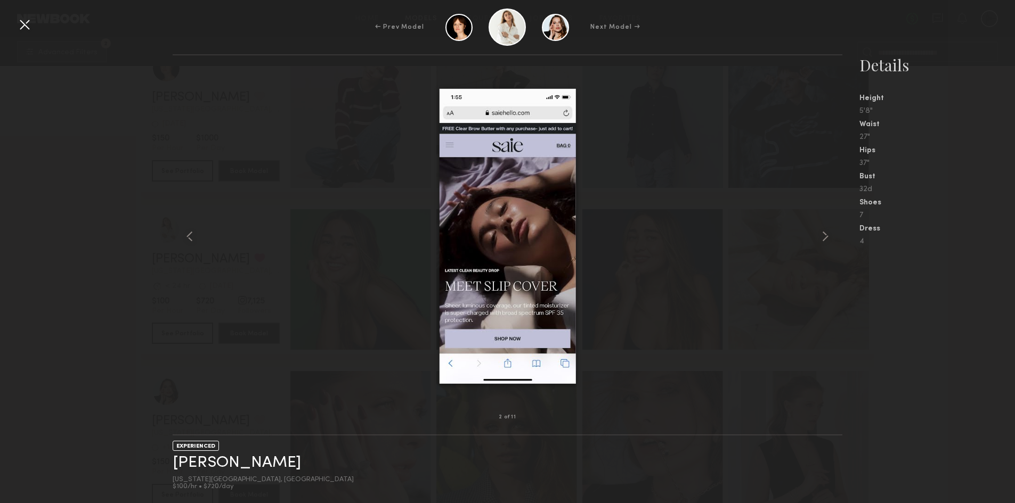
click at [94, 175] on div "2 of 11 EXPERIENCED [PERSON_NAME] [US_STATE][GEOGRAPHIC_DATA], [GEOGRAPHIC_DATA…" at bounding box center [507, 278] width 1015 height 449
click at [24, 28] on div at bounding box center [24, 24] width 17 height 17
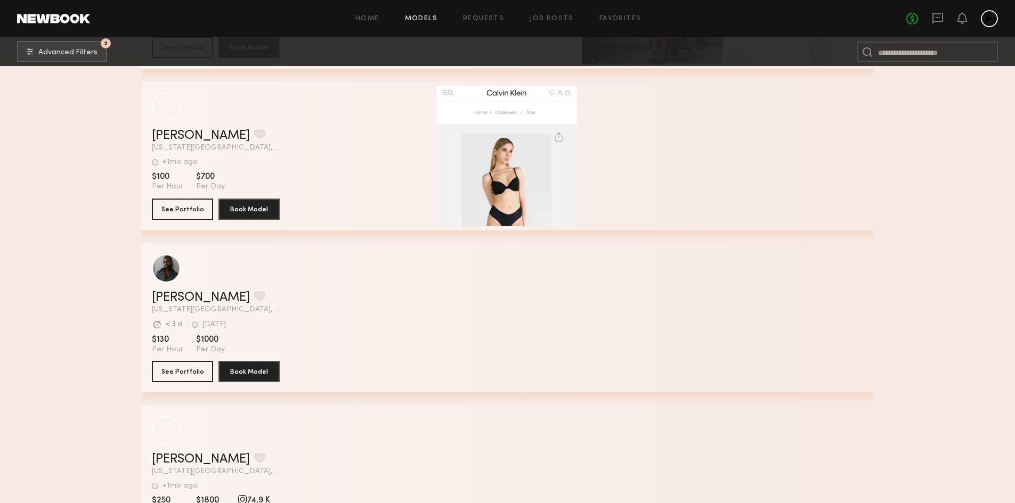
scroll to position [67196, 0]
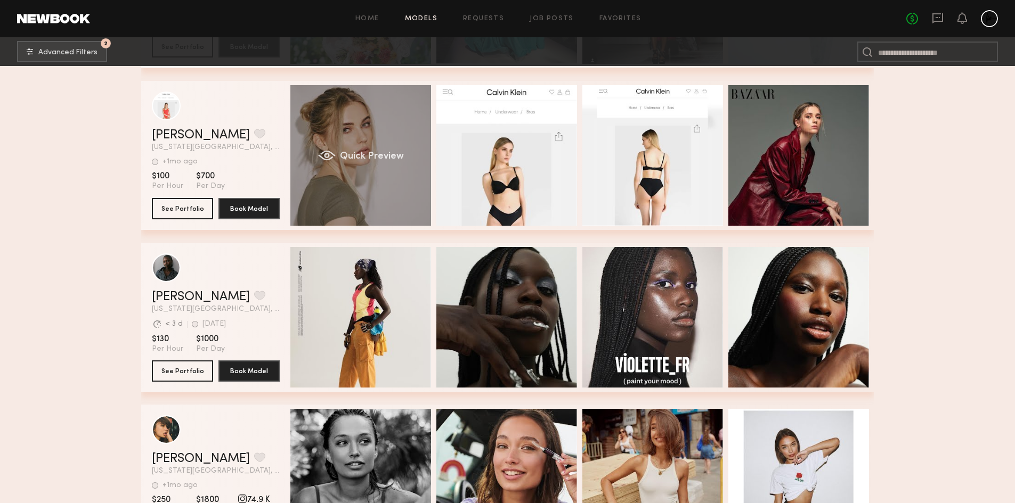
click at [371, 149] on div "Quick Preview" at bounding box center [360, 155] width 141 height 141
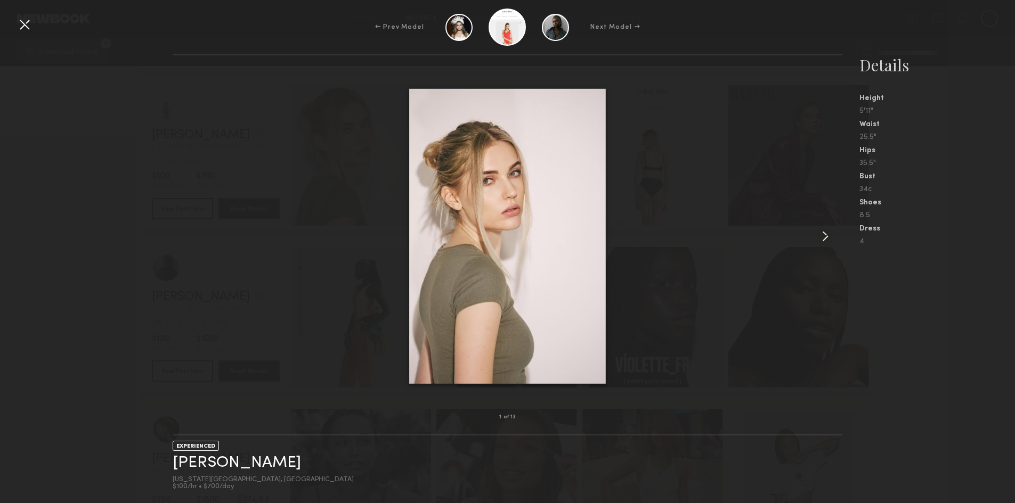
click at [833, 228] on common-icon at bounding box center [824, 236] width 17 height 17
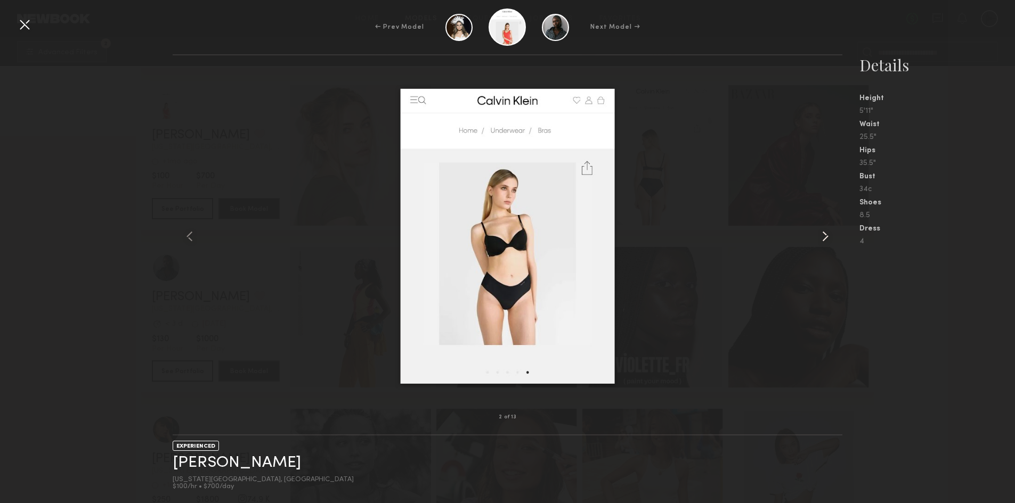
click at [833, 228] on common-icon at bounding box center [824, 236] width 17 height 17
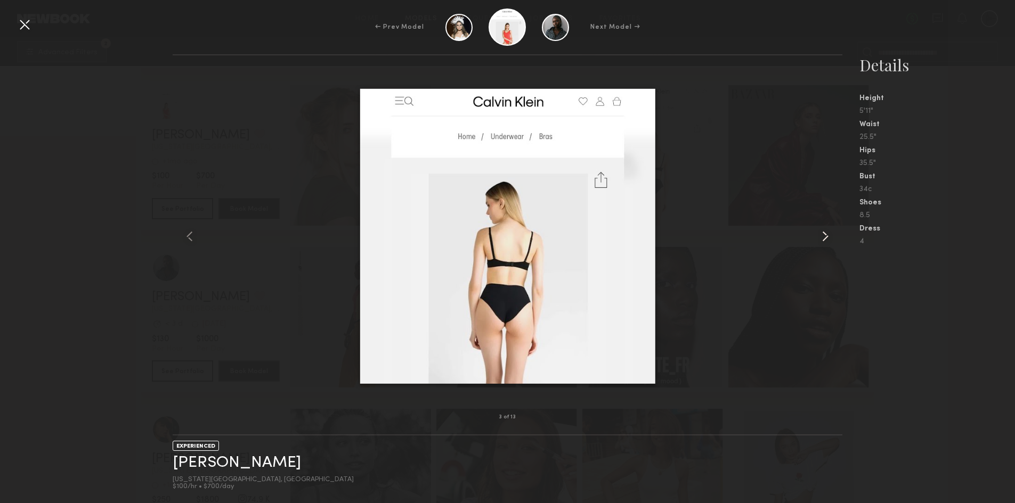
click at [833, 228] on common-icon at bounding box center [824, 236] width 17 height 17
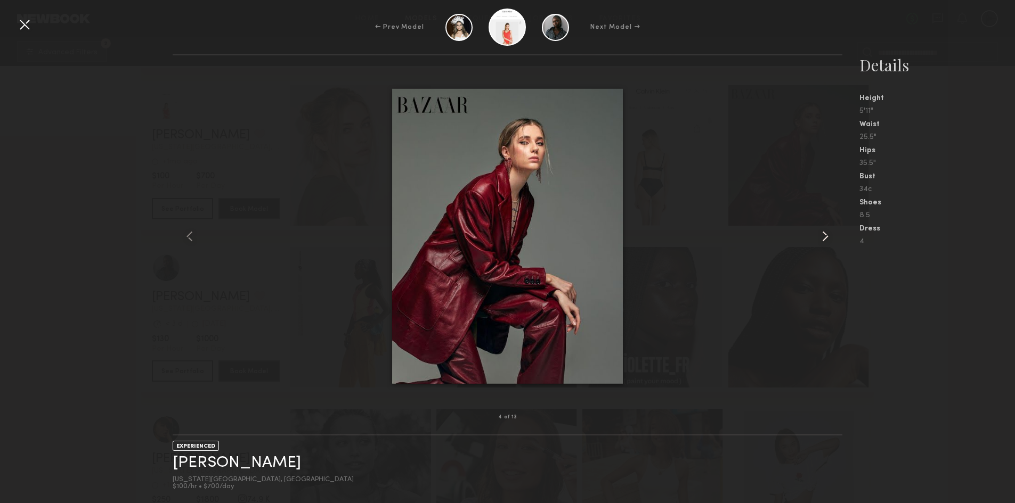
click at [833, 228] on common-icon at bounding box center [824, 236] width 17 height 17
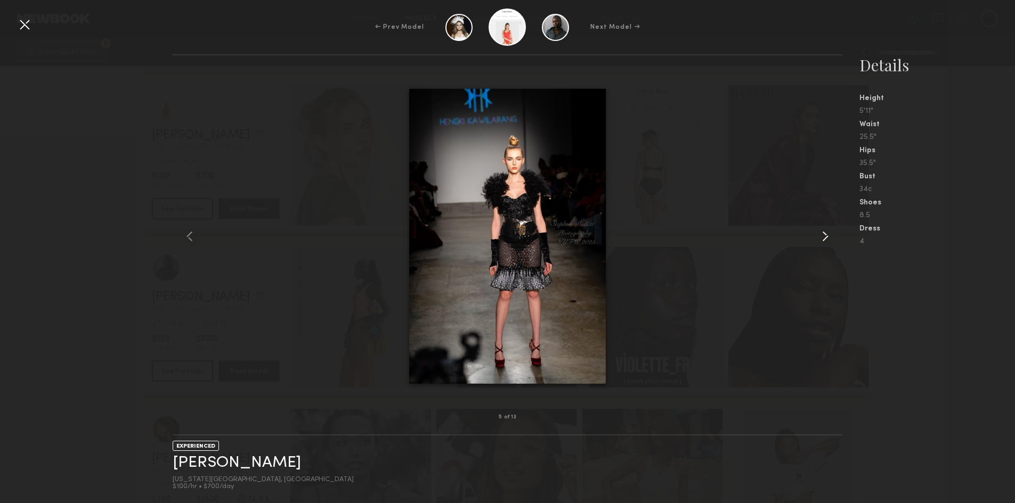
click at [833, 228] on common-icon at bounding box center [824, 236] width 17 height 17
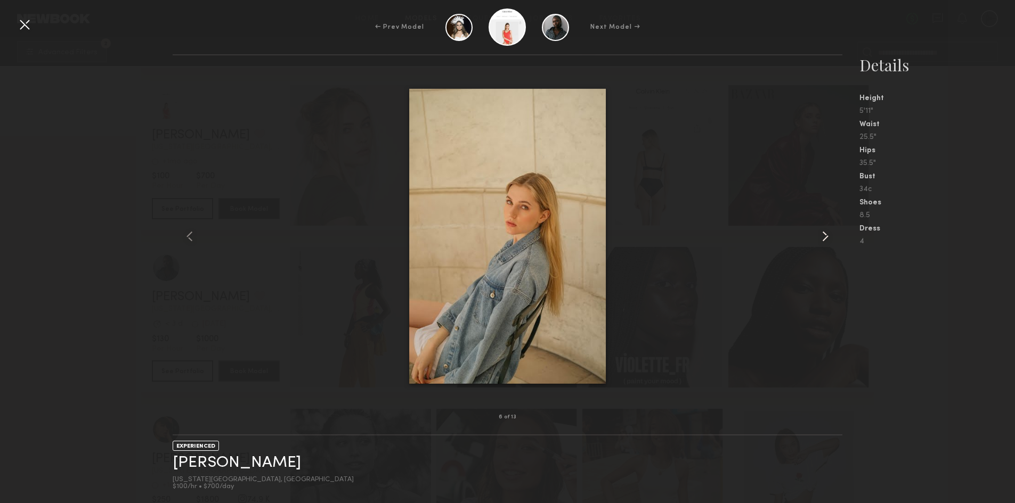
click at [833, 228] on common-icon at bounding box center [824, 236] width 17 height 17
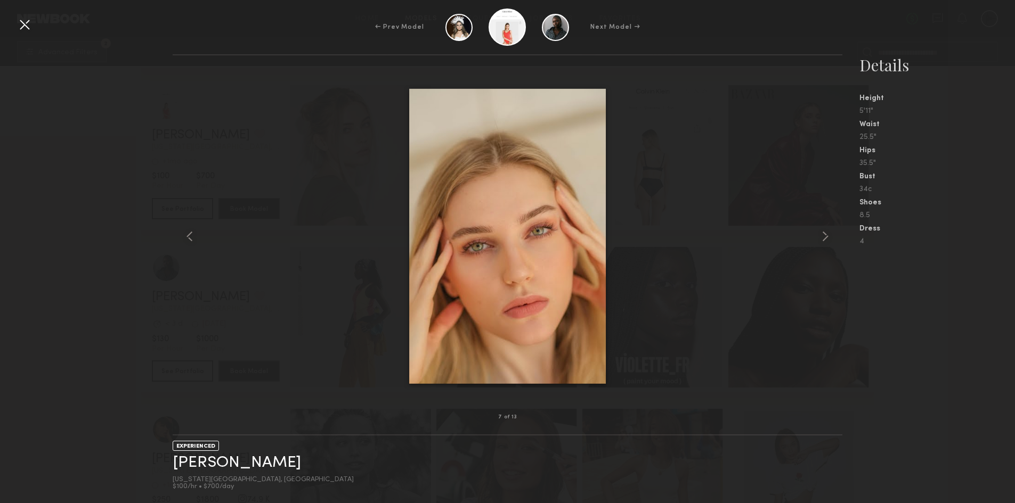
click at [32, 29] on div at bounding box center [24, 24] width 17 height 17
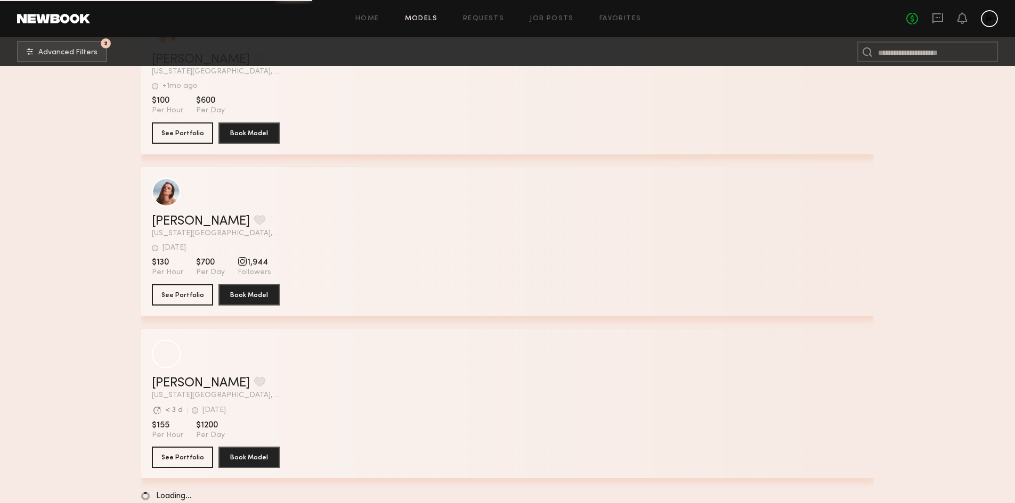
scroll to position [71663, 0]
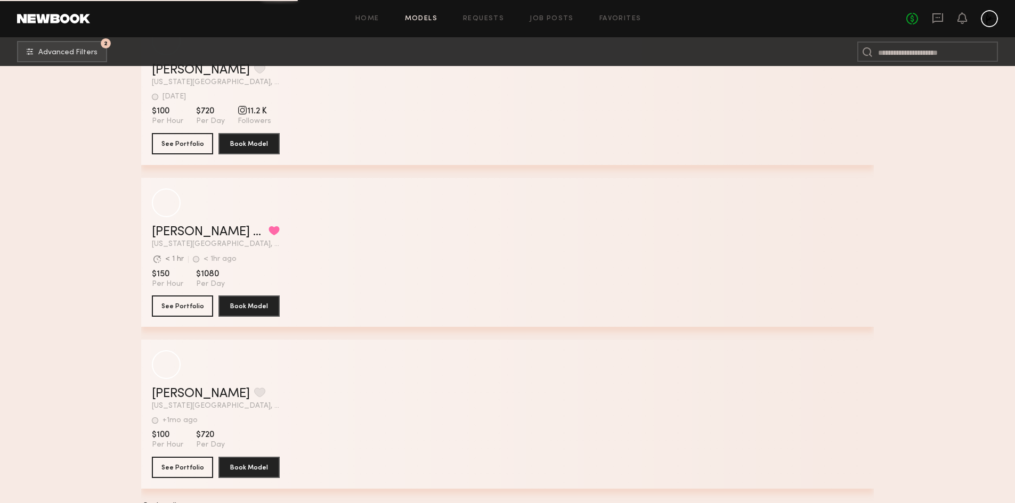
scroll to position [85233, 0]
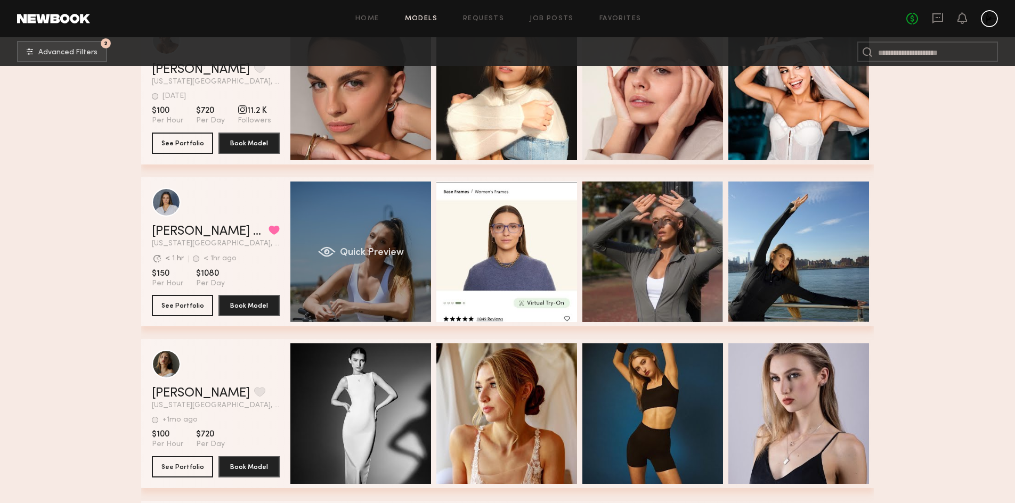
click at [345, 263] on div "Quick Preview" at bounding box center [360, 252] width 141 height 141
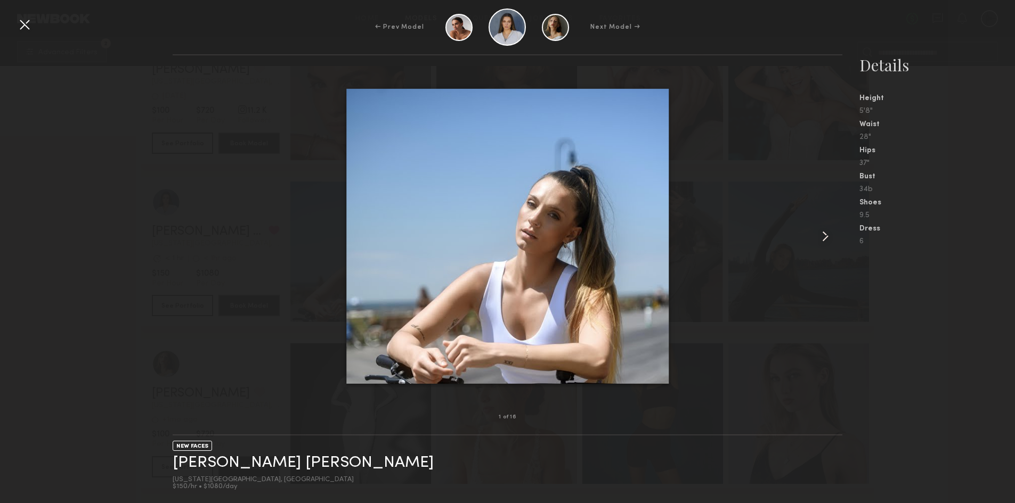
click at [829, 235] on common-icon at bounding box center [824, 236] width 17 height 17
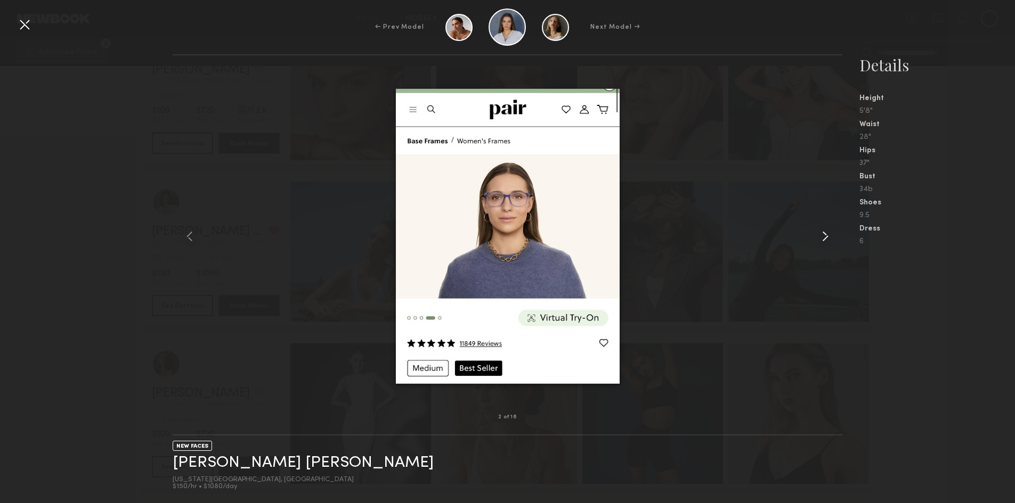
click at [829, 235] on common-icon at bounding box center [824, 236] width 17 height 17
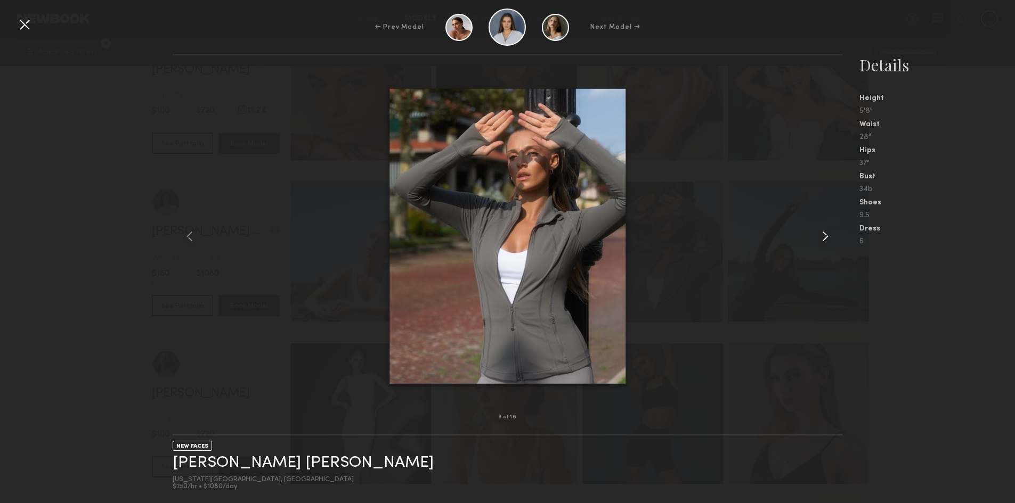
click at [829, 235] on common-icon at bounding box center [824, 236] width 17 height 17
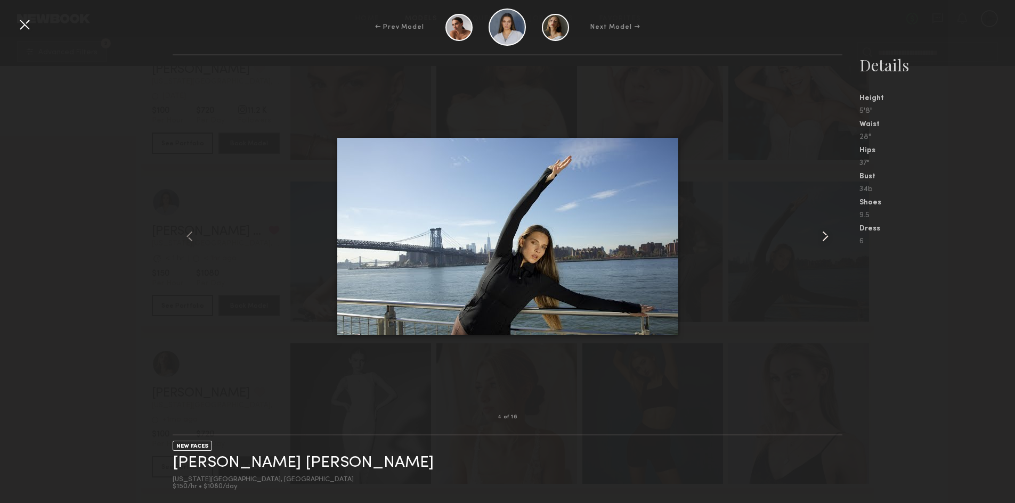
click at [829, 235] on common-icon at bounding box center [824, 236] width 17 height 17
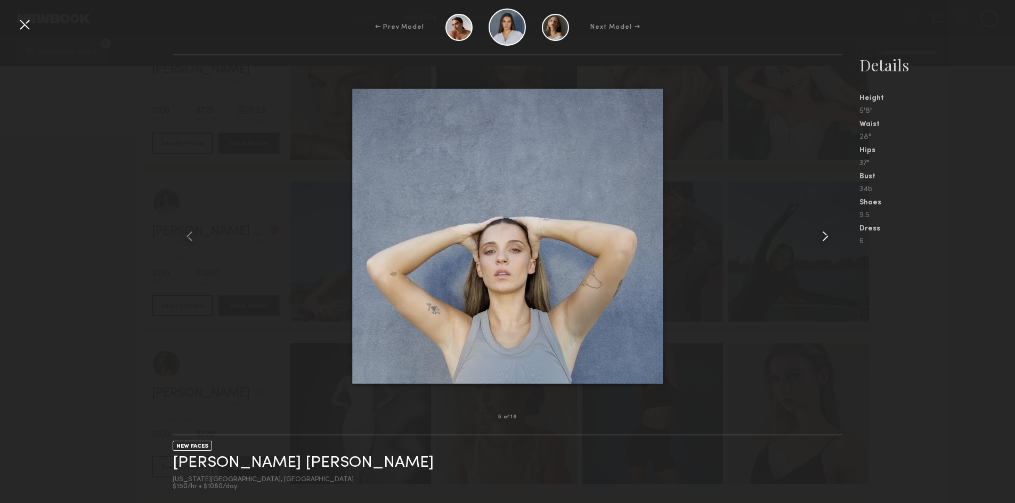
click at [829, 235] on common-icon at bounding box center [824, 236] width 17 height 17
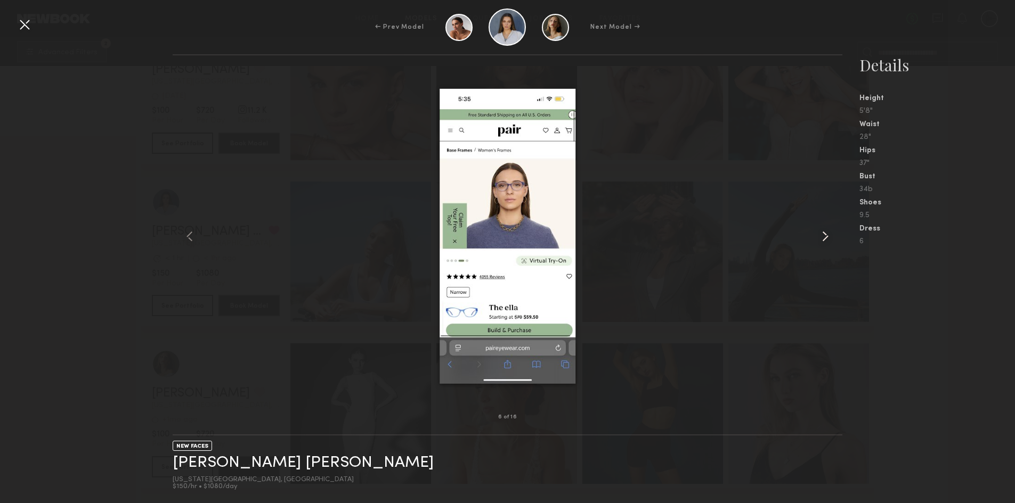
click at [829, 235] on common-icon at bounding box center [824, 236] width 17 height 17
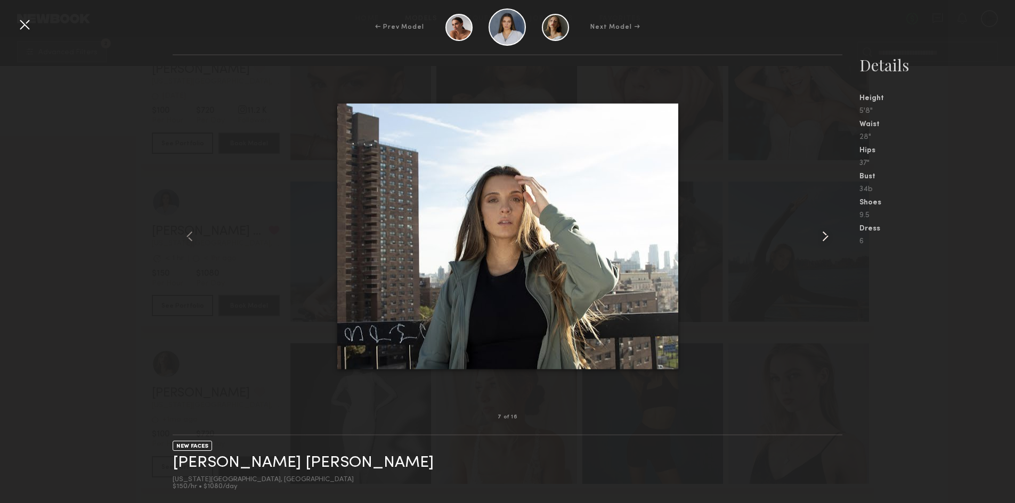
click at [829, 235] on common-icon at bounding box center [824, 236] width 17 height 17
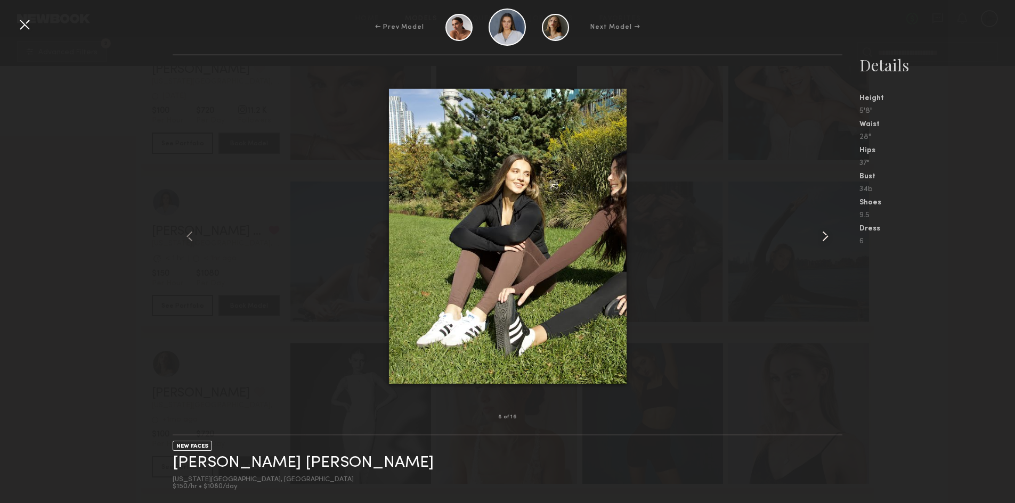
click at [829, 235] on common-icon at bounding box center [824, 236] width 17 height 17
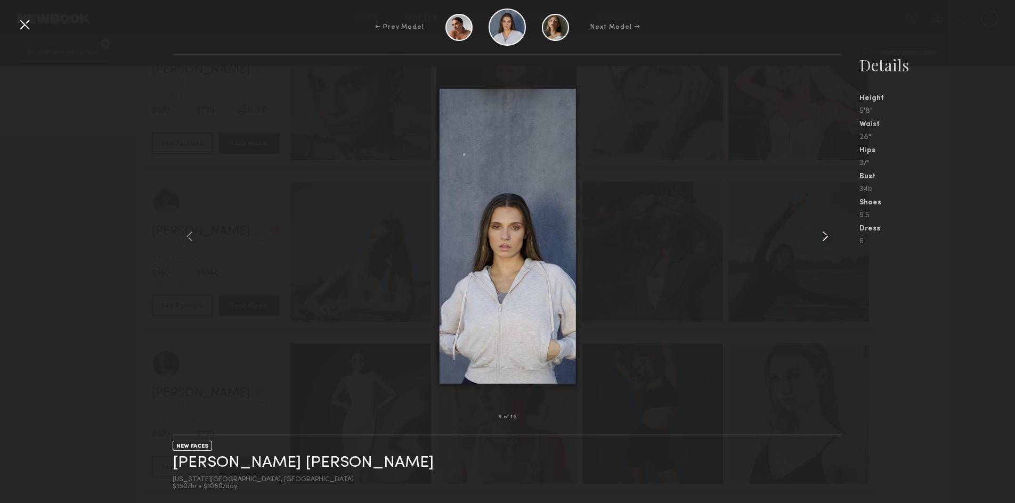
click at [829, 235] on common-icon at bounding box center [824, 236] width 17 height 17
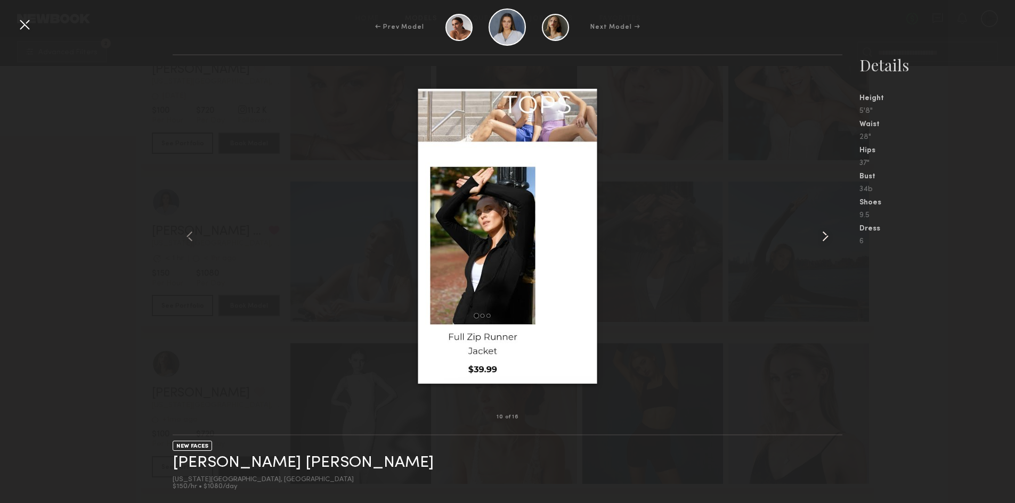
click at [829, 235] on common-icon at bounding box center [824, 236] width 17 height 17
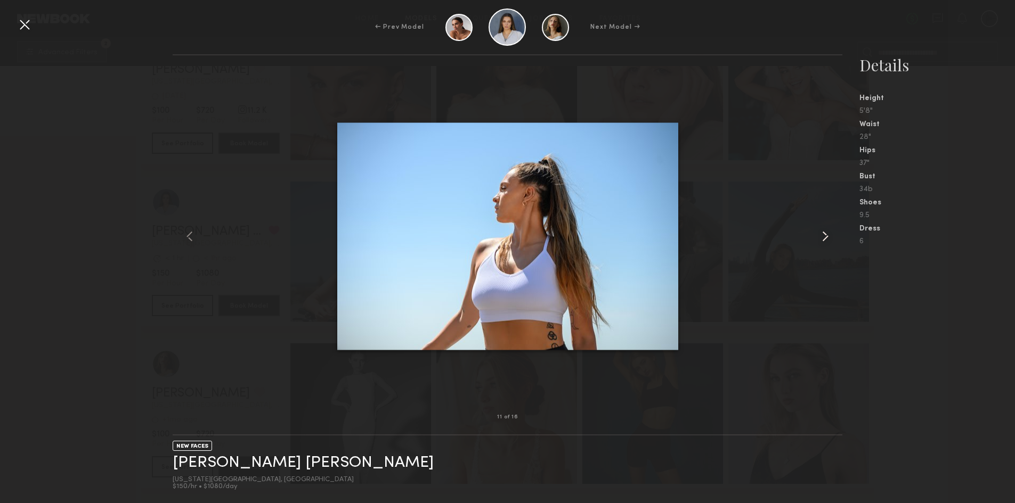
click at [829, 235] on common-icon at bounding box center [824, 236] width 17 height 17
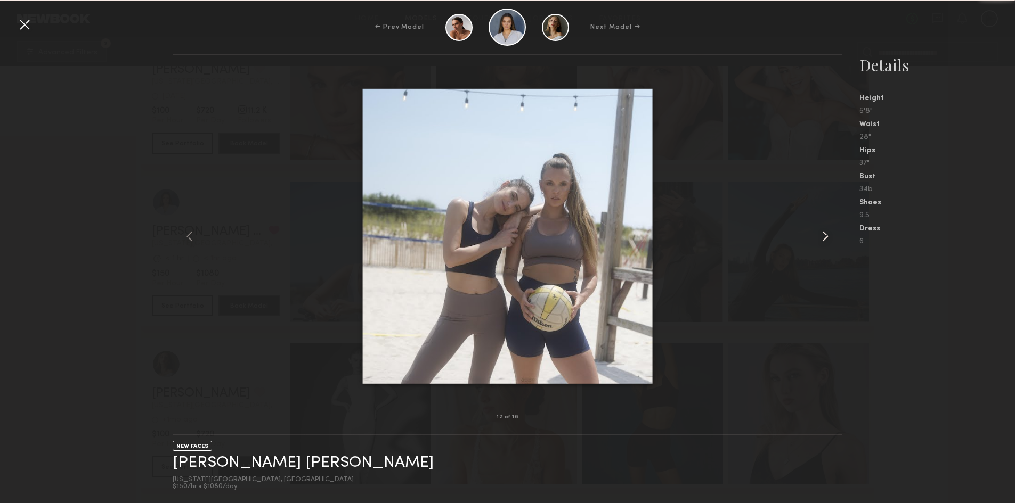
click at [829, 235] on common-icon at bounding box center [824, 236] width 17 height 17
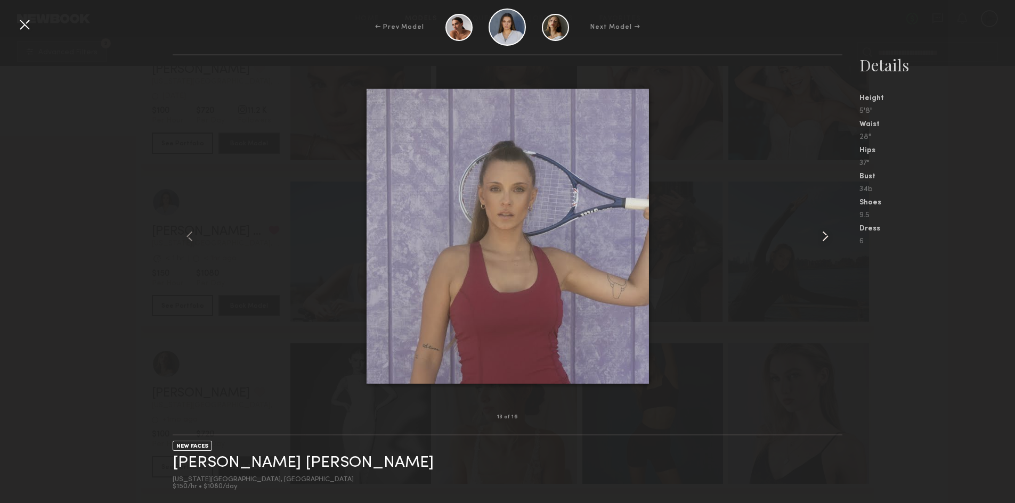
click at [829, 235] on common-icon at bounding box center [824, 236] width 17 height 17
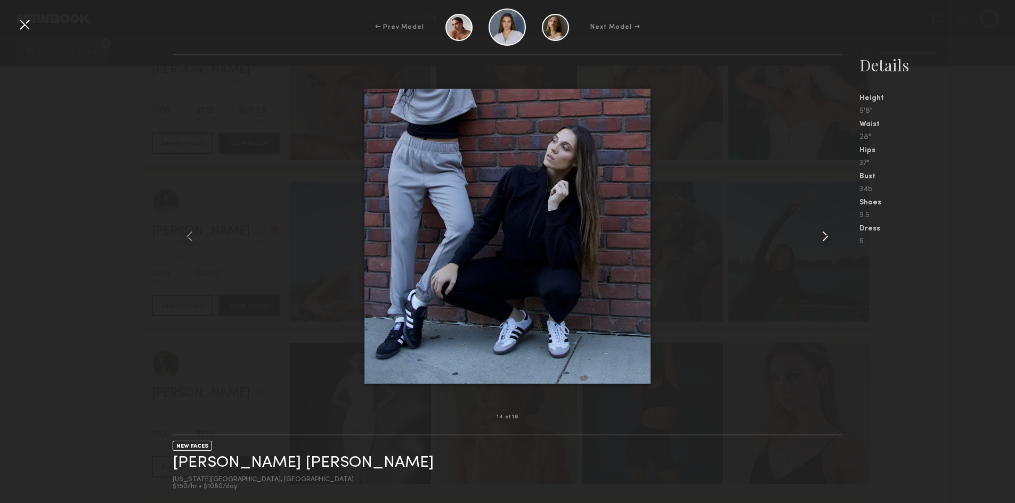
click at [829, 235] on common-icon at bounding box center [824, 236] width 17 height 17
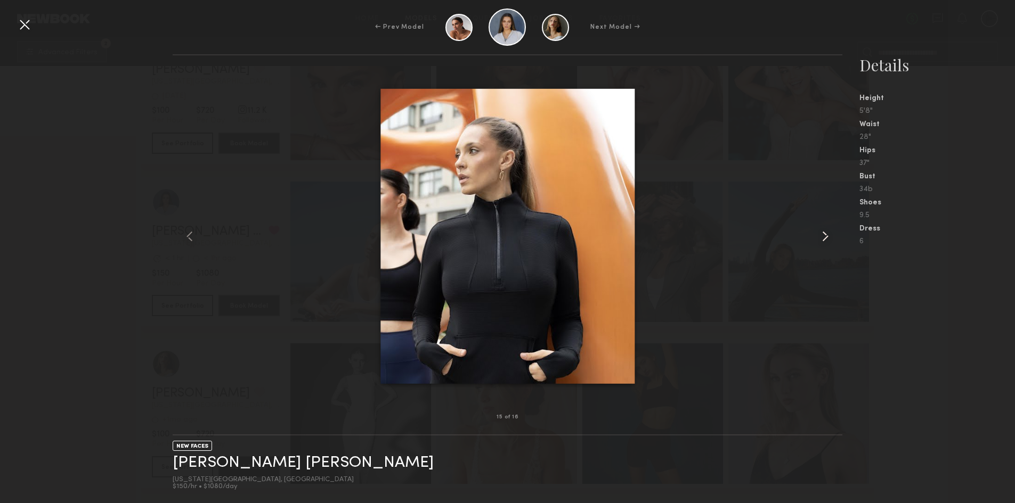
click at [829, 235] on common-icon at bounding box center [824, 236] width 17 height 17
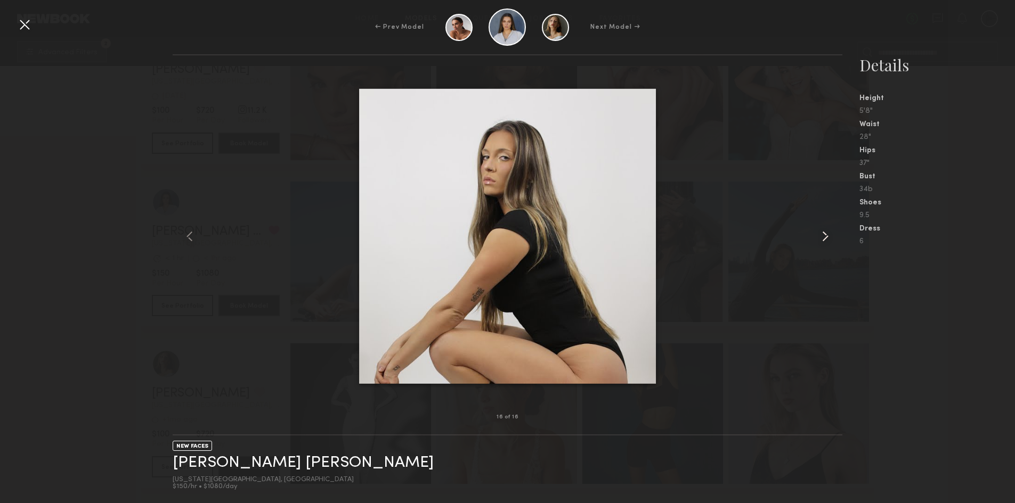
click at [829, 235] on common-icon at bounding box center [824, 236] width 17 height 17
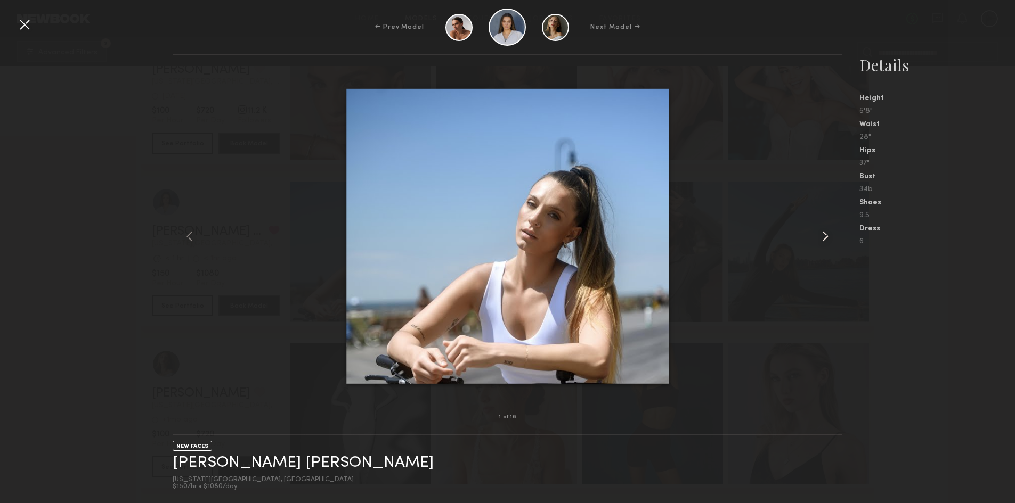
click at [829, 235] on common-icon at bounding box center [824, 236] width 17 height 17
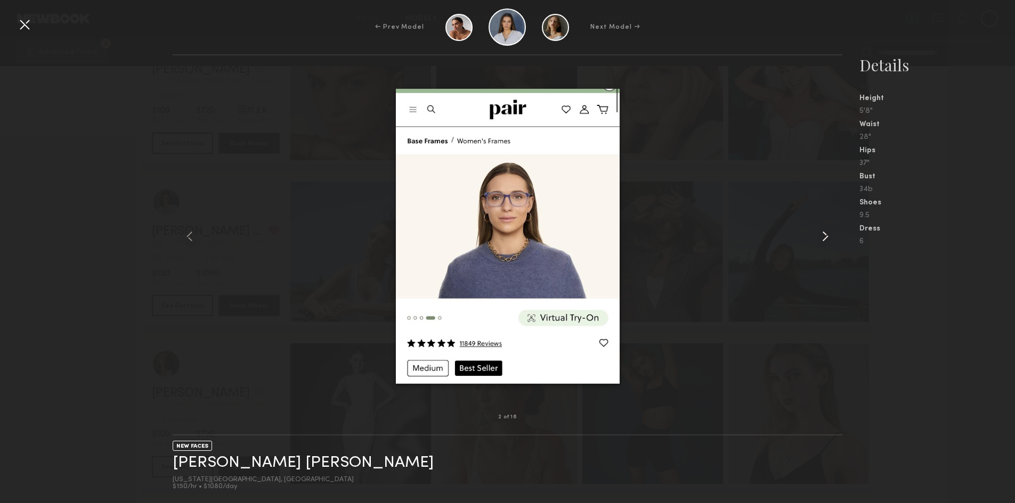
click at [829, 235] on common-icon at bounding box center [824, 236] width 17 height 17
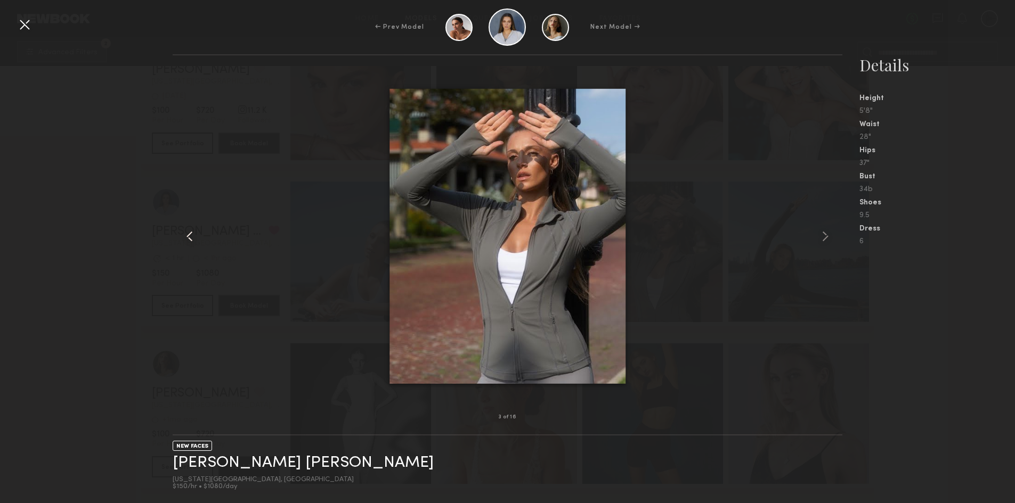
click at [181, 227] on div at bounding box center [186, 236] width 27 height 328
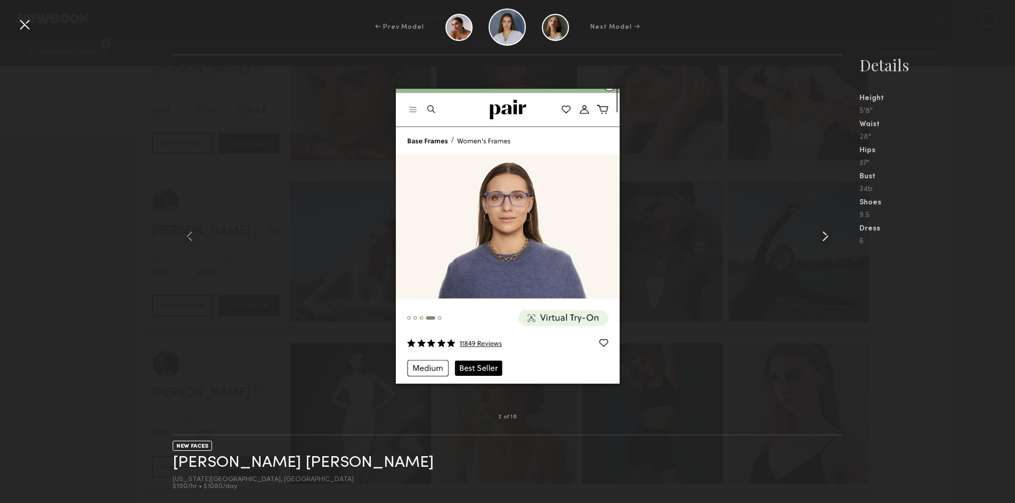
drag, startPoint x: 821, startPoint y: 234, endPoint x: 821, endPoint y: 187, distance: 46.9
click at [821, 187] on div at bounding box center [828, 236] width 27 height 328
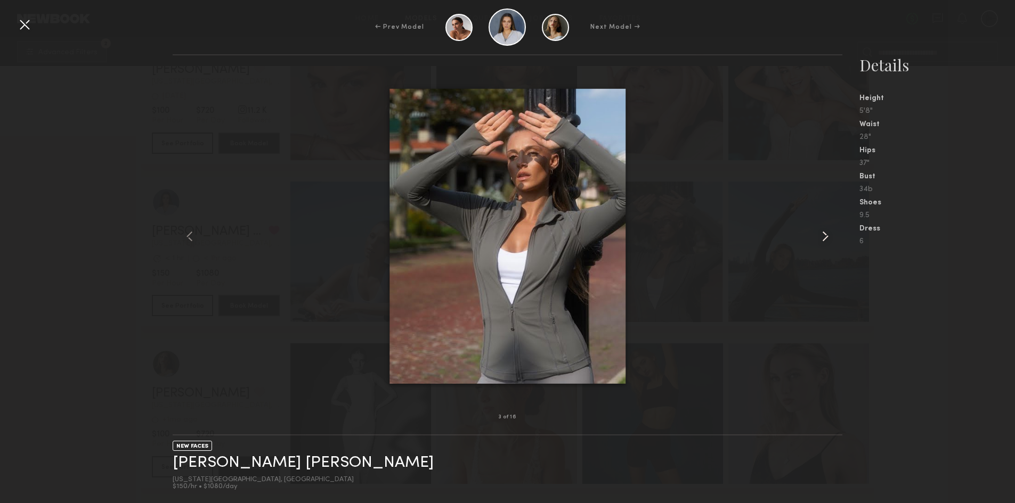
click at [821, 232] on common-icon at bounding box center [824, 236] width 17 height 17
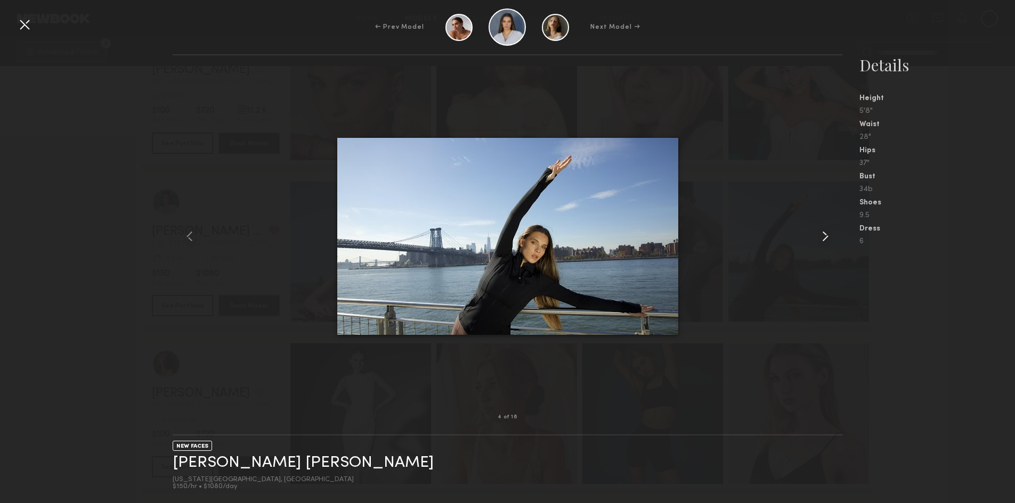
click at [821, 232] on common-icon at bounding box center [824, 236] width 17 height 17
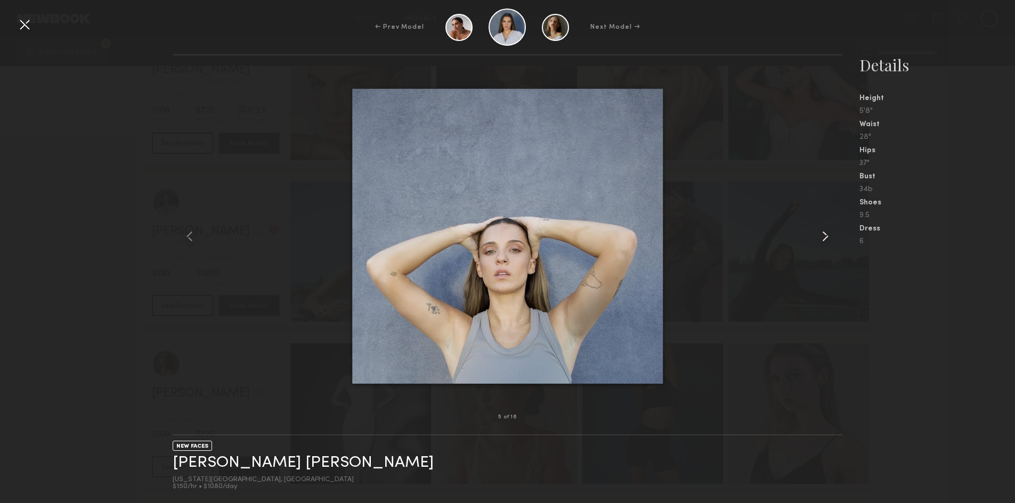
click at [821, 232] on common-icon at bounding box center [824, 236] width 17 height 17
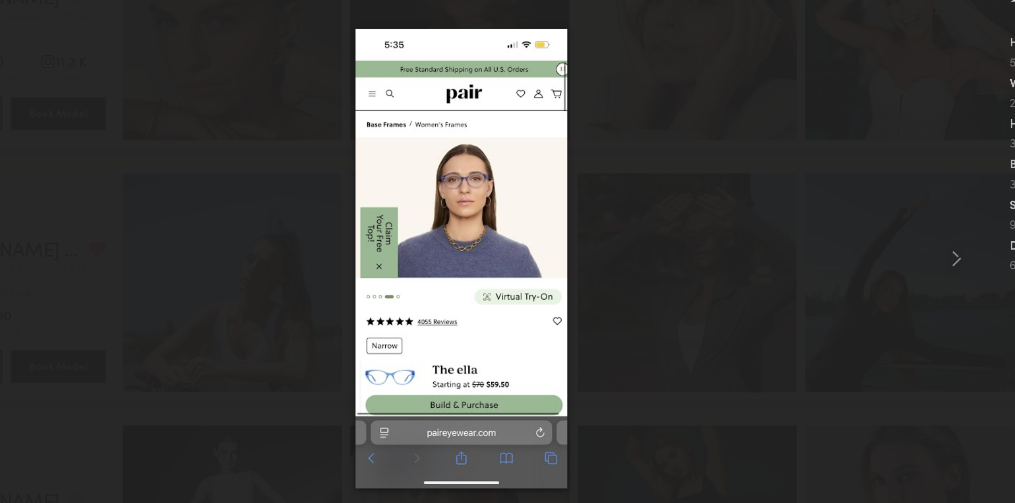
click at [455, 189] on img at bounding box center [507, 236] width 136 height 295
click at [420, 180] on div at bounding box center [507, 236] width 669 height 328
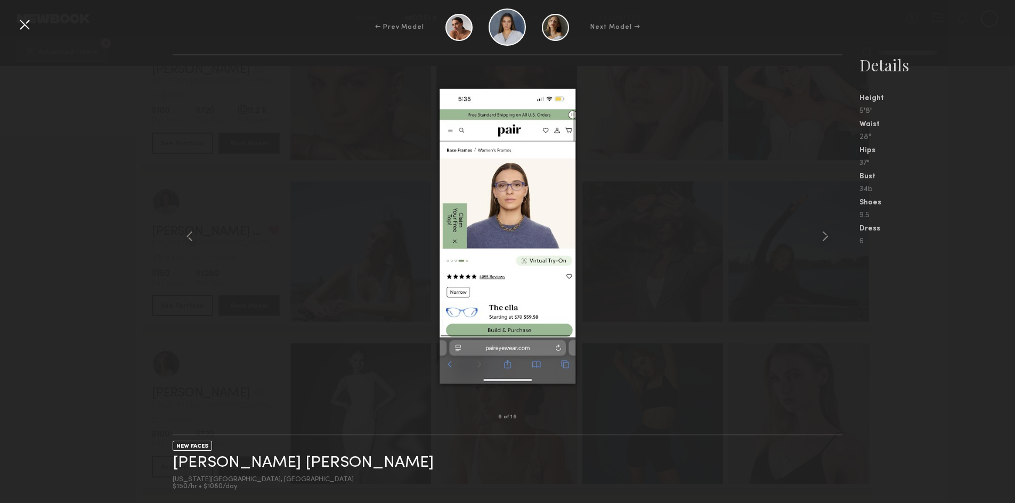
click at [27, 27] on div at bounding box center [24, 24] width 17 height 17
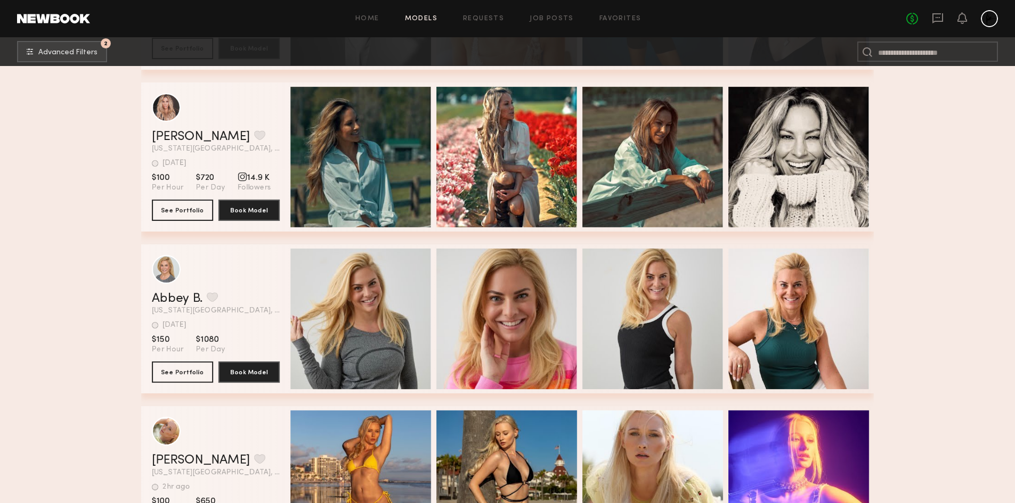
scroll to position [85840, 0]
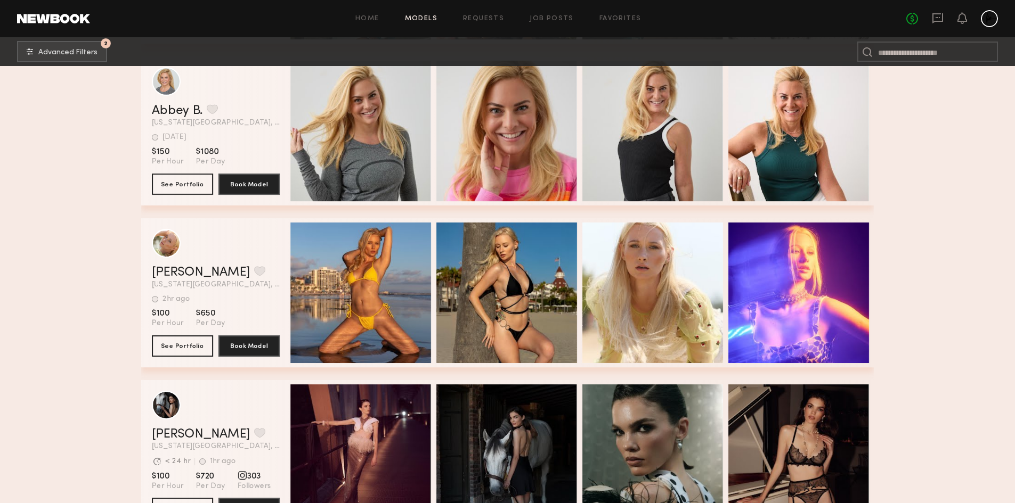
click at [422, 21] on link "Models" at bounding box center [421, 18] width 32 height 7
click at [610, 18] on link "Favorites" at bounding box center [620, 18] width 42 height 7
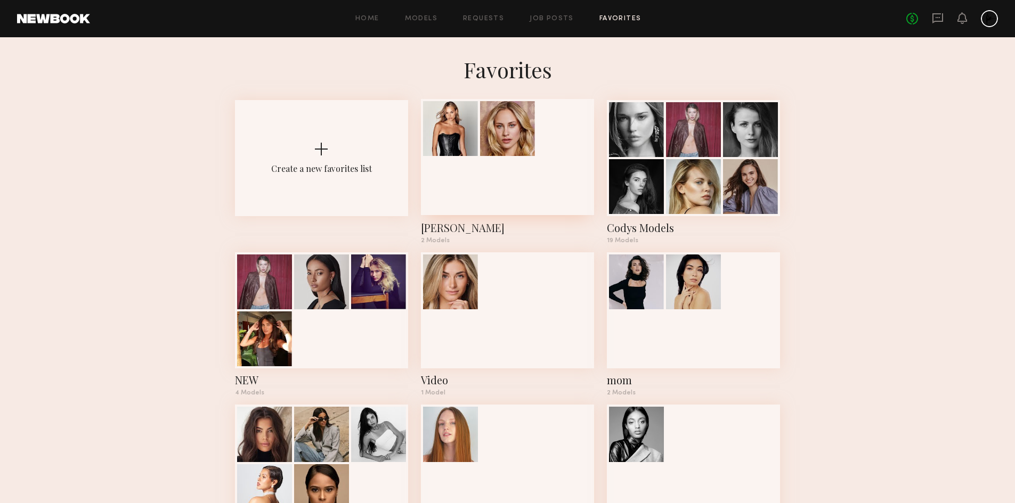
click at [438, 182] on div at bounding box center [507, 157] width 173 height 116
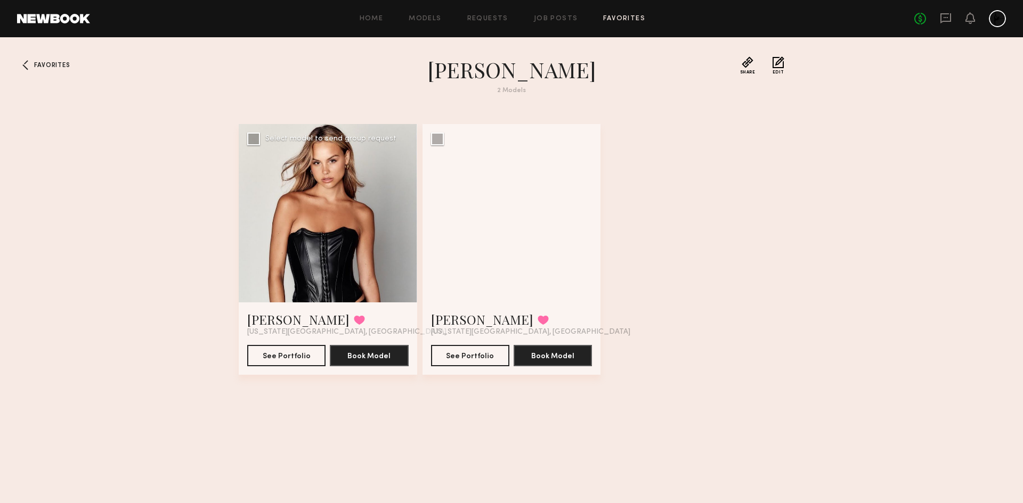
click at [339, 185] on div at bounding box center [328, 213] width 178 height 178
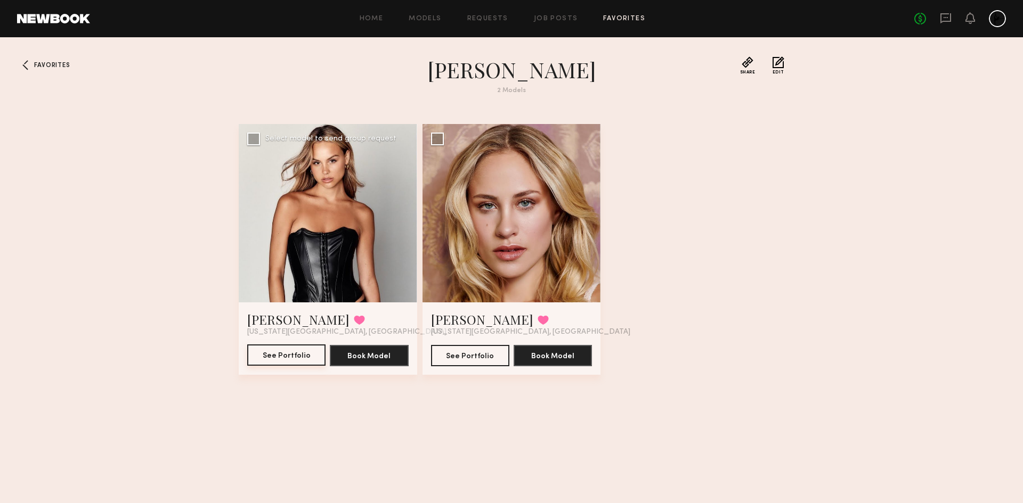
click at [283, 358] on button "See Portfolio" at bounding box center [286, 355] width 78 height 21
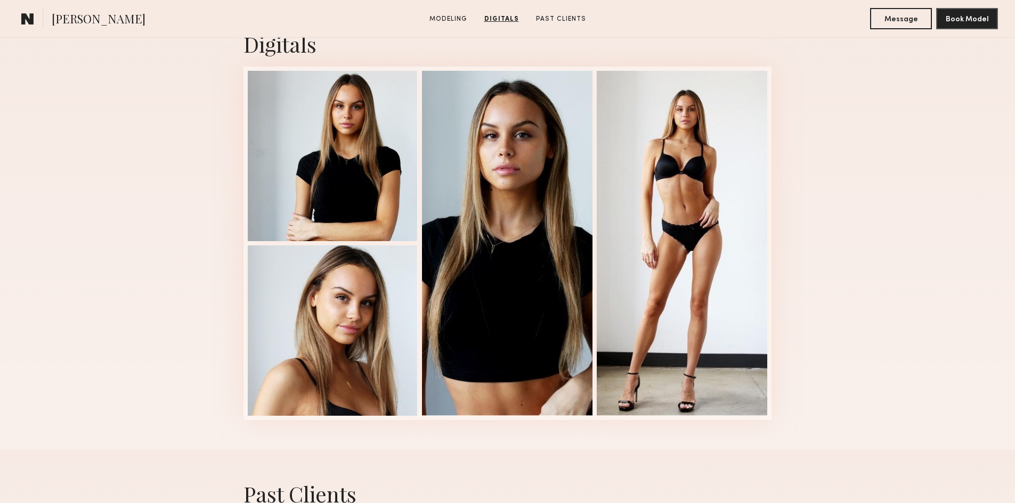
scroll to position [1065, 0]
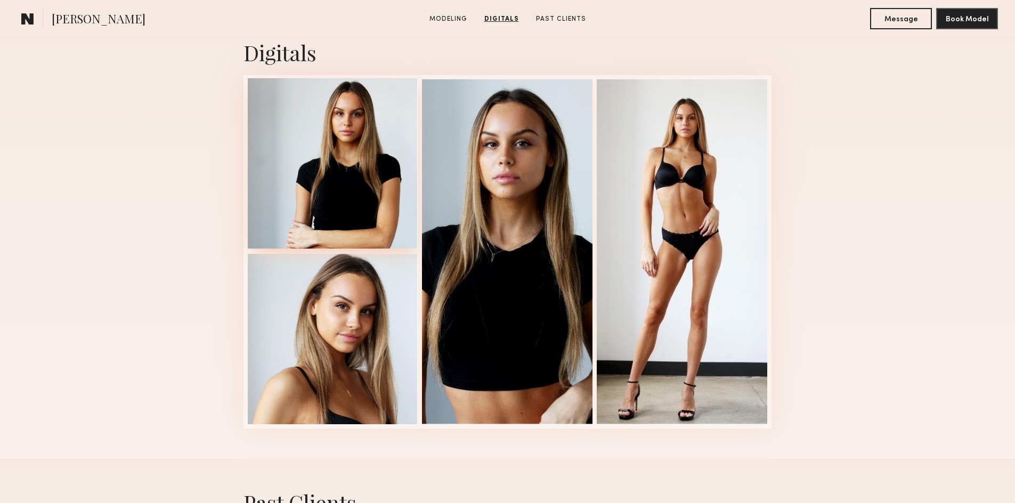
click at [353, 219] on div at bounding box center [333, 163] width 170 height 170
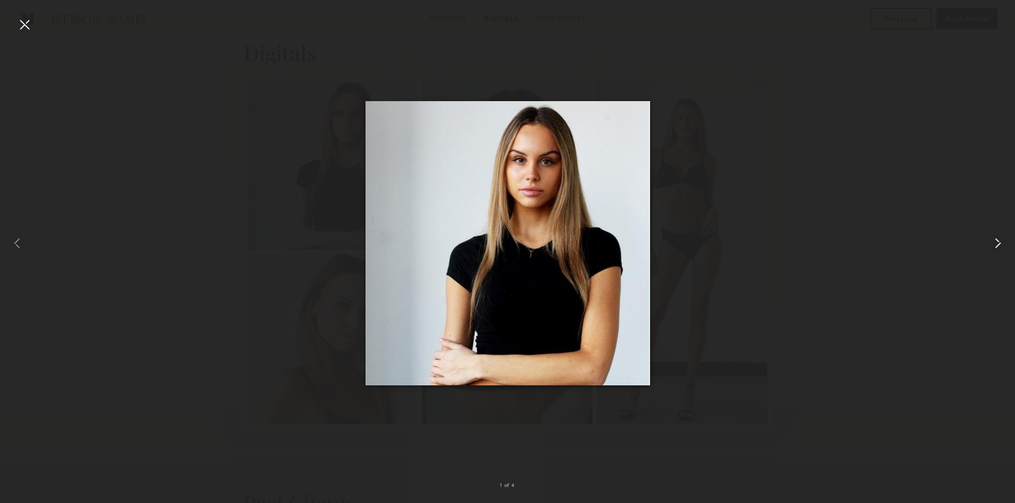
click at [992, 251] on common-icon at bounding box center [997, 243] width 17 height 17
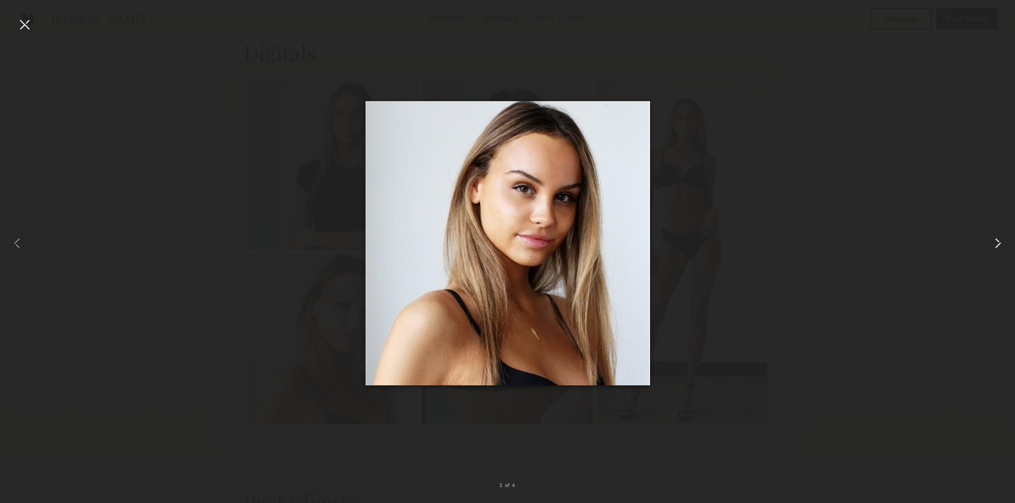
click at [992, 251] on common-icon at bounding box center [997, 243] width 17 height 17
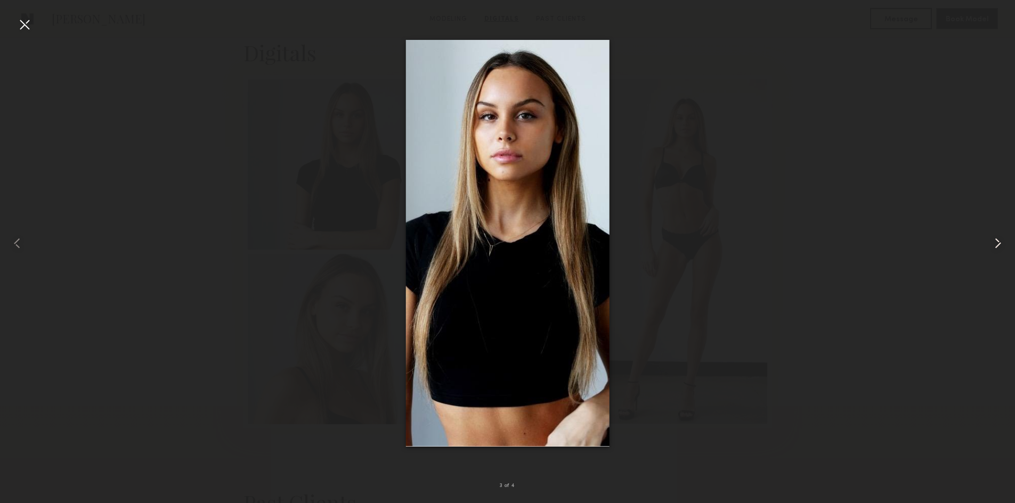
click at [992, 251] on common-icon at bounding box center [997, 243] width 17 height 17
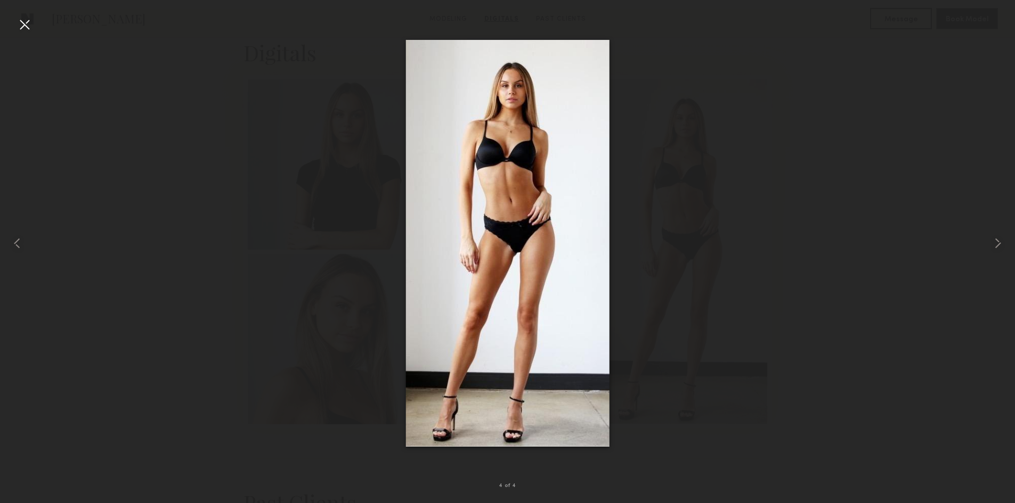
click at [836, 189] on div at bounding box center [507, 243] width 1015 height 452
click at [30, 20] on div at bounding box center [24, 24] width 17 height 17
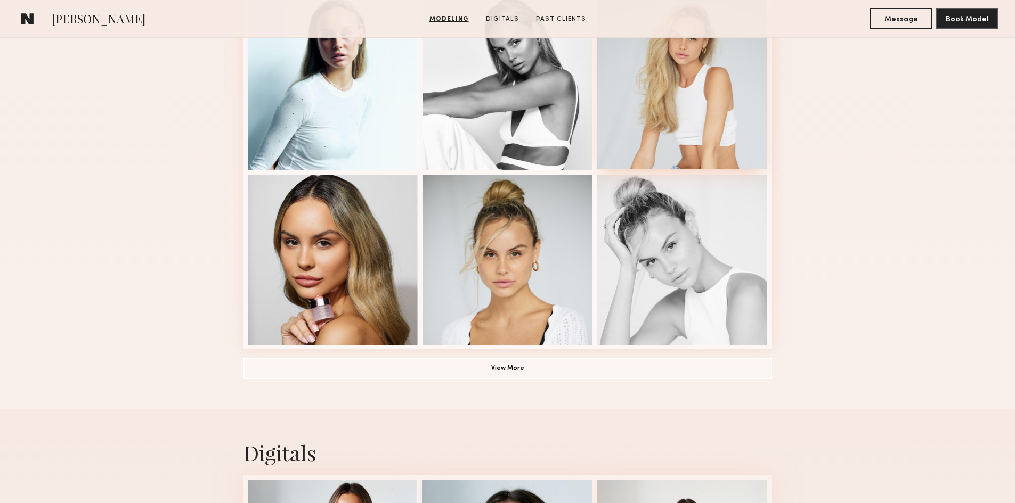
scroll to position [665, 0]
click at [888, 19] on button "Message" at bounding box center [901, 17] width 62 height 21
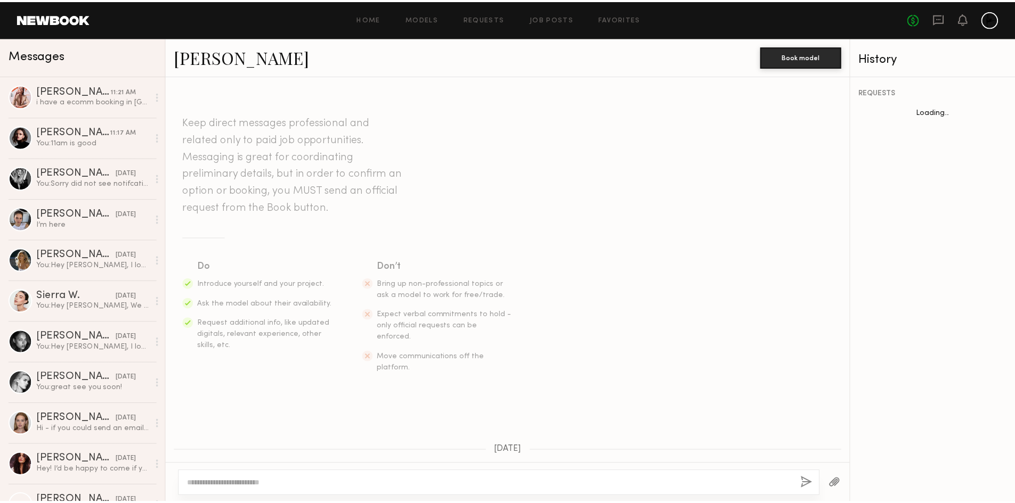
scroll to position [216, 0]
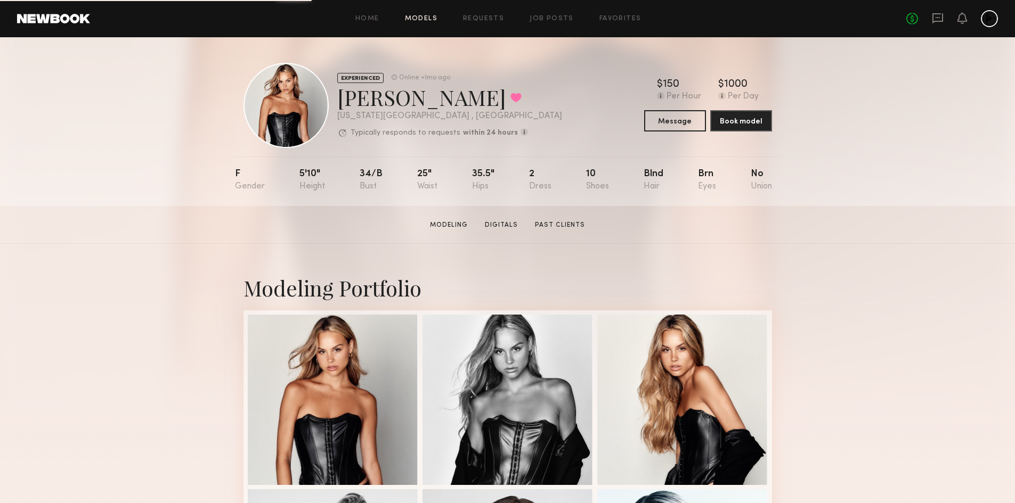
click at [423, 22] on link "Models" at bounding box center [421, 18] width 32 height 7
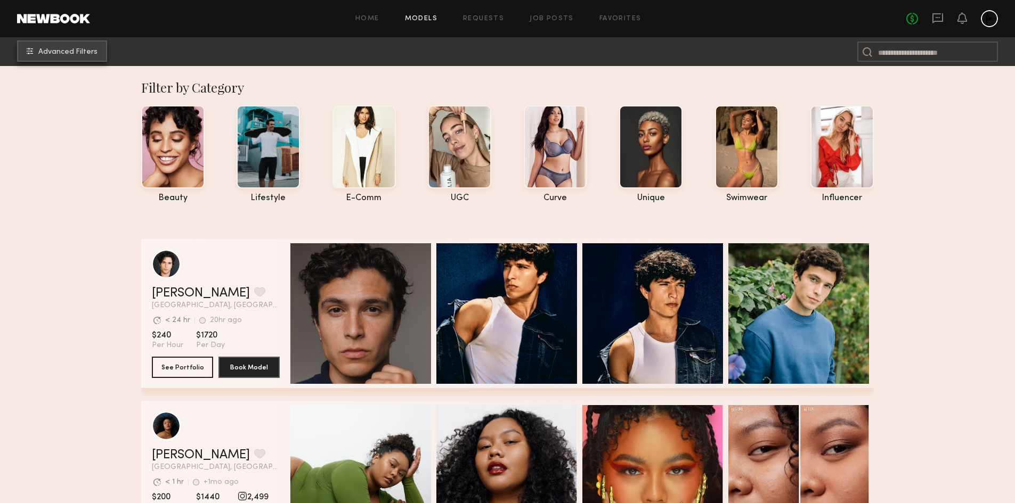
click at [75, 52] on span "Advanced Filters" at bounding box center [67, 51] width 59 height 7
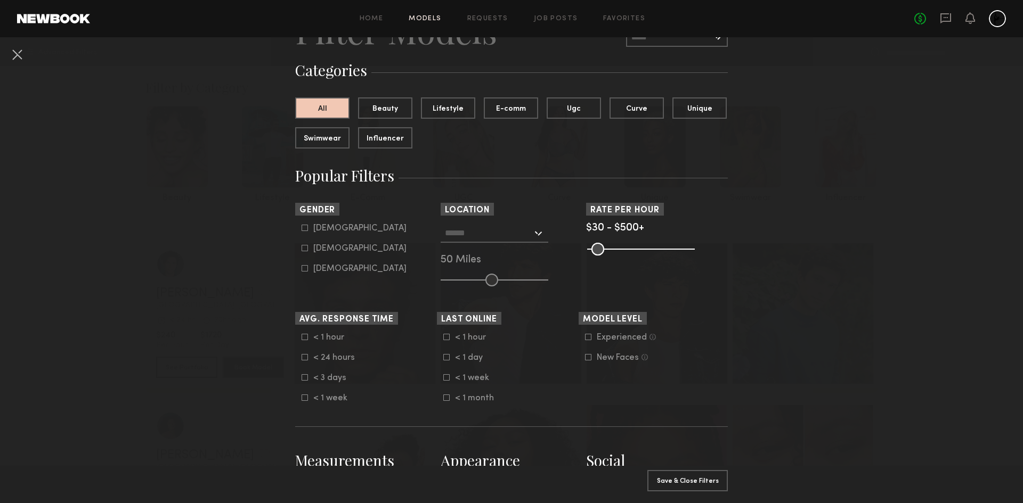
scroll to position [63, 0]
click at [306, 245] on label "[DEMOGRAPHIC_DATA]" at bounding box center [353, 247] width 105 height 6
type input "**"
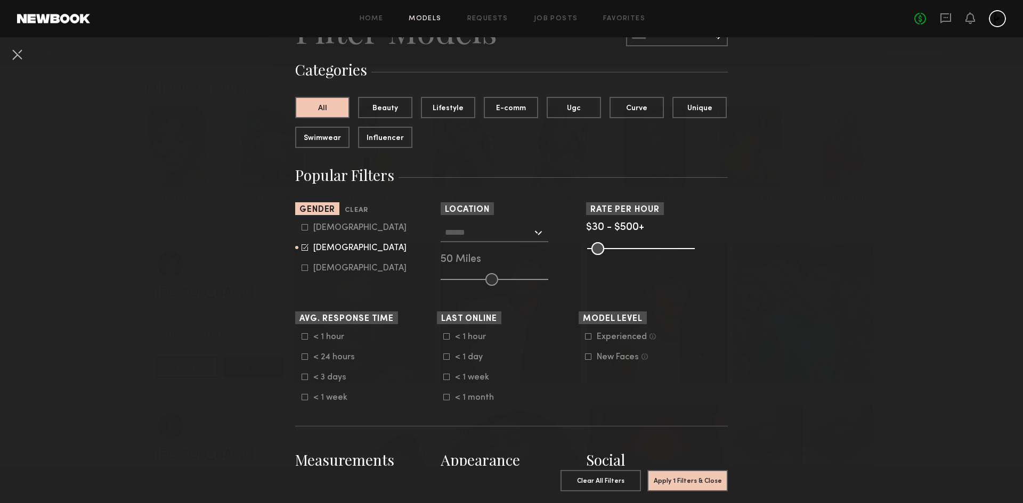
click at [495, 238] on input "text" at bounding box center [488, 232] width 87 height 18
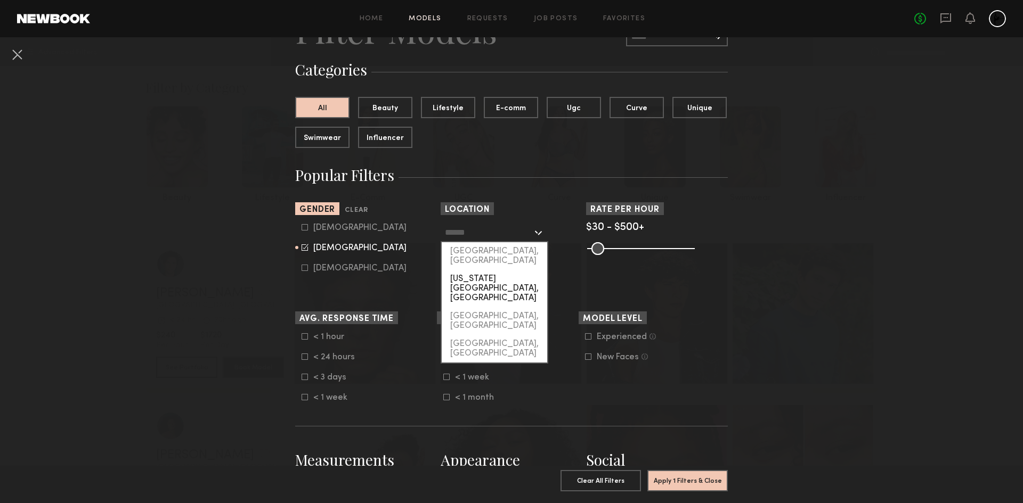
click at [478, 273] on div "[US_STATE][GEOGRAPHIC_DATA], [GEOGRAPHIC_DATA]" at bounding box center [494, 288] width 105 height 37
type input "**********"
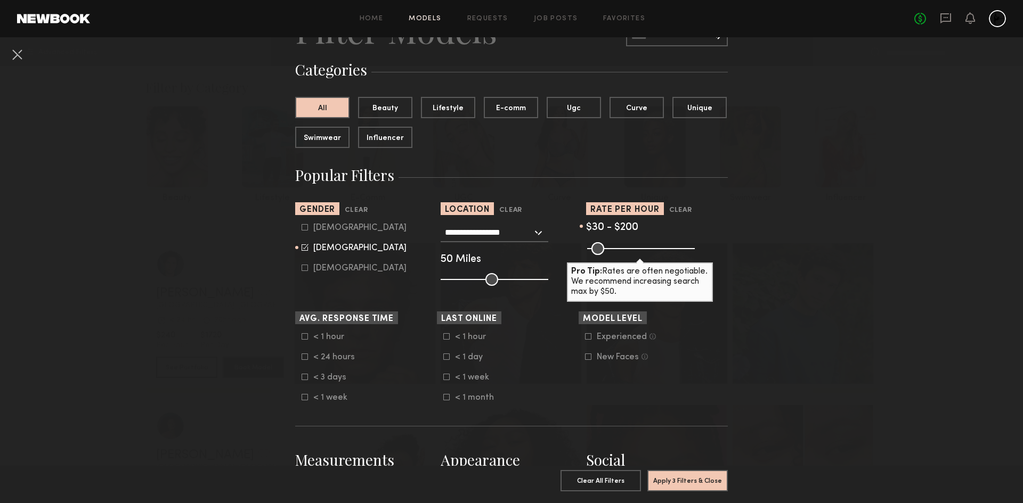
drag, startPoint x: 685, startPoint y: 249, endPoint x: 624, endPoint y: 252, distance: 61.3
type input "***"
click at [624, 252] on input "range" at bounding box center [641, 248] width 108 height 13
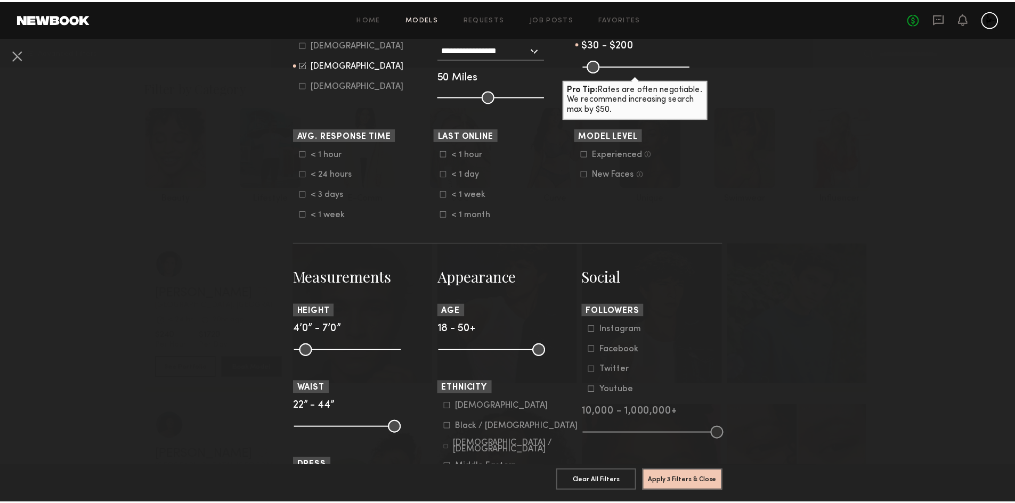
scroll to position [247, 0]
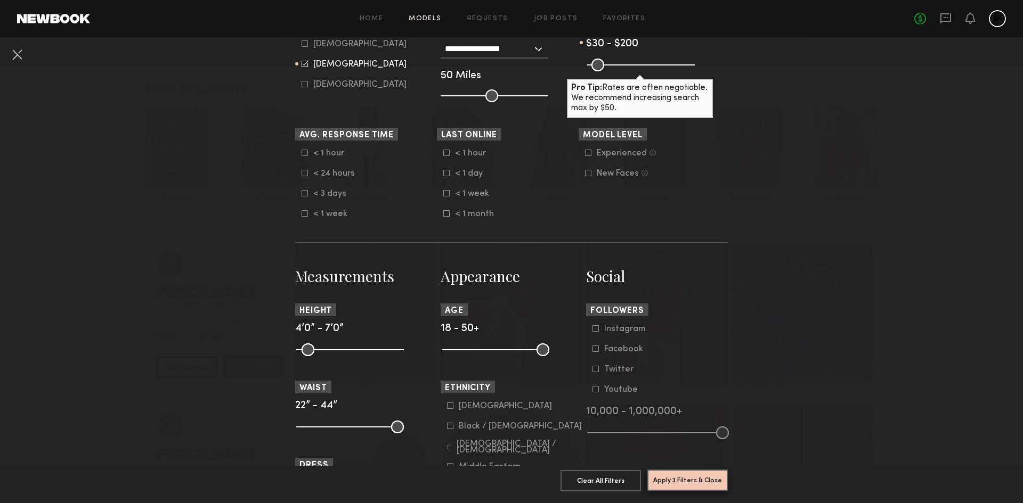
click at [682, 470] on button "Apply 3 Filters & Close" at bounding box center [687, 480] width 80 height 21
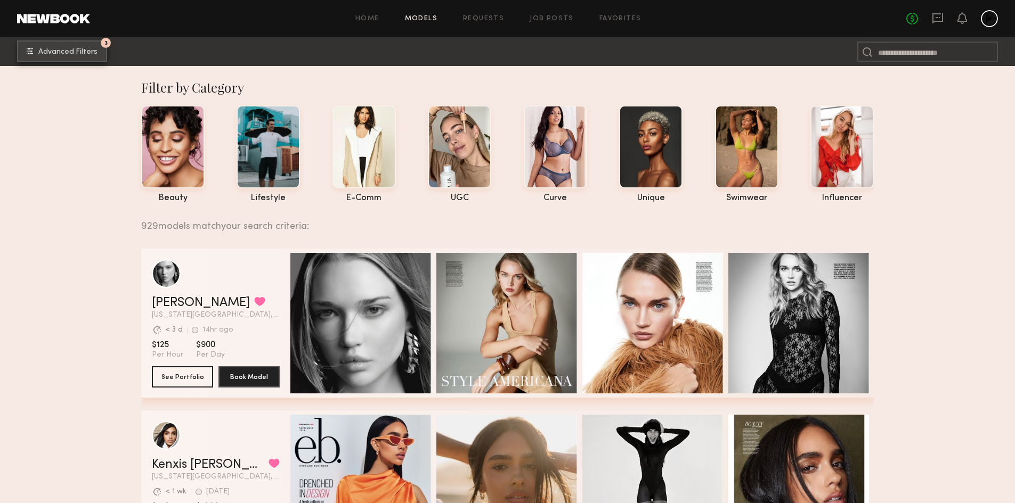
click at [88, 45] on button "3 Advanced Filters" at bounding box center [62, 50] width 90 height 21
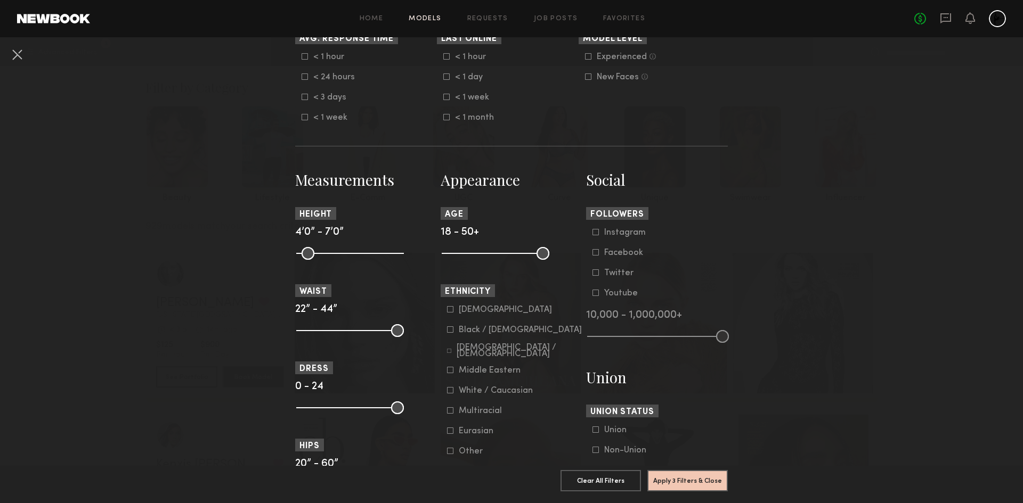
scroll to position [352, 0]
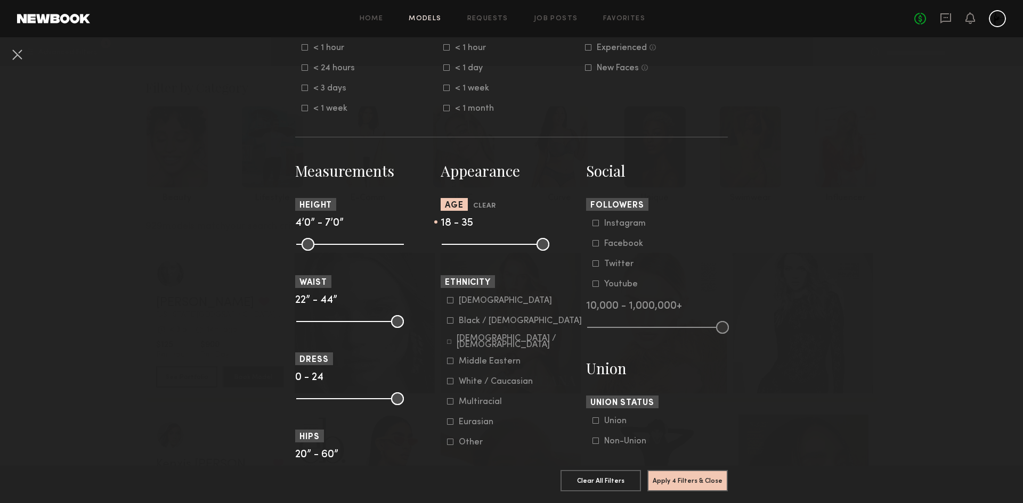
drag, startPoint x: 536, startPoint y: 244, endPoint x: 494, endPoint y: 247, distance: 42.1
type input "**"
click at [494, 247] on input "range" at bounding box center [496, 244] width 108 height 13
click at [301, 238] on common-range-minmax at bounding box center [349, 243] width 108 height 13
drag, startPoint x: 301, startPoint y: 245, endPoint x: 343, endPoint y: 245, distance: 42.1
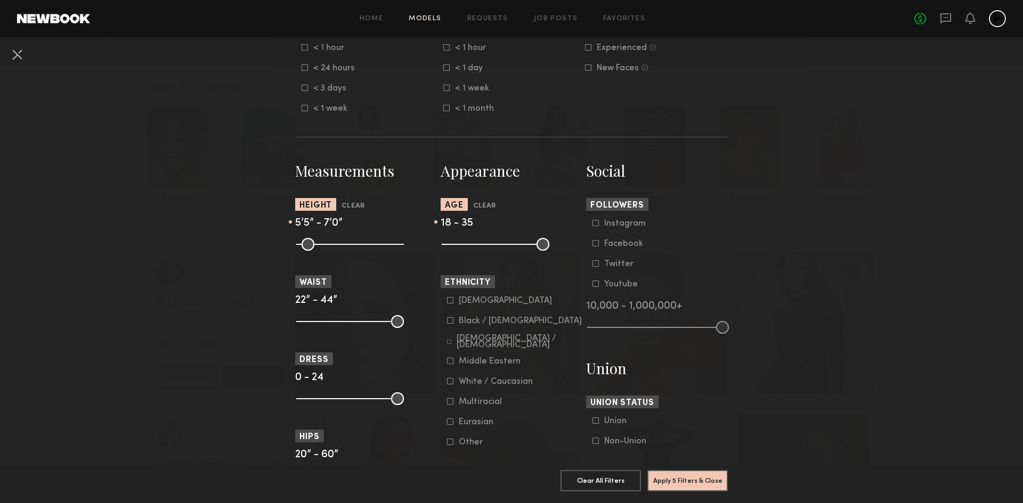
type input "**"
click at [343, 245] on input "range" at bounding box center [350, 244] width 108 height 13
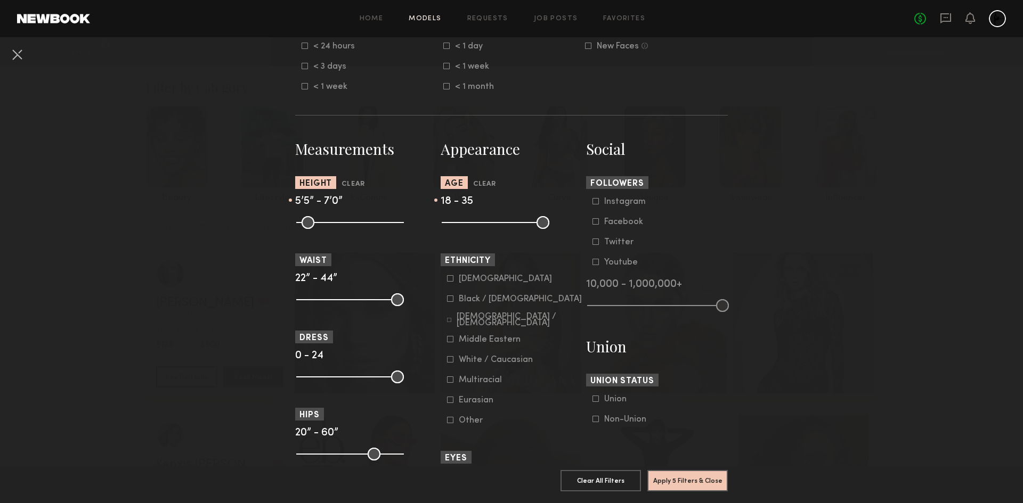
scroll to position [376, 0]
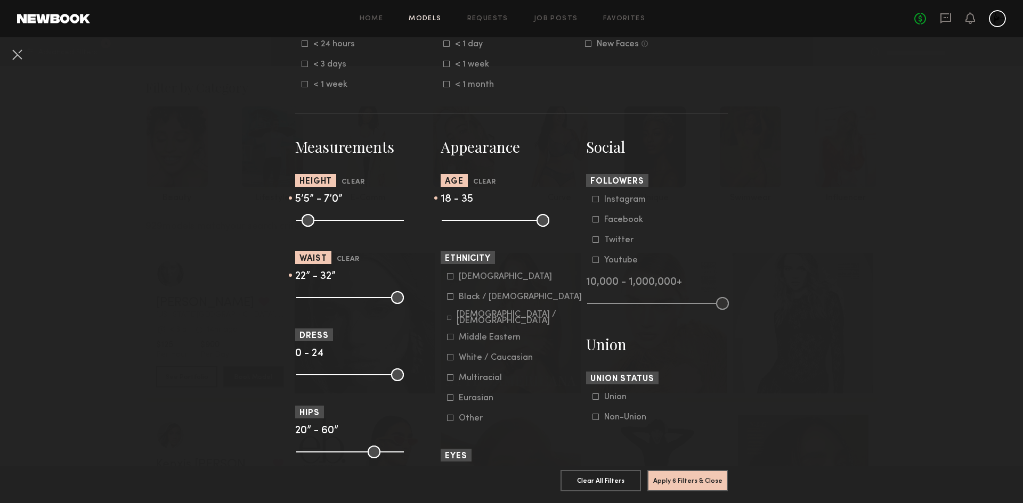
drag, startPoint x: 395, startPoint y: 295, endPoint x: 340, endPoint y: 291, distance: 55.0
type input "**"
click at [340, 291] on input "range" at bounding box center [350, 297] width 108 height 13
drag, startPoint x: 394, startPoint y: 372, endPoint x: 347, endPoint y: 364, distance: 48.1
type input "**"
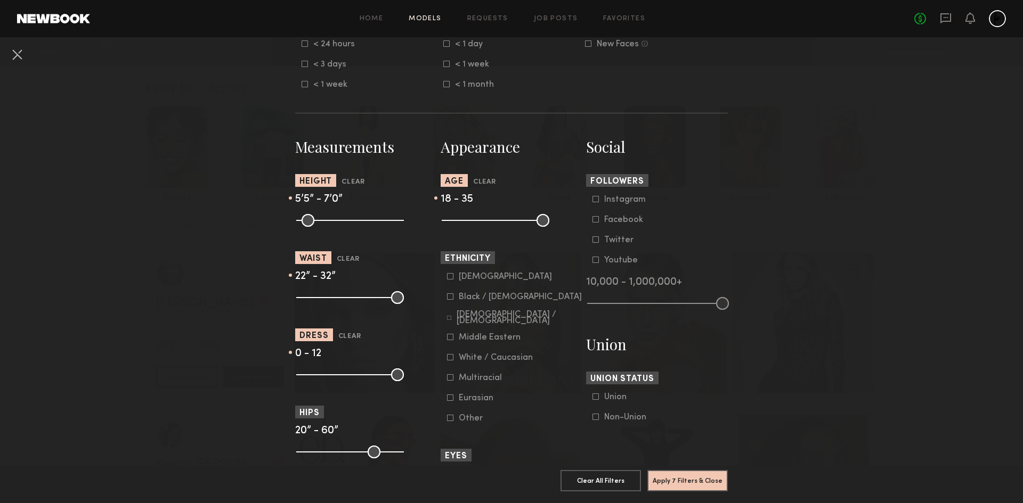
click at [347, 369] on input "range" at bounding box center [350, 375] width 108 height 13
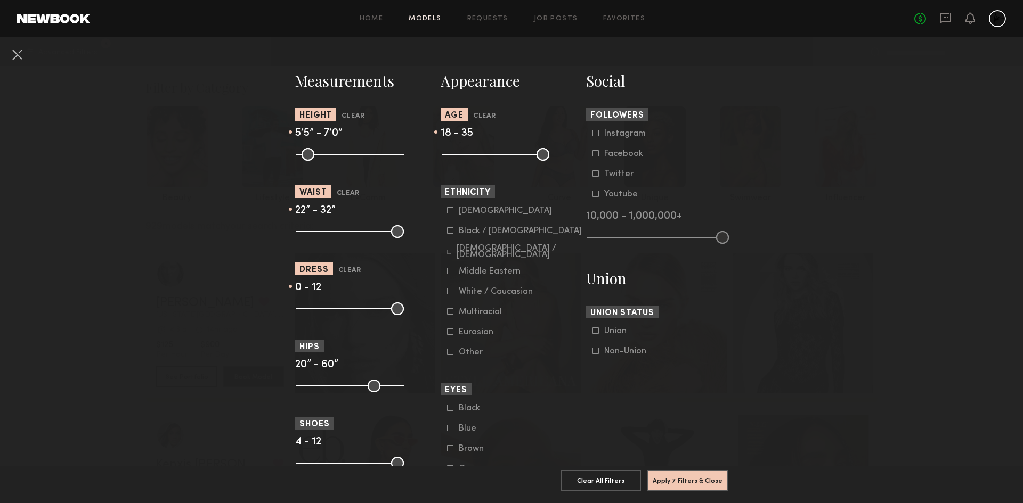
scroll to position [443, 0]
click at [688, 473] on button "Apply 7 Filters & Close" at bounding box center [687, 480] width 80 height 21
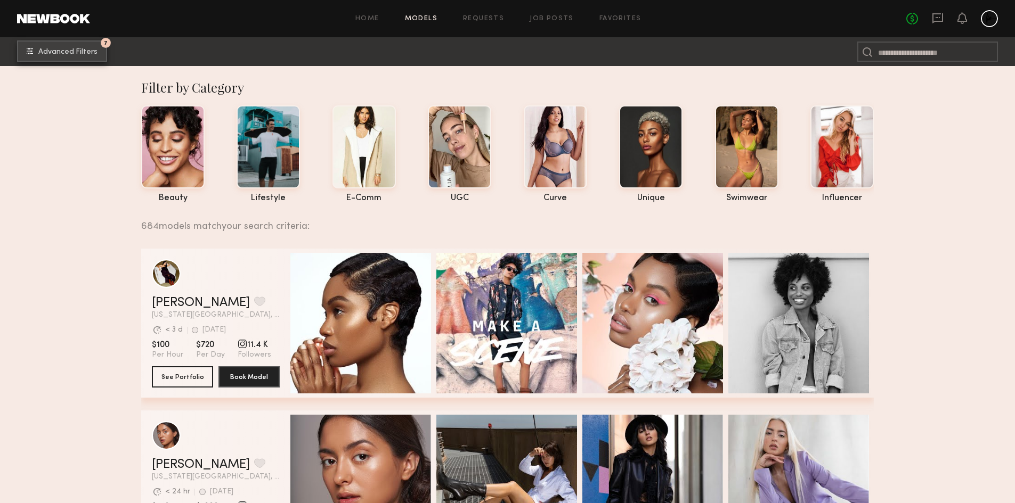
click at [83, 51] on span "Advanced Filters" at bounding box center [67, 51] width 59 height 7
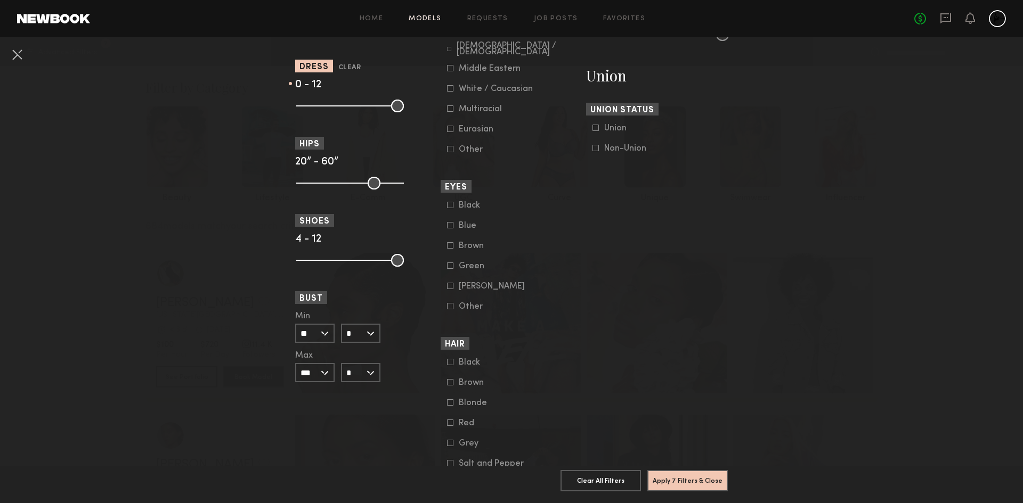
scroll to position [644, 0]
drag, startPoint x: 393, startPoint y: 183, endPoint x: 364, endPoint y: 179, distance: 29.6
type input "**"
click at [364, 179] on input "range" at bounding box center [350, 183] width 108 height 13
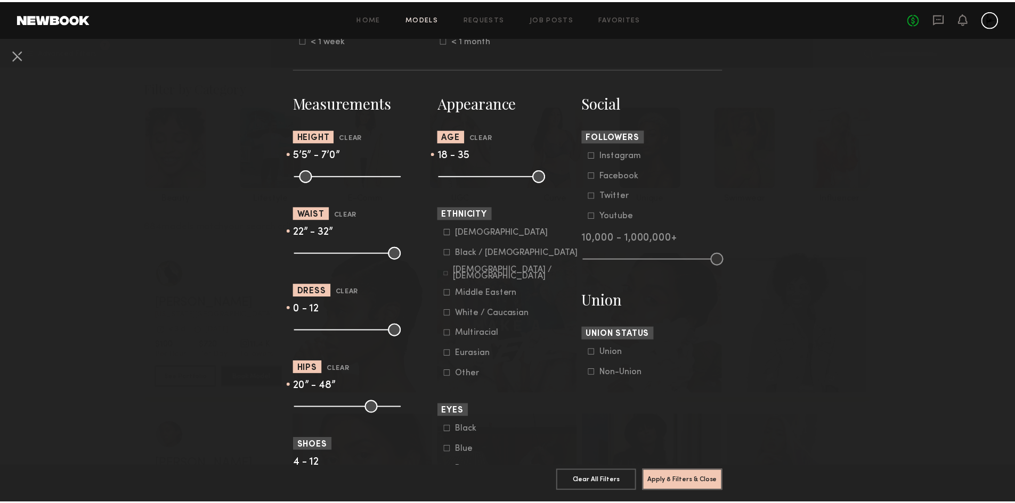
scroll to position [420, 0]
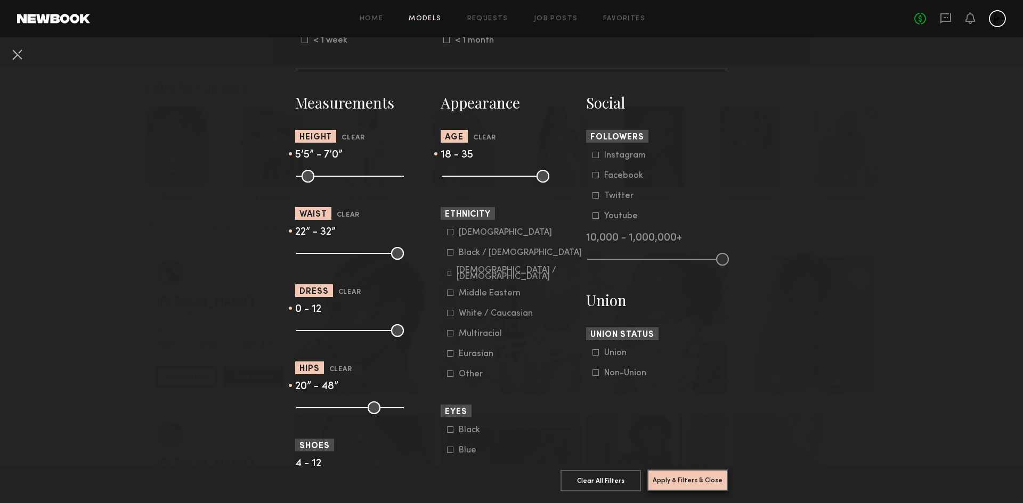
click at [669, 470] on button "Apply 8 Filters & Close" at bounding box center [687, 480] width 80 height 21
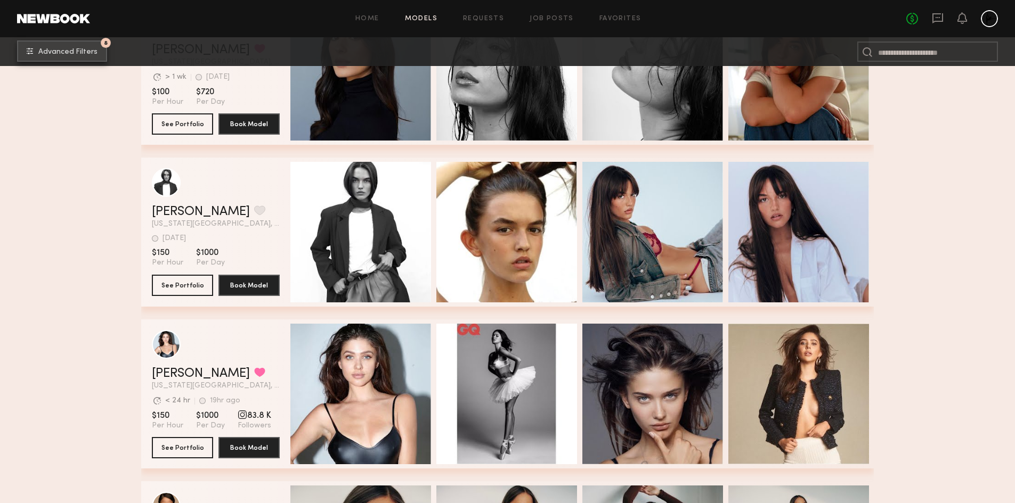
scroll to position [6730, 0]
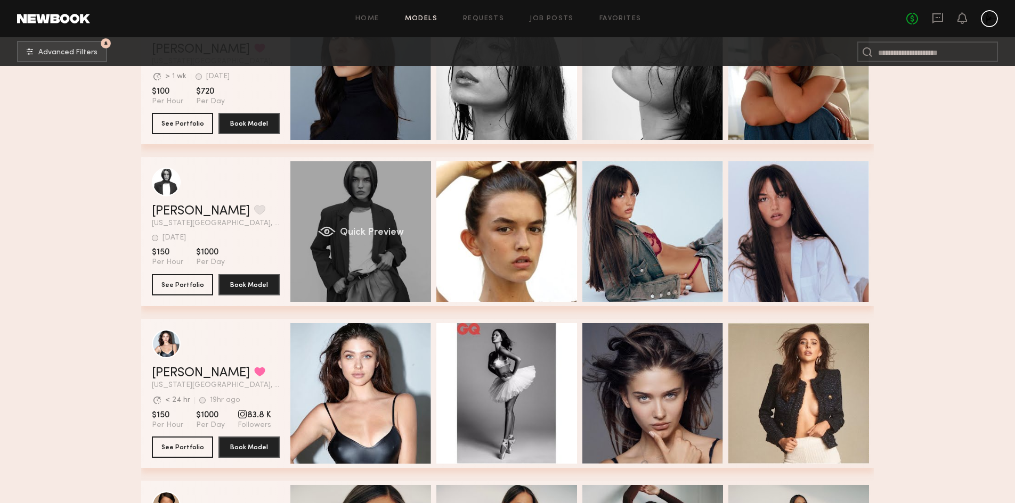
click at [370, 235] on span "Quick Preview" at bounding box center [372, 233] width 64 height 10
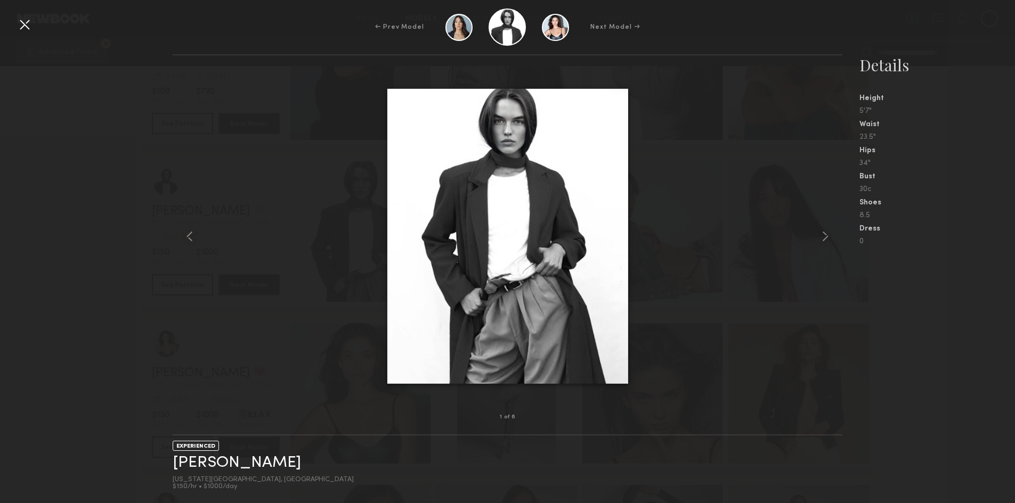
click at [76, 194] on div "1 of 6 EXPERIENCED Delaney P. New York City, NY $150/hr • $1000/day Details Hei…" at bounding box center [507, 278] width 1015 height 449
click at [18, 24] on div at bounding box center [24, 24] width 17 height 17
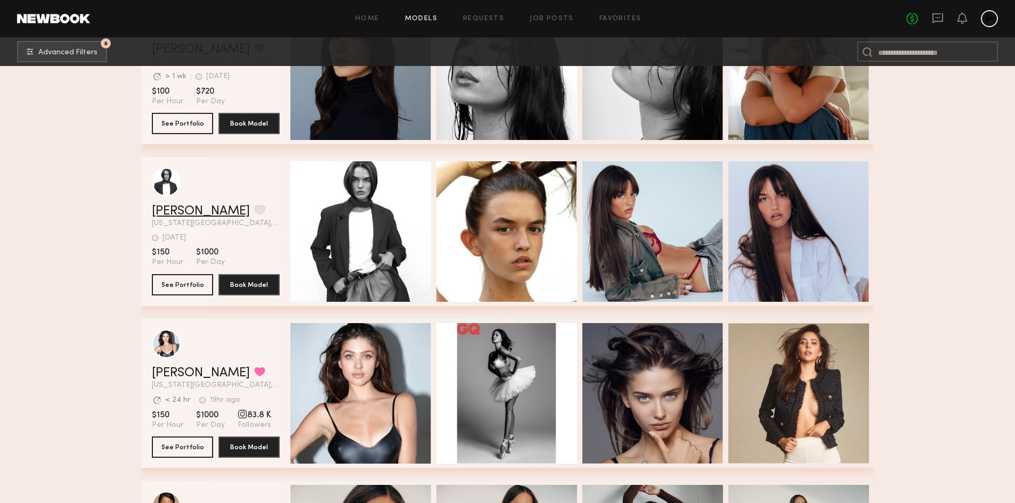
click at [173, 215] on link "[PERSON_NAME]" at bounding box center [201, 211] width 98 height 13
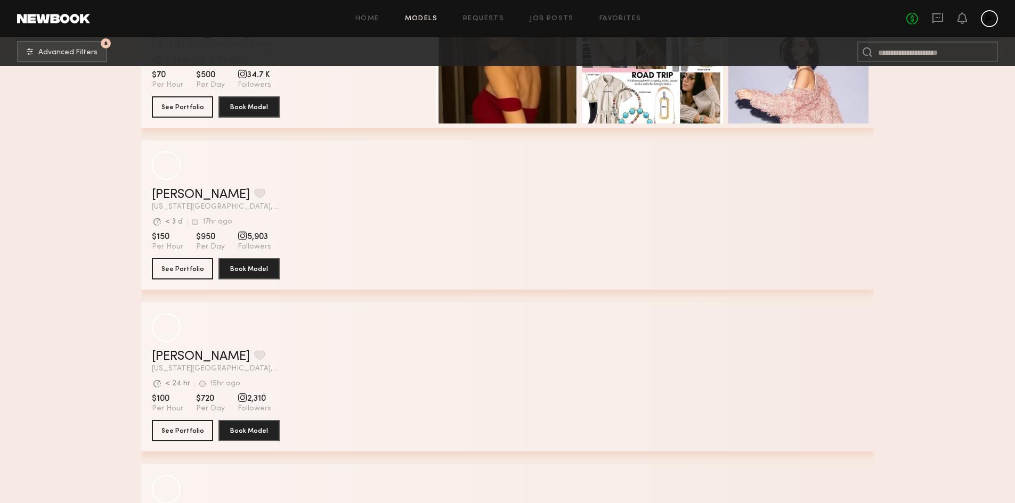
scroll to position [8050, 0]
